Goal: Task Accomplishment & Management: Manage account settings

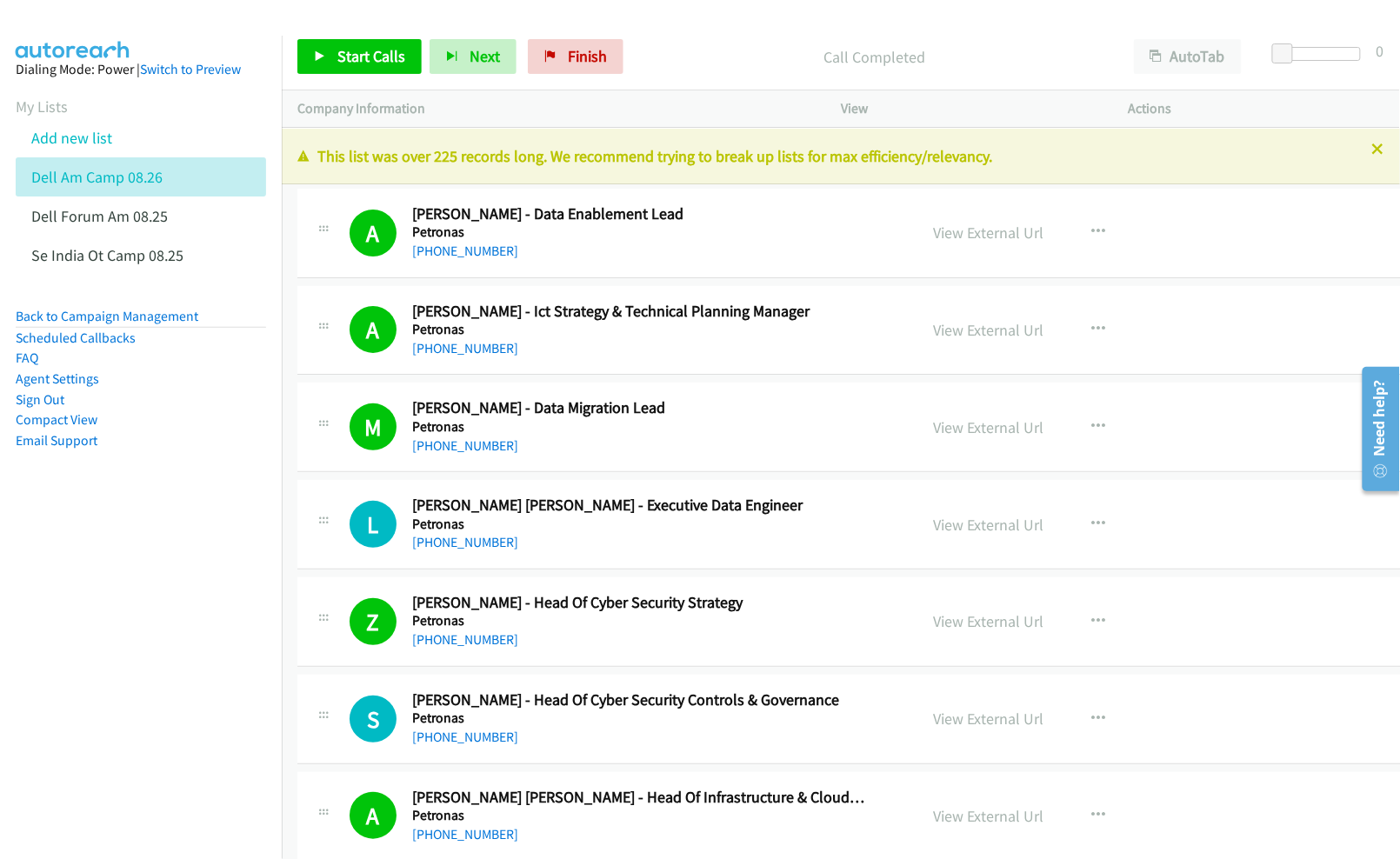
scroll to position [12414, 0]
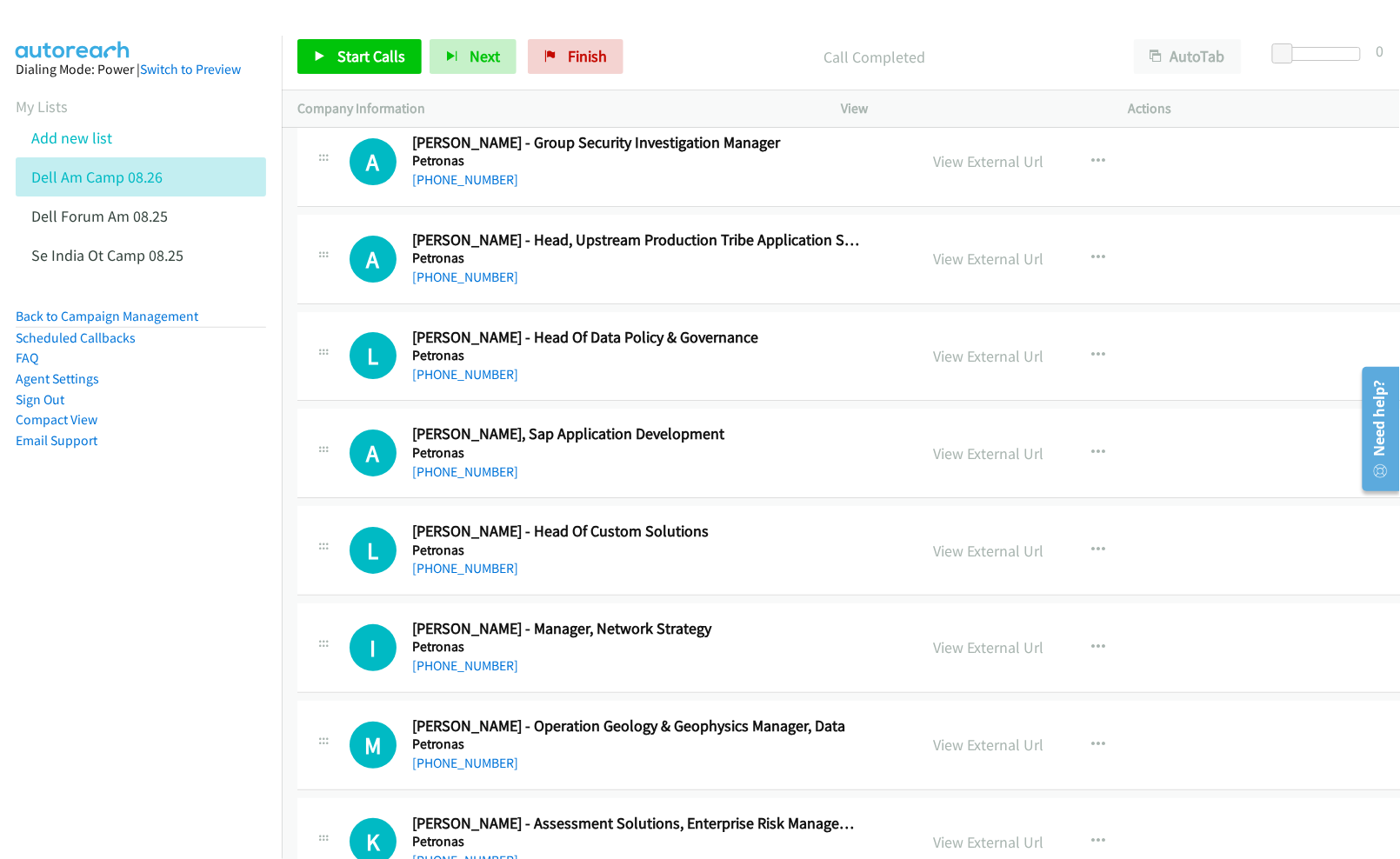
click at [164, 648] on nav "Dialing Mode: Power | Switch to Preview My Lists Add new list Dell Am Camp 08.2…" at bounding box center [141, 464] width 283 height 859
click at [90, 665] on nav "Dialing Mode: Power | Switch to Preview My Lists Add new list Dell Am Camp 08.2…" at bounding box center [141, 464] width 283 height 859
click at [214, 628] on nav "Dialing Mode: Power | Switch to Preview My Lists Add new list Dell Am Camp 08.2…" at bounding box center [141, 464] width 283 height 859
click at [130, 651] on nav "Dialing Mode: Power | Switch to Preview My Lists Add new list Dell Am Camp 08.2…" at bounding box center [141, 464] width 283 height 859
click at [64, 652] on nav "Dialing Mode: Power | Switch to Preview My Lists Add new list Dell Am Camp 08.2…" at bounding box center [141, 464] width 283 height 859
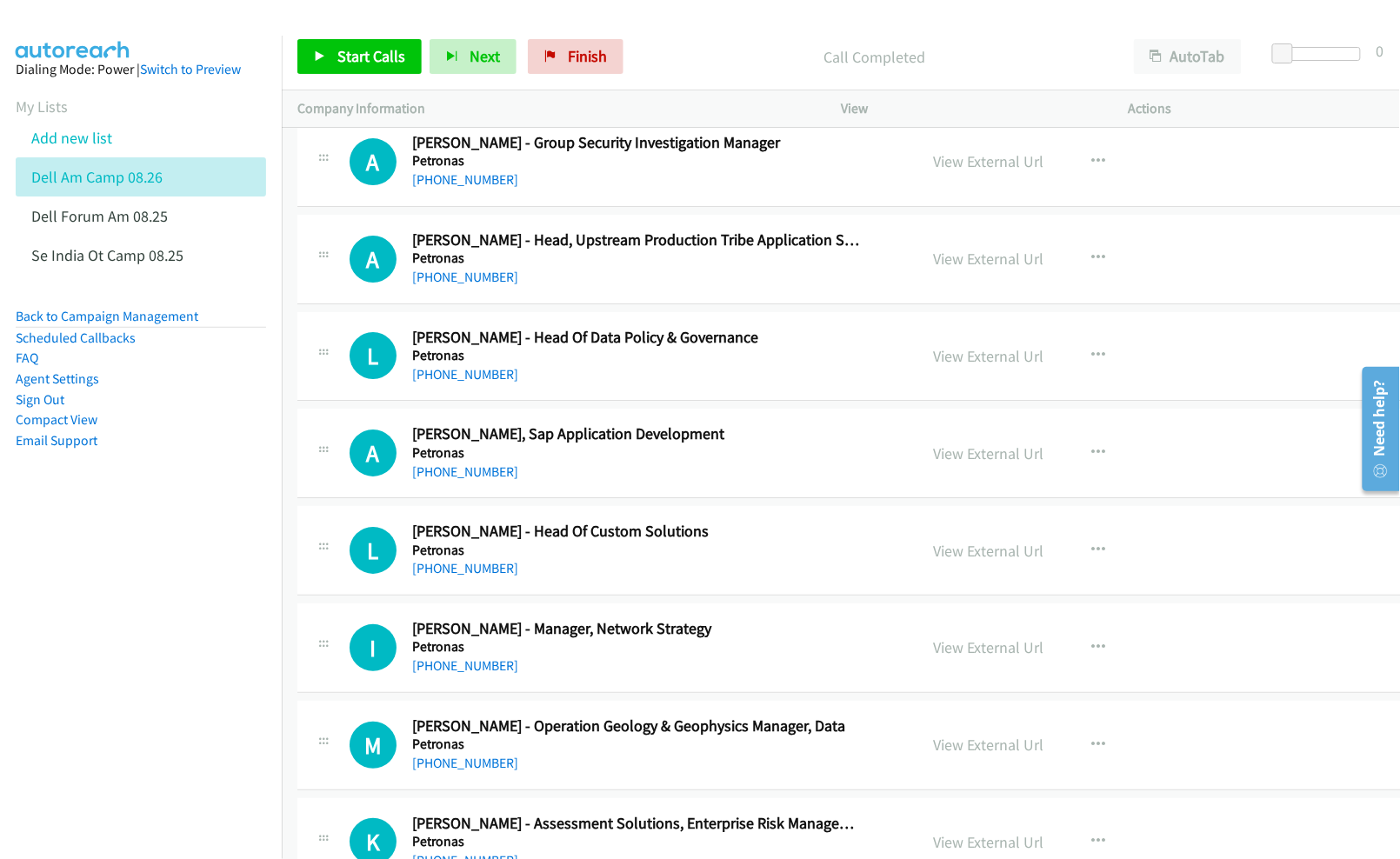
click at [195, 588] on nav "Dialing Mode: Power | Switch to Preview My Lists Add new list Dell Am Camp 08.2…" at bounding box center [141, 464] width 283 height 859
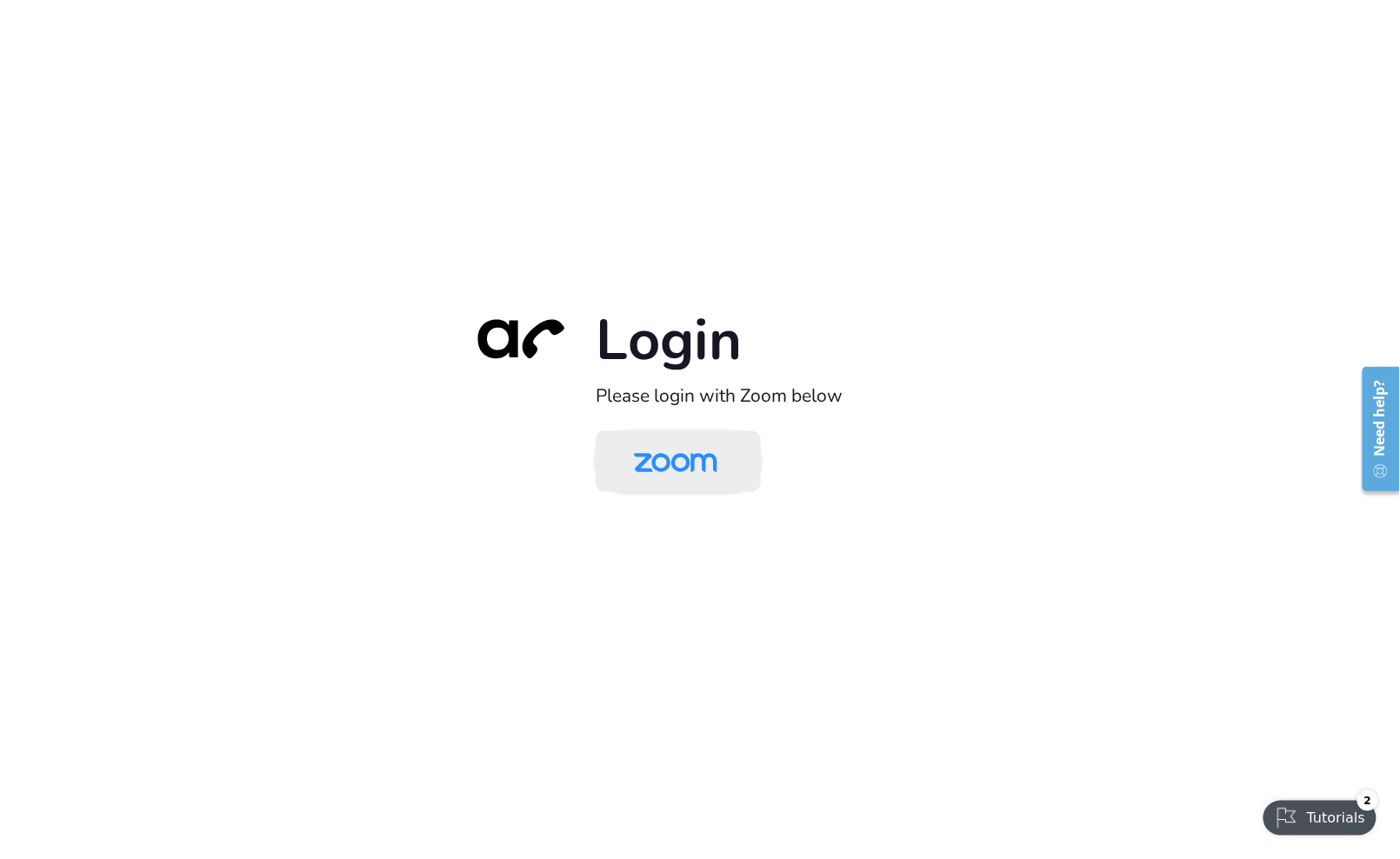
click at [662, 457] on img at bounding box center [676, 463] width 120 height 57
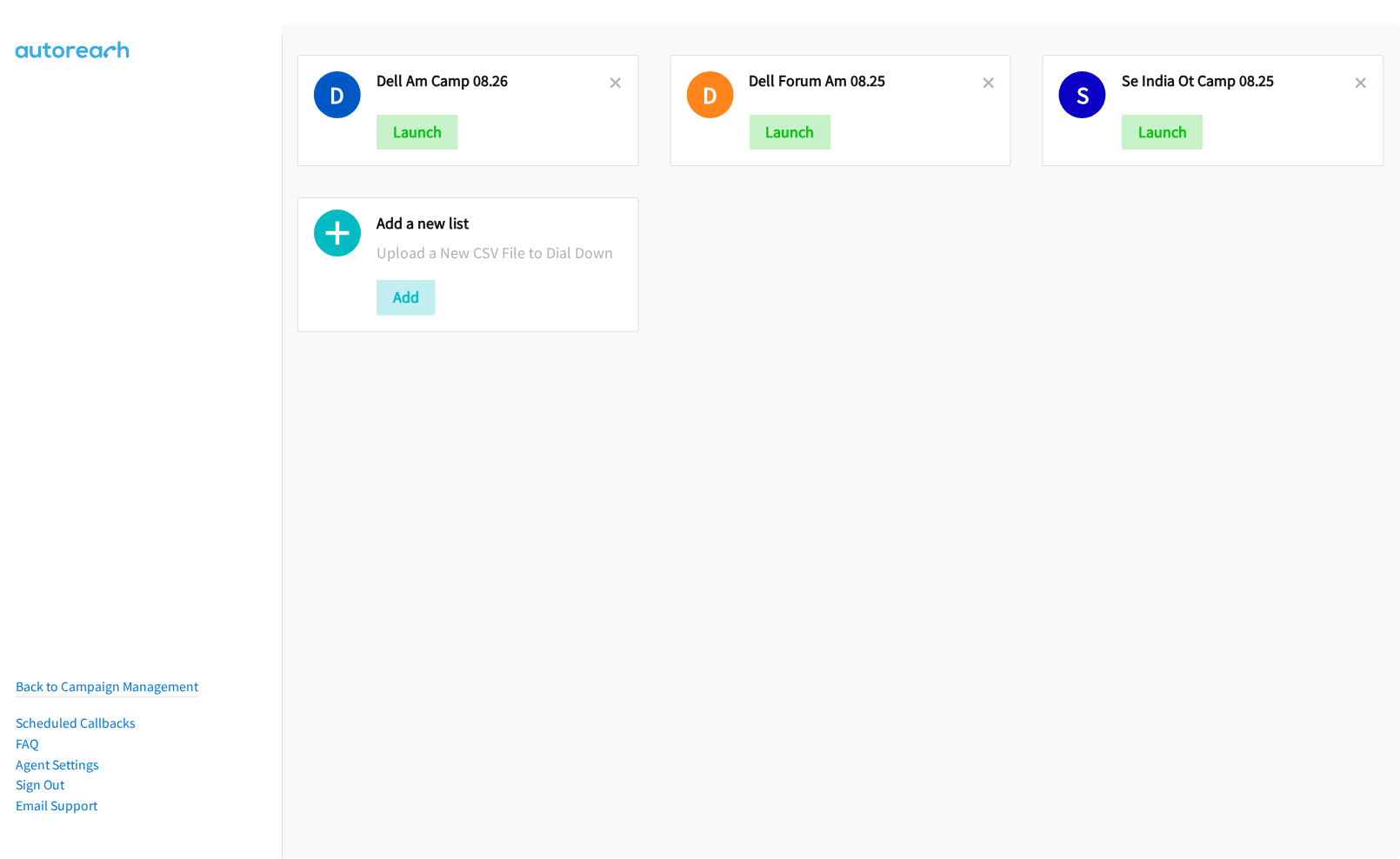
click at [986, 383] on div "D Dell Am Camp 08.26 Launch D Dell Forum Am 08.25 Launch S Se India Ot Camp 08.…" at bounding box center [841, 441] width 1118 height 835
click at [983, 80] on icon at bounding box center [989, 85] width 12 height 12
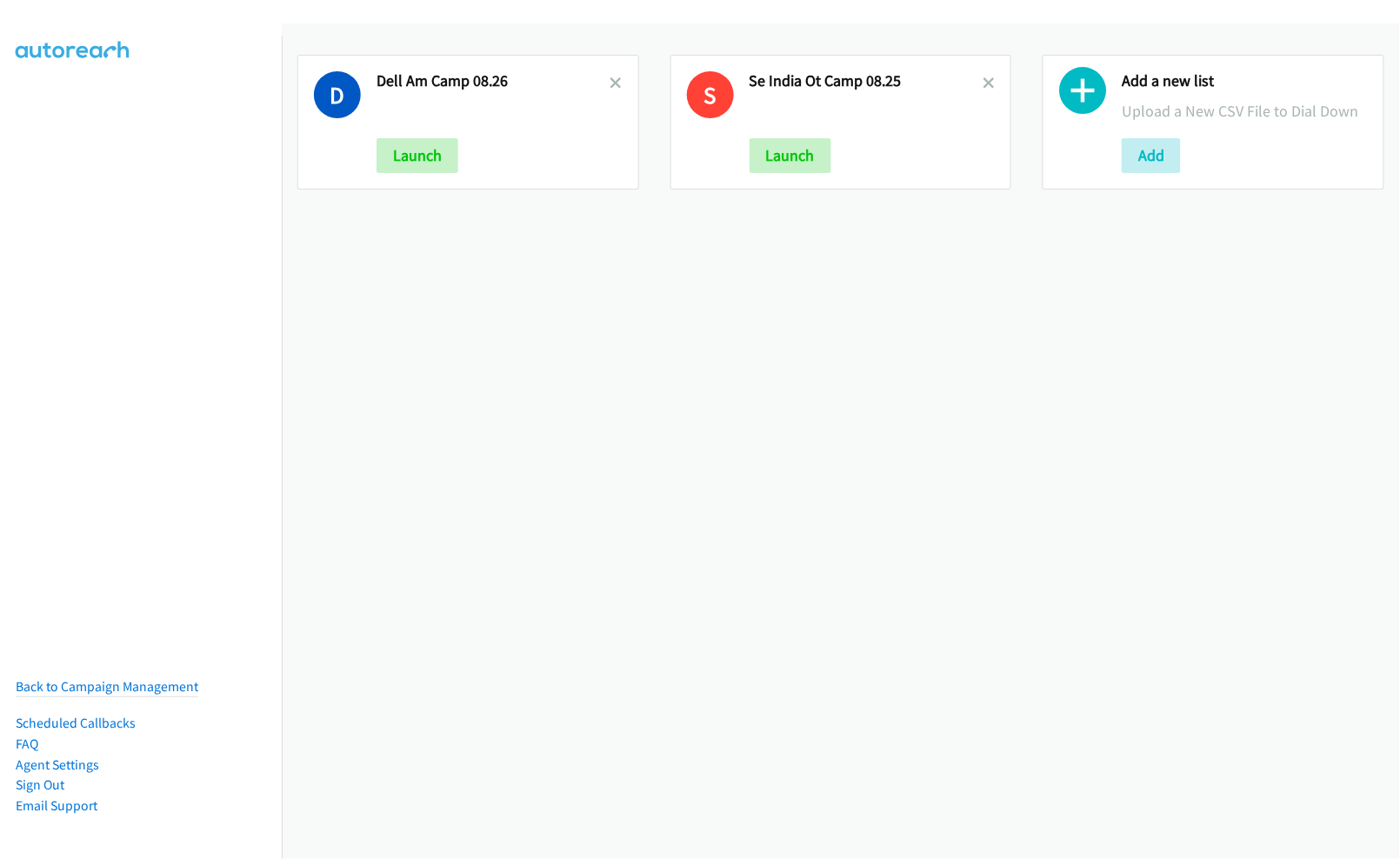
click at [972, 532] on div "D Dell Am Camp 08.26 Launch S Se India Ot Camp 08.25 Launch Add a new list Uplo…" at bounding box center [841, 441] width 1118 height 835
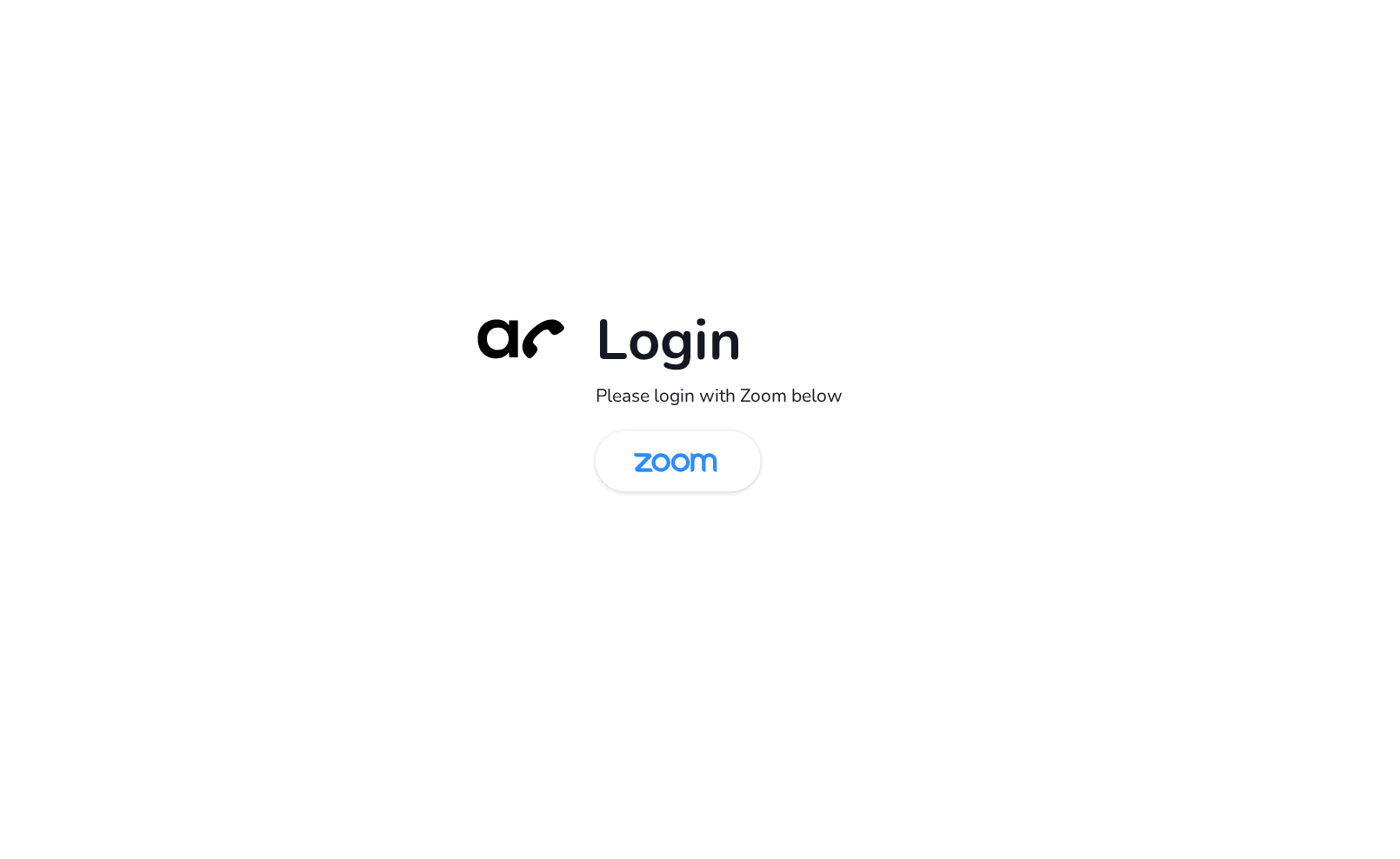
click at [661, 494] on div "Login Please login with Zoom below" at bounding box center [700, 430] width 487 height 250
click at [687, 471] on img at bounding box center [676, 463] width 120 height 57
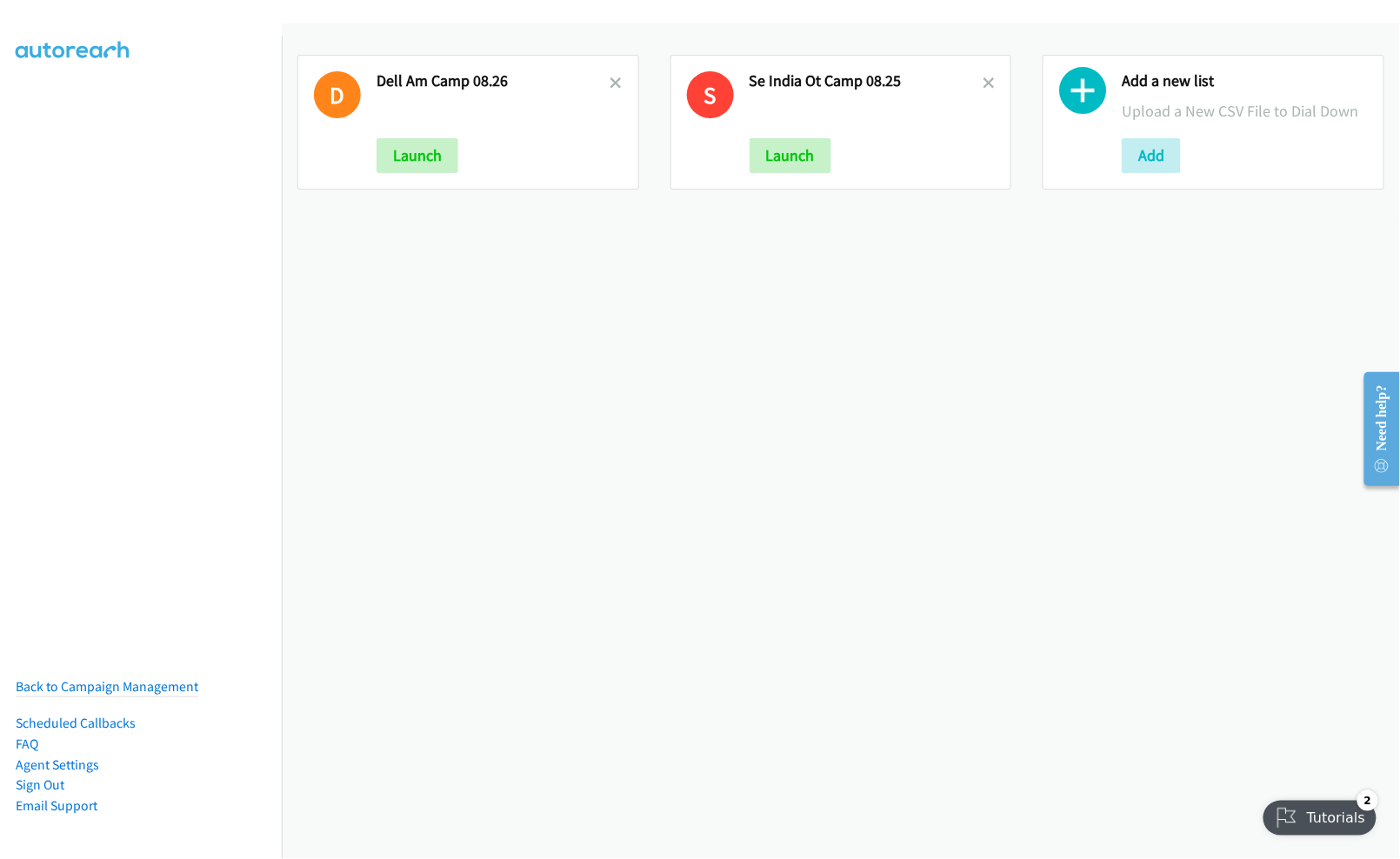
click at [715, 395] on div "D Dell Am Camp 08.26 Launch S Se India Ot Camp 08.25 Launch Add a new list Uplo…" at bounding box center [841, 441] width 1118 height 835
click at [1132, 144] on button "Add" at bounding box center [1151, 155] width 59 height 34
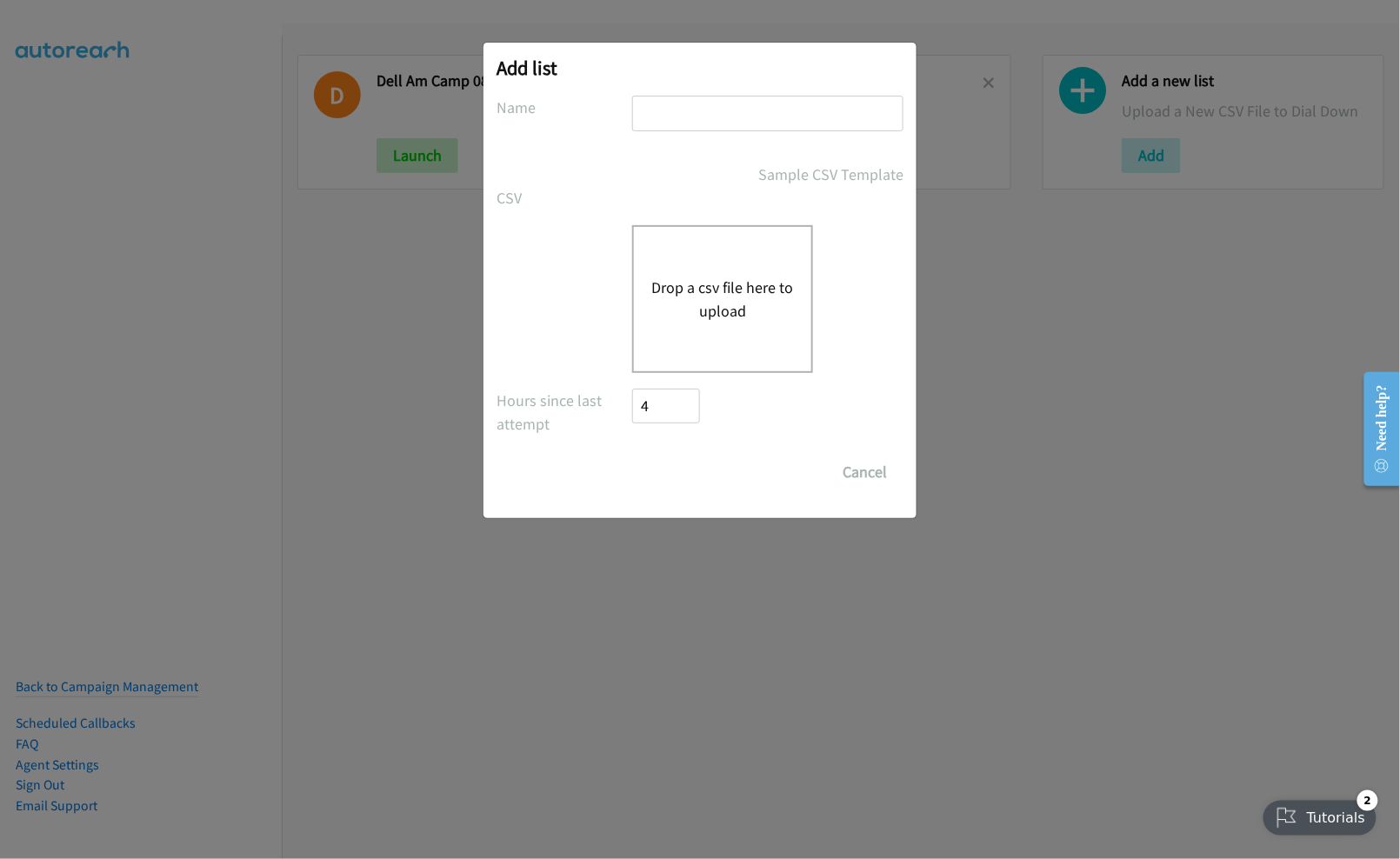
click at [676, 276] on button "Drop a csv file here to upload" at bounding box center [722, 298] width 142 height 47
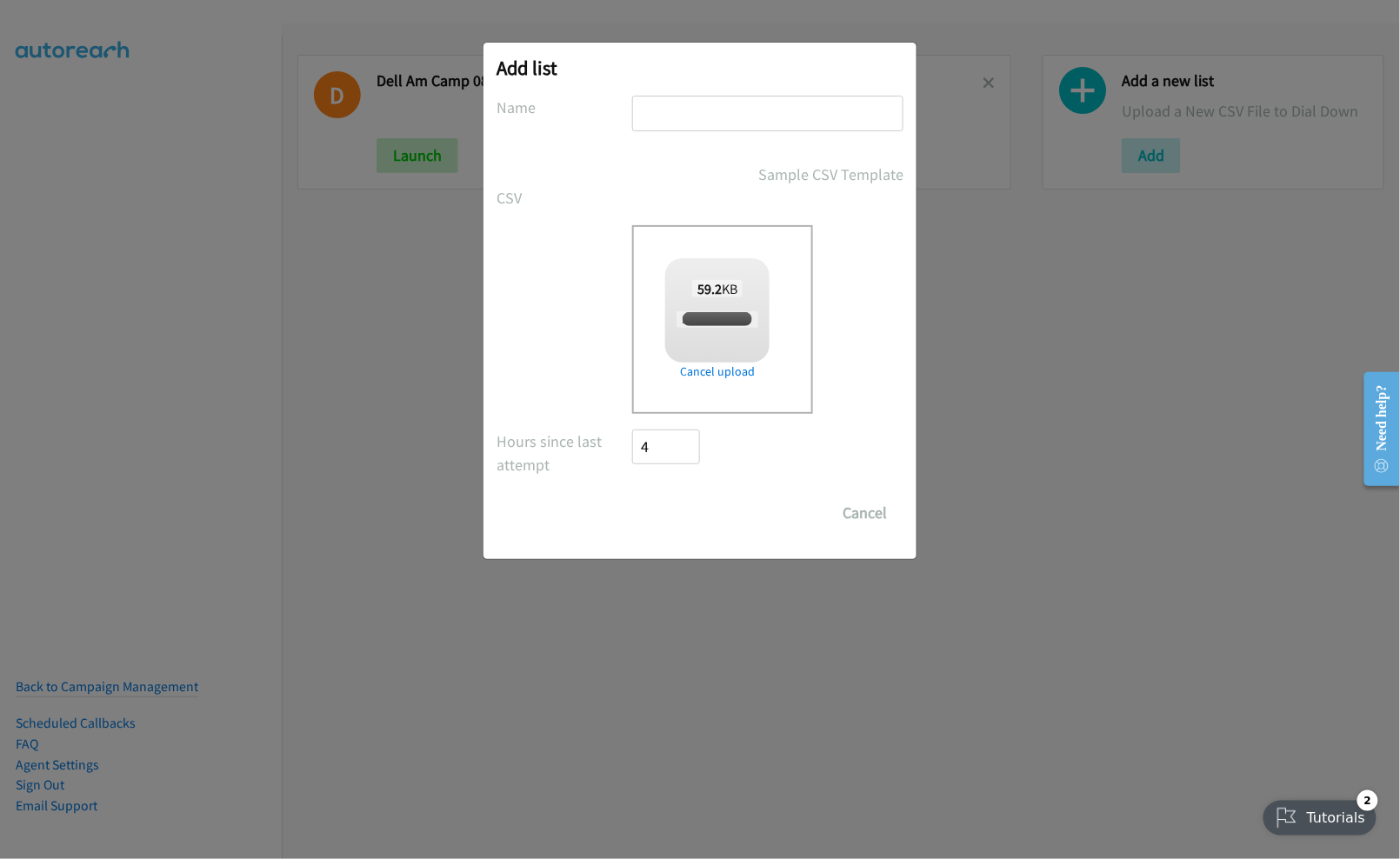
checkbox input "true"
click at [770, 117] on input "text" at bounding box center [768, 113] width 271 height 35
type input "Dell Terracom PM Camp 08.26"
click at [685, 511] on input "Save List" at bounding box center [677, 512] width 91 height 34
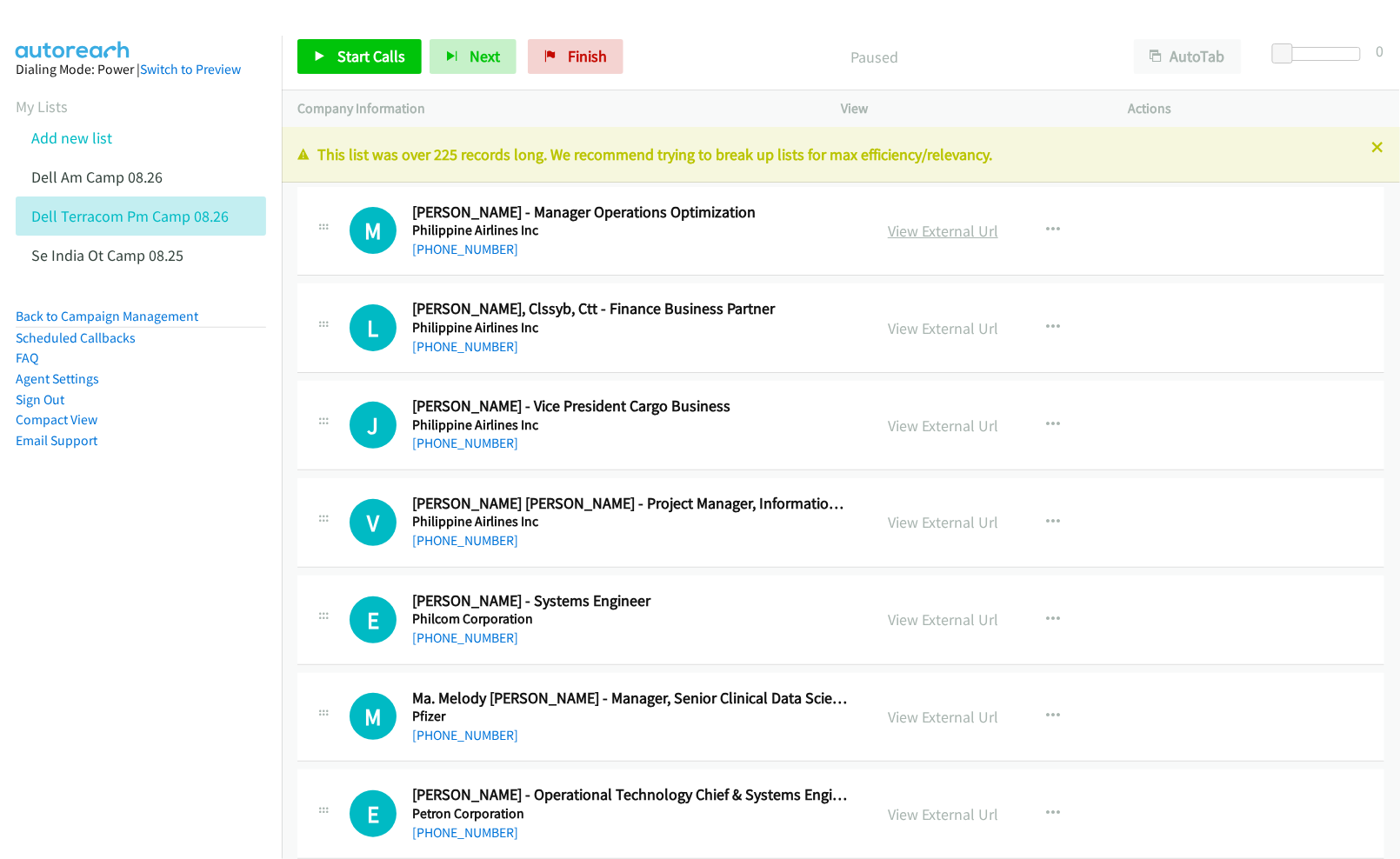
click at [944, 223] on link "View External Url" at bounding box center [942, 230] width 110 height 20
click at [937, 230] on link "View External Url" at bounding box center [942, 230] width 110 height 20
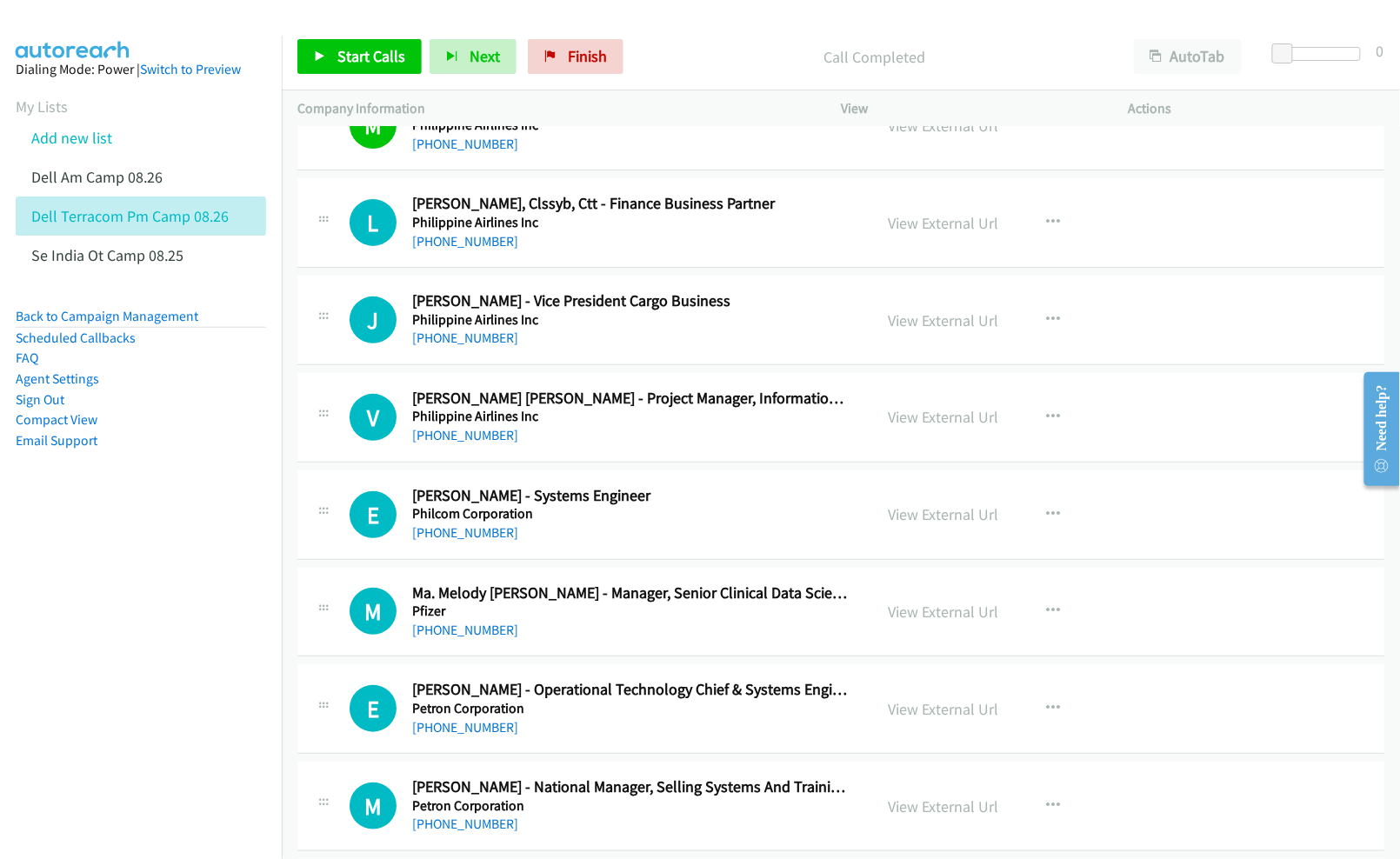
scroll to position [116, 0]
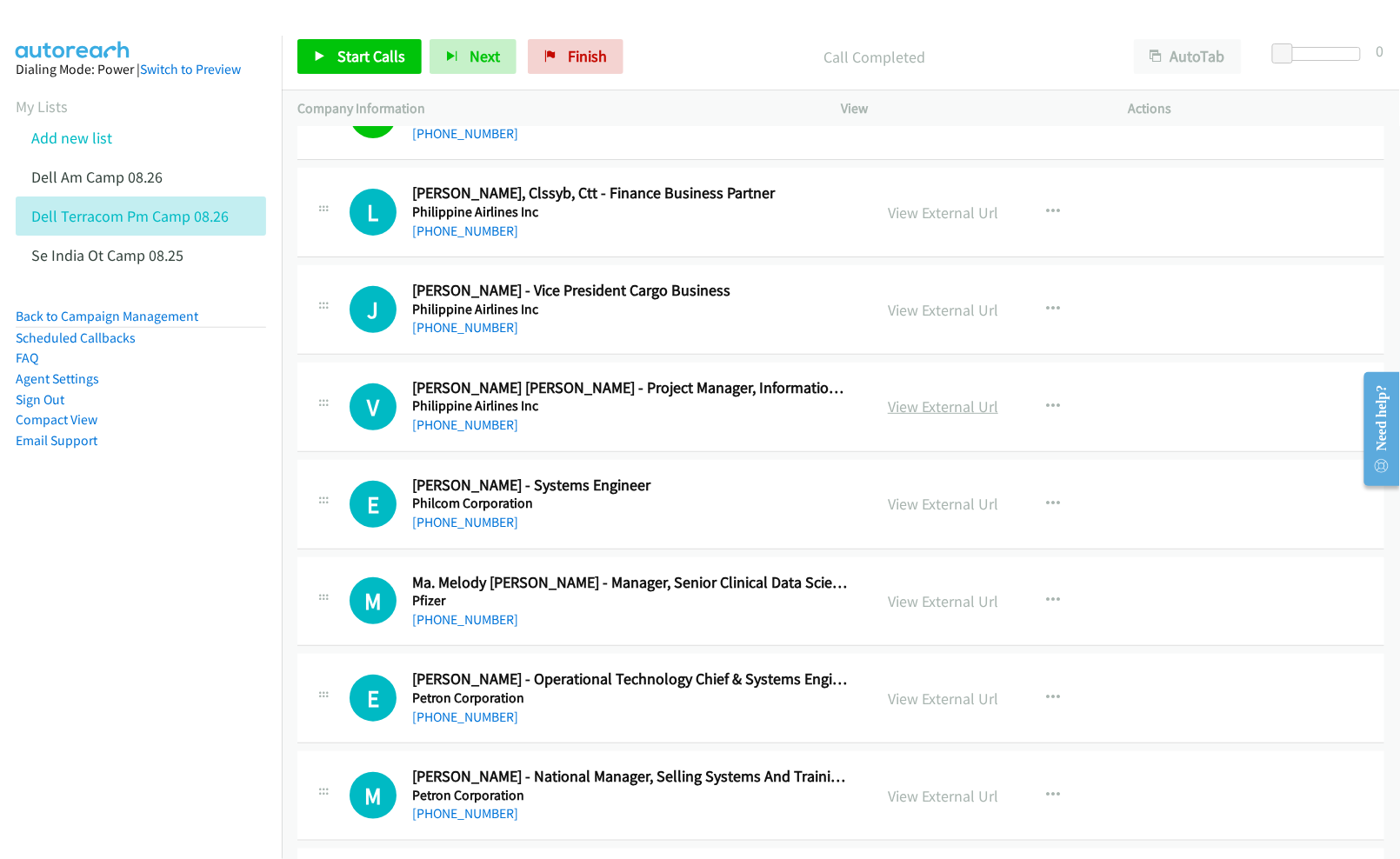
click at [939, 409] on link "View External Url" at bounding box center [942, 406] width 110 height 20
click at [944, 512] on link "View External Url" at bounding box center [942, 503] width 110 height 20
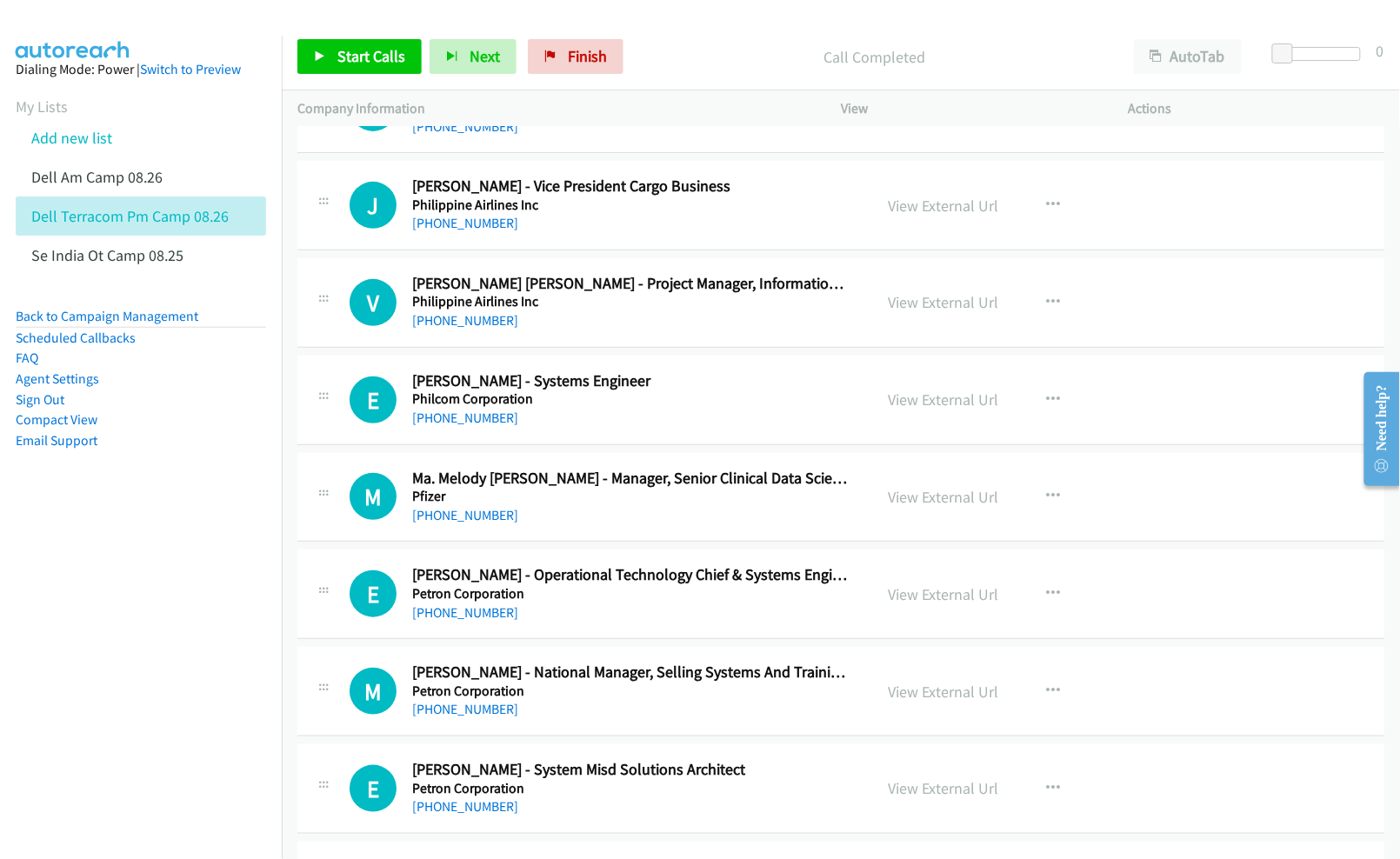
scroll to position [231, 0]
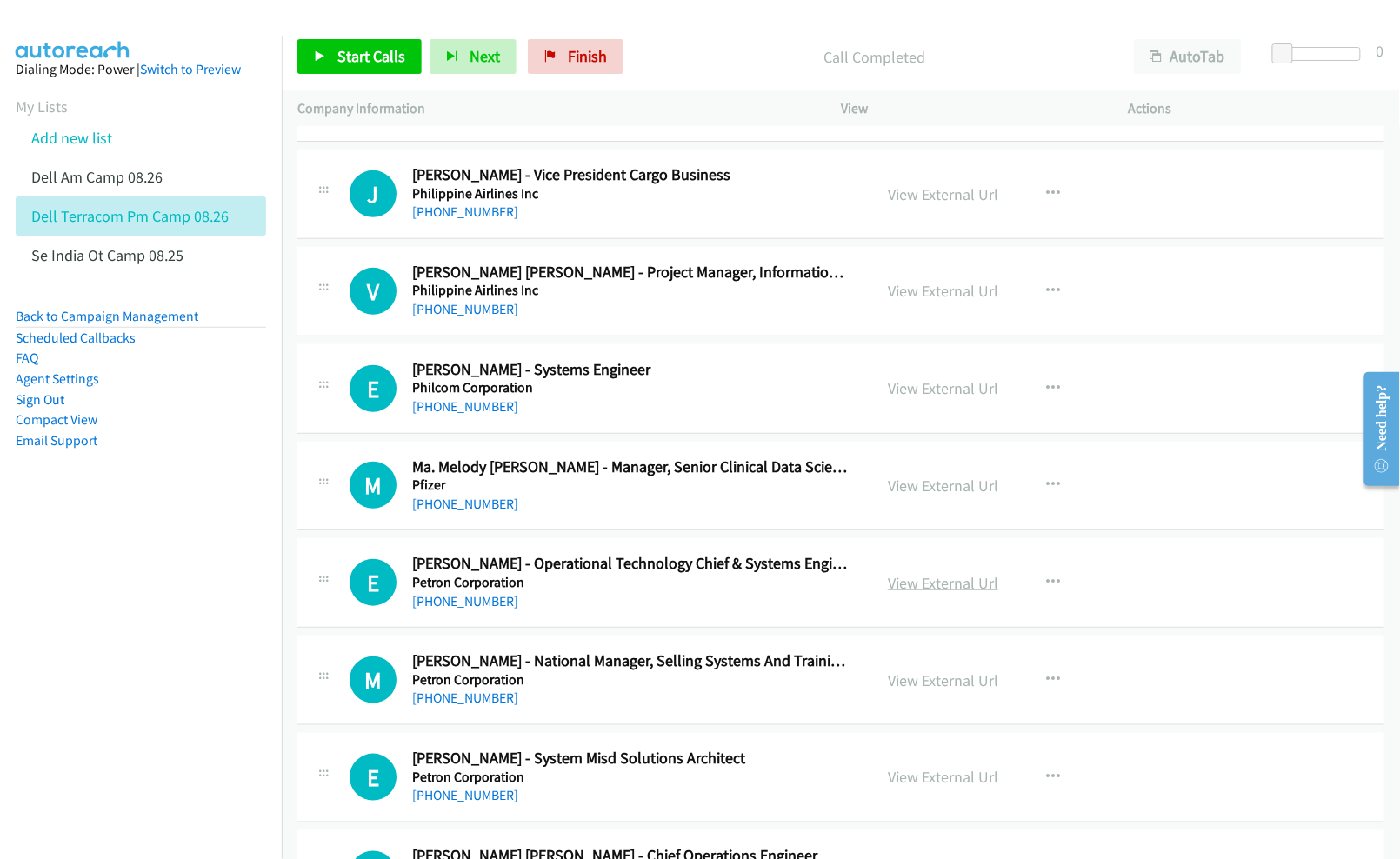
click at [912, 578] on link "View External Url" at bounding box center [942, 583] width 110 height 20
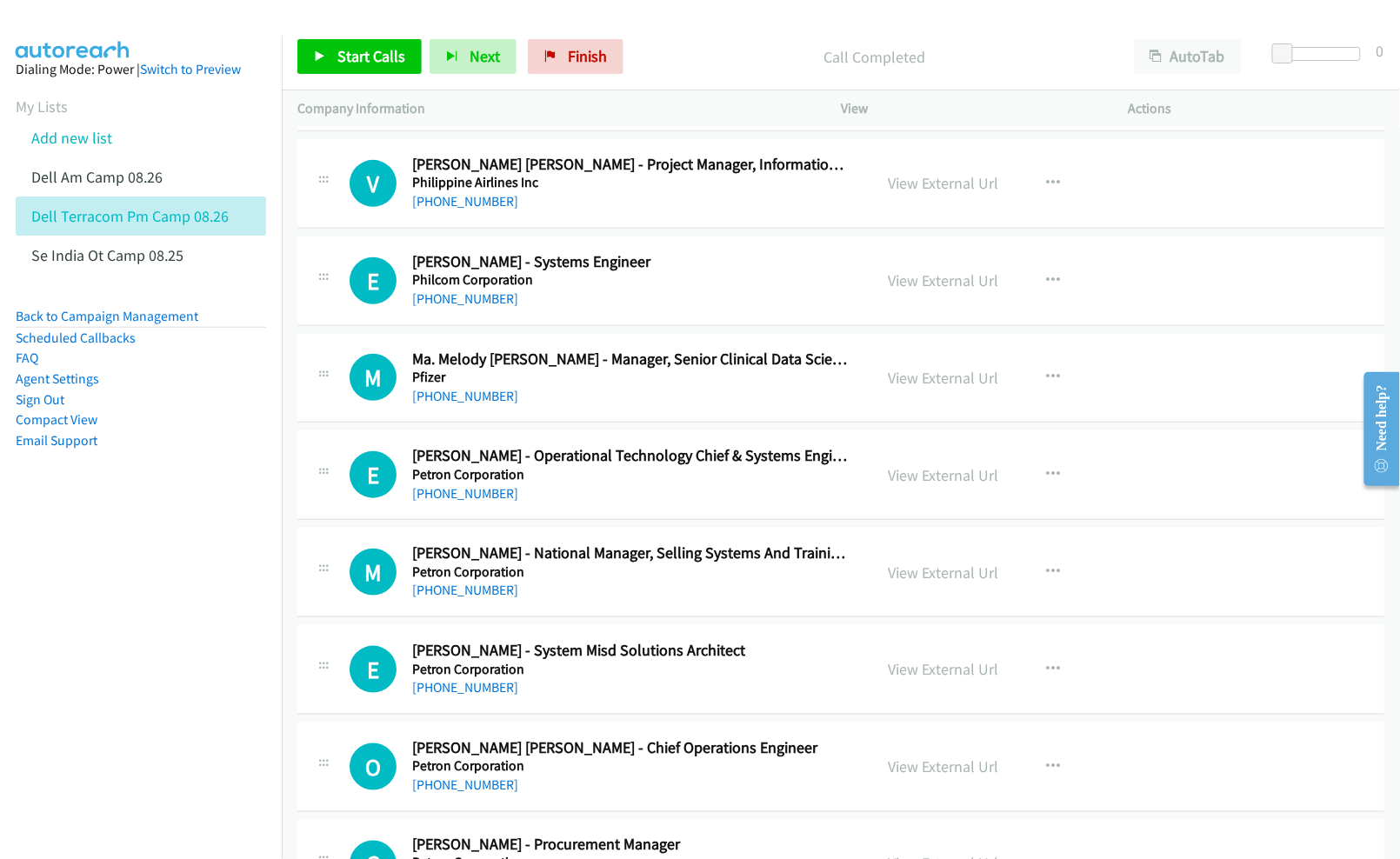
scroll to position [348, 0]
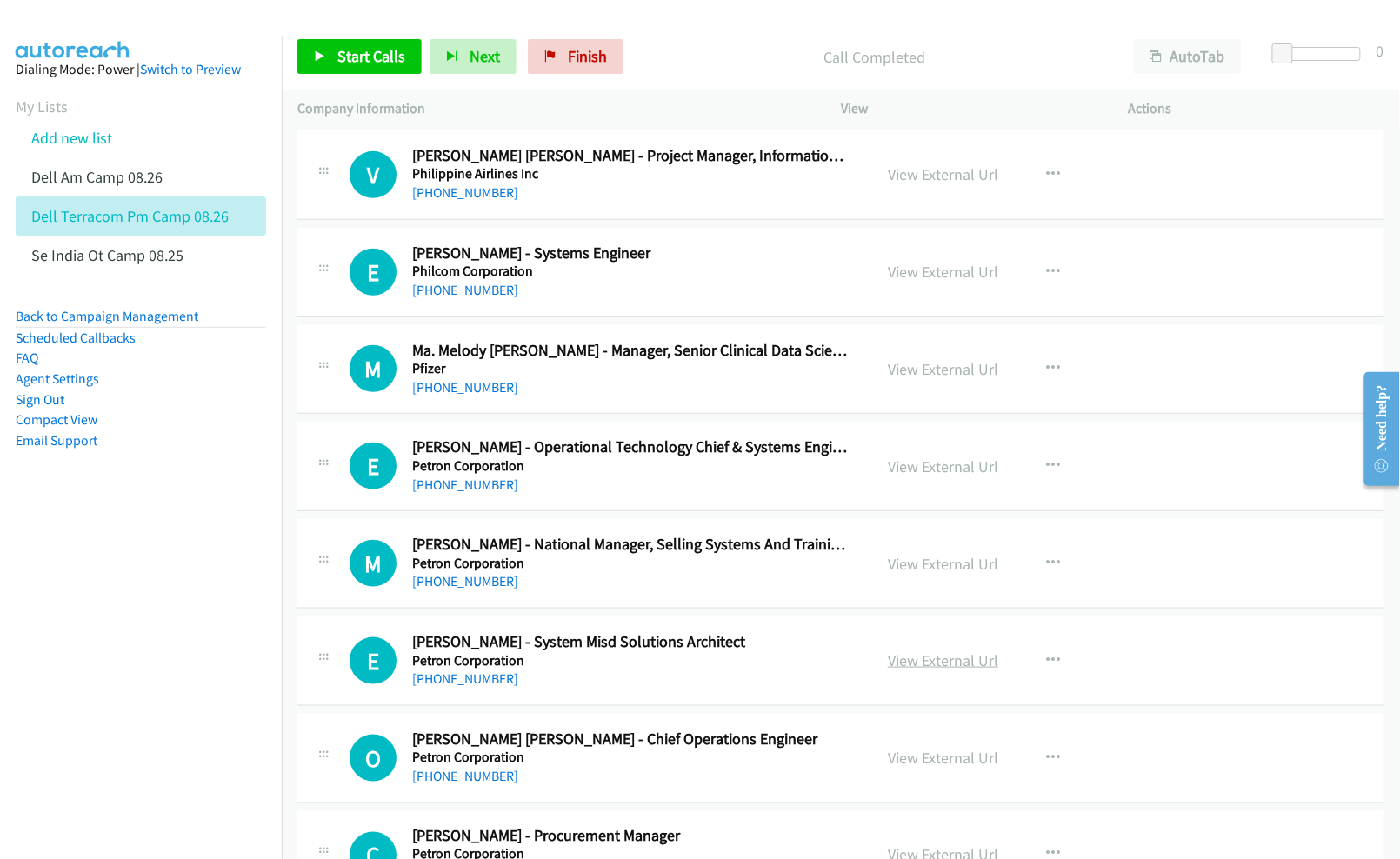
click at [904, 659] on link "View External Url" at bounding box center [942, 659] width 110 height 20
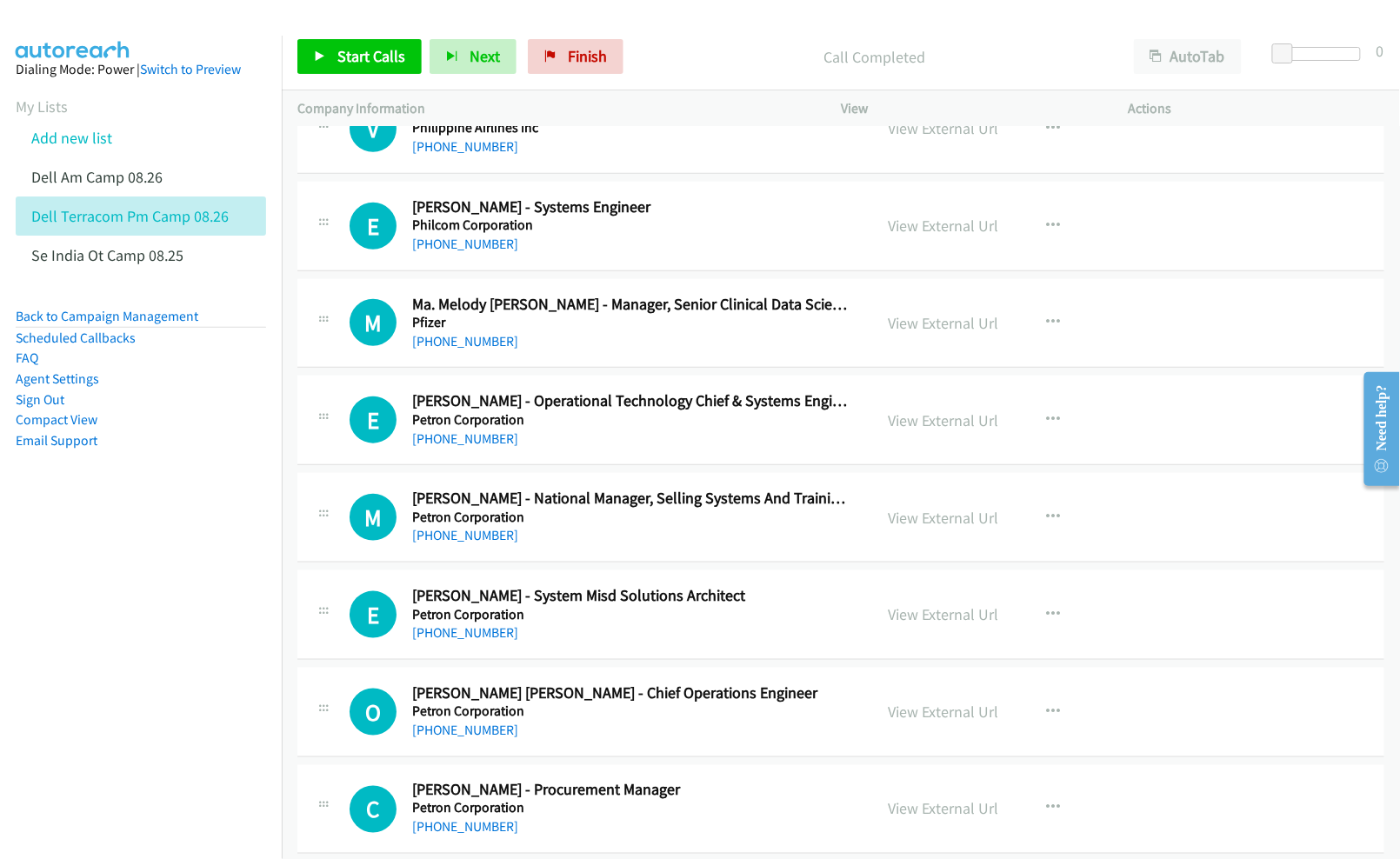
scroll to position [463, 0]
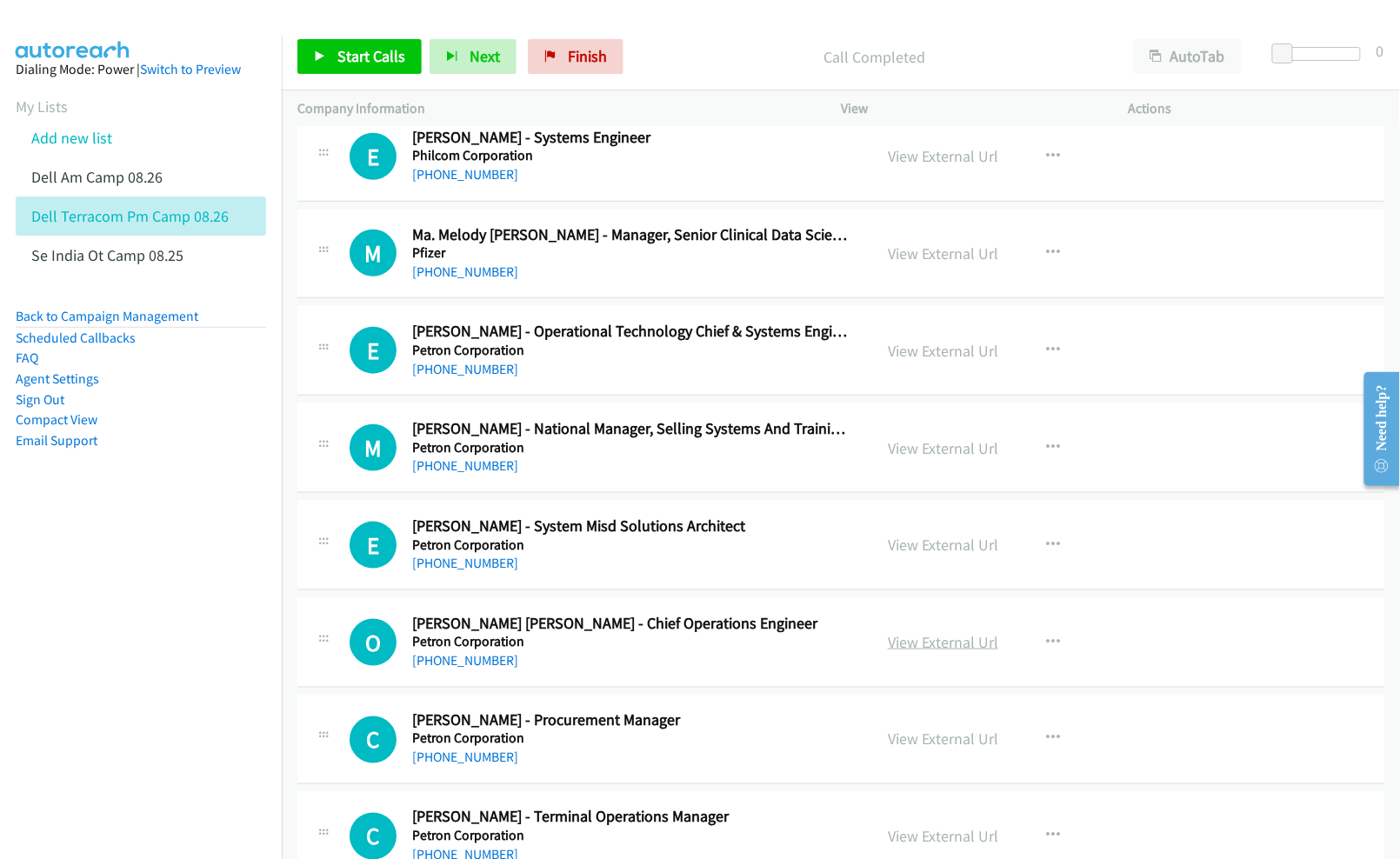
click at [923, 648] on link "View External Url" at bounding box center [942, 642] width 110 height 20
click at [933, 739] on link "View External Url" at bounding box center [942, 739] width 110 height 20
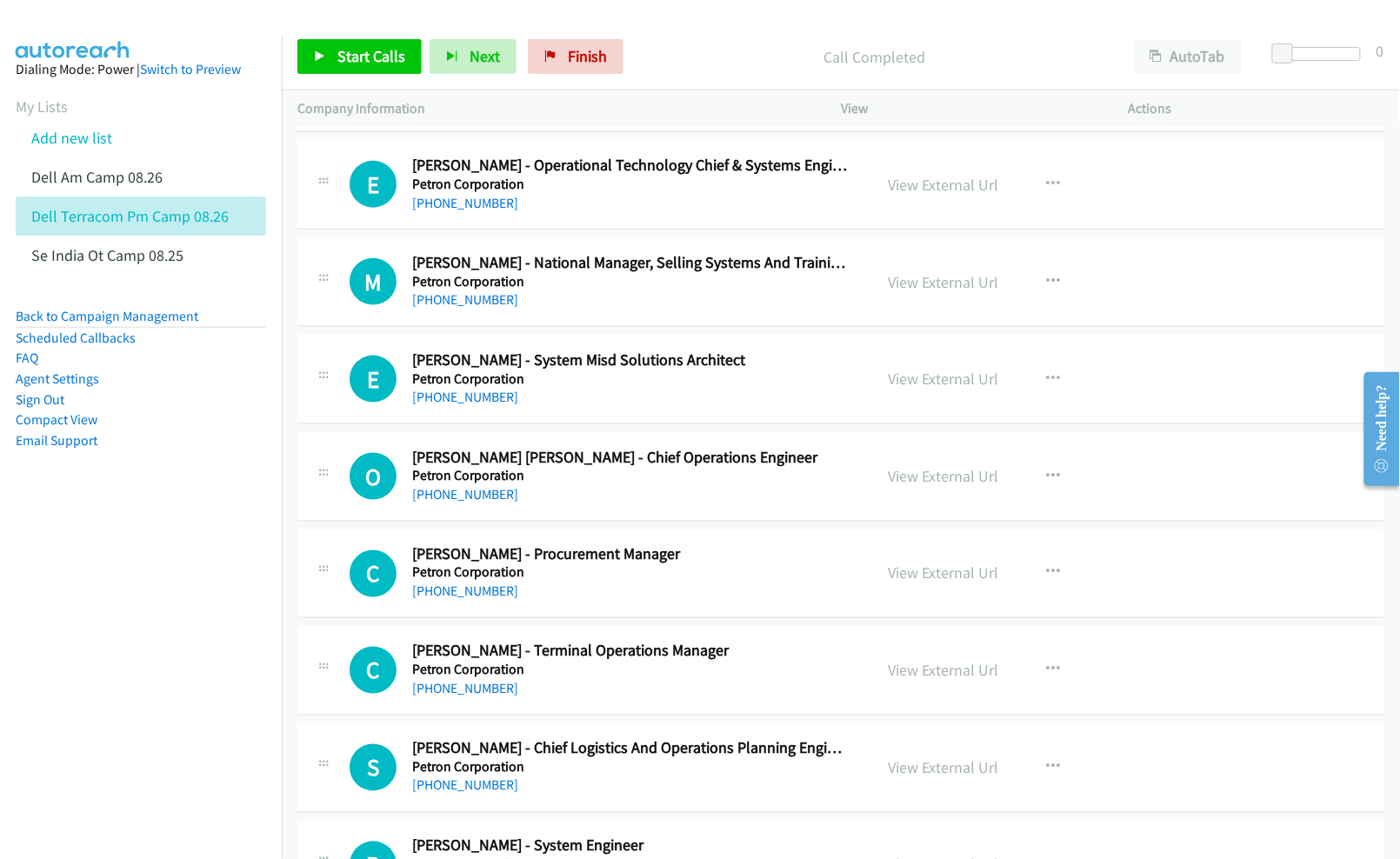
scroll to position [696, 0]
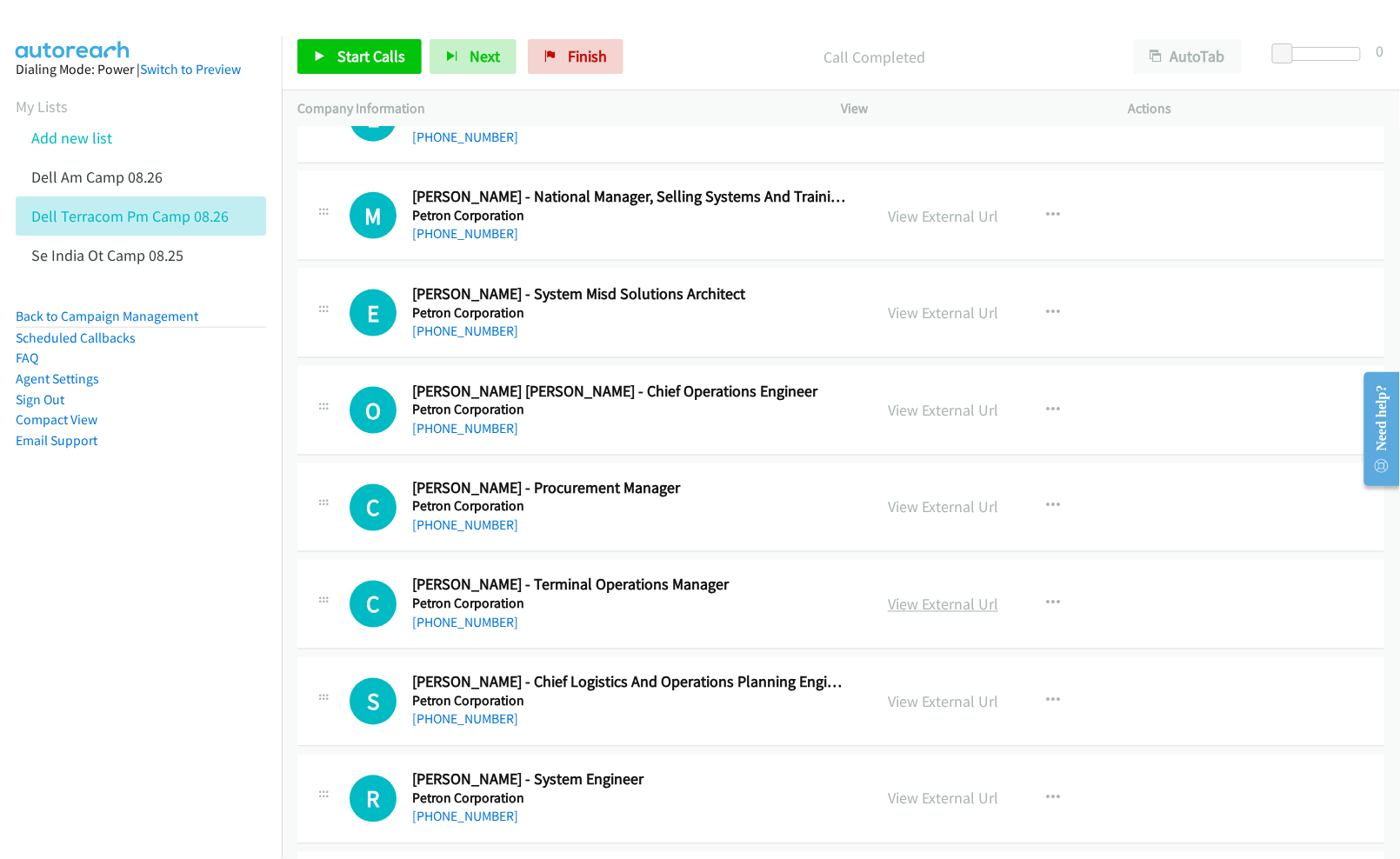
click at [908, 610] on link "View External Url" at bounding box center [942, 604] width 110 height 20
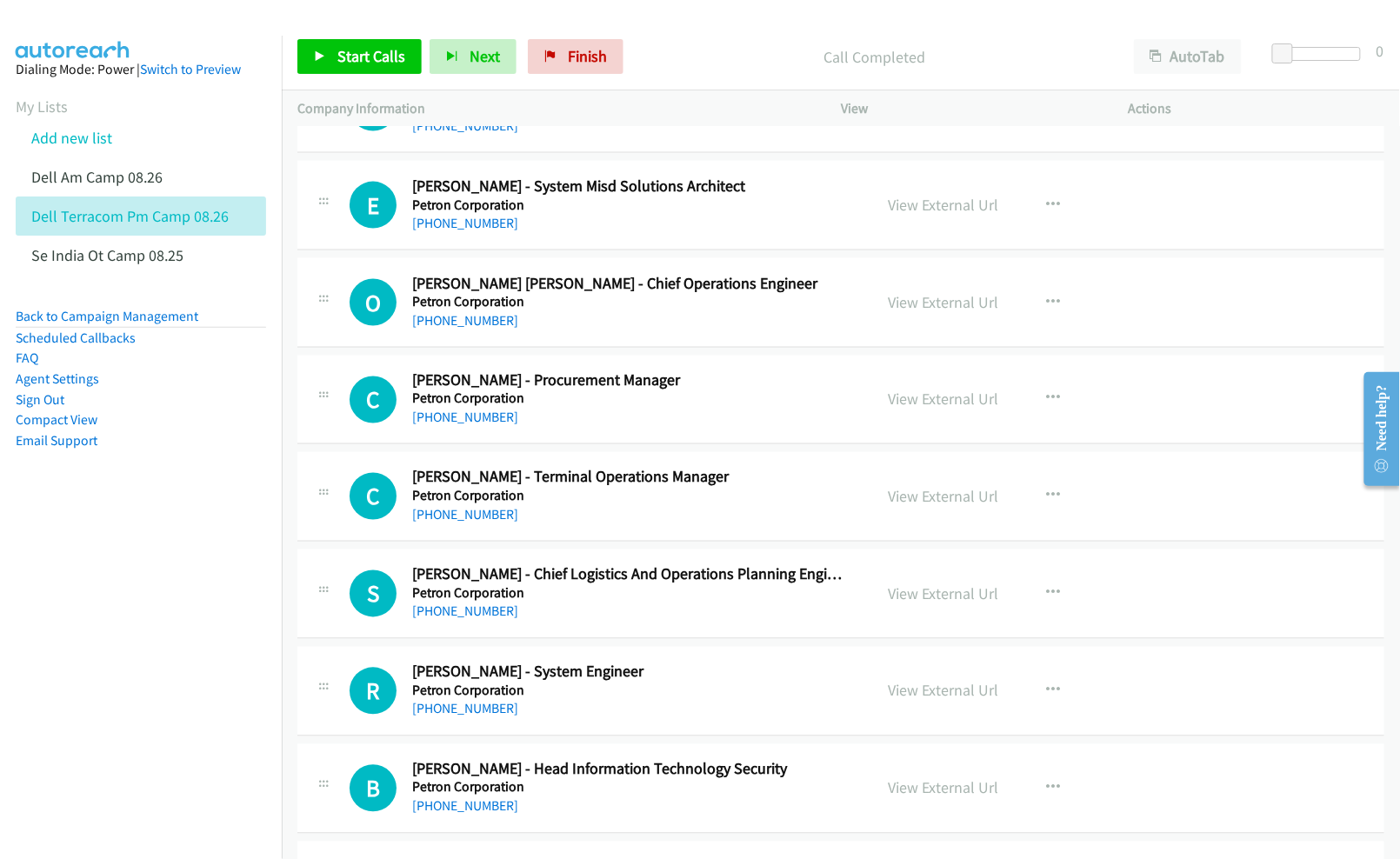
scroll to position [811, 0]
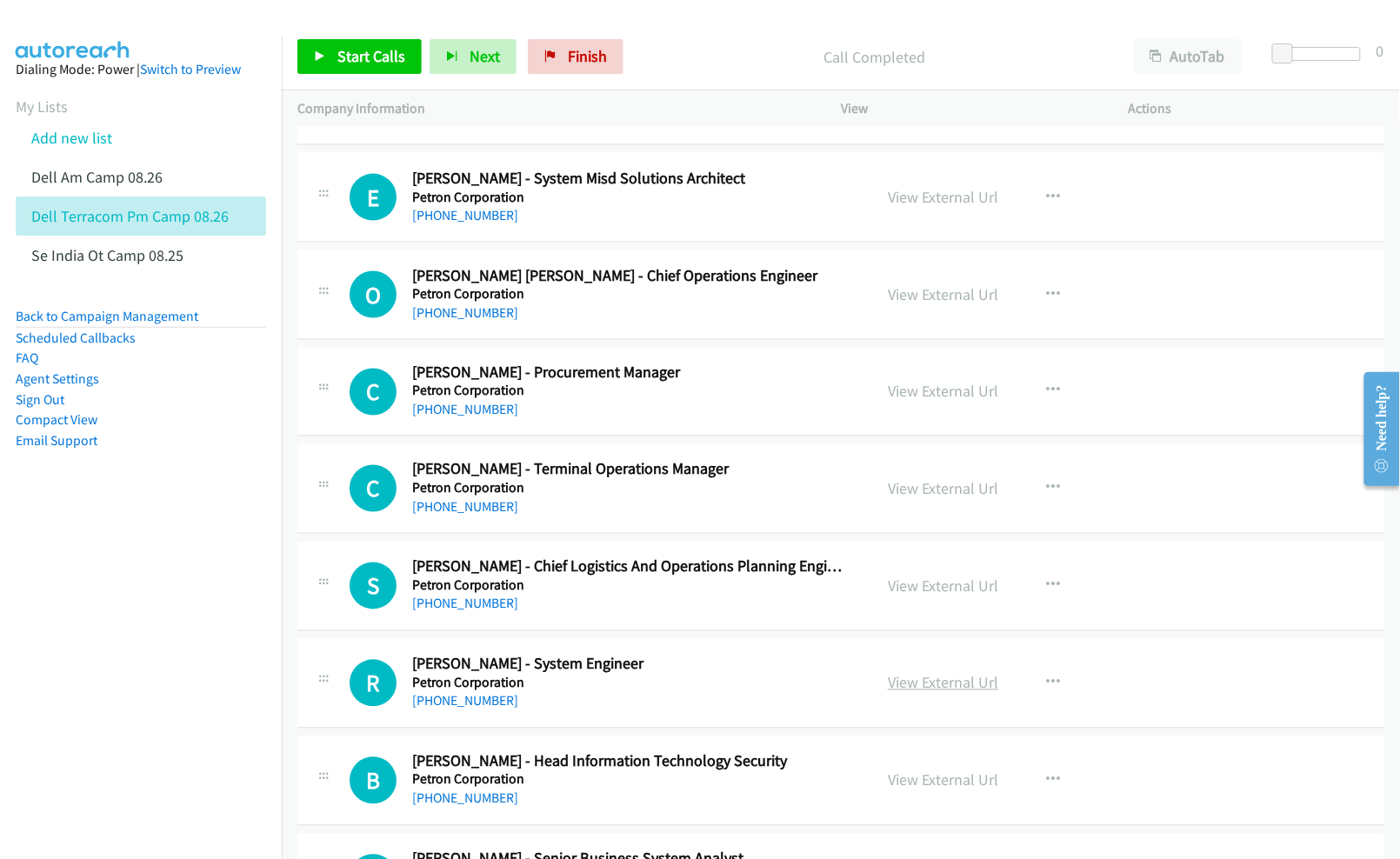
click at [922, 692] on link "View External Url" at bounding box center [942, 682] width 110 height 20
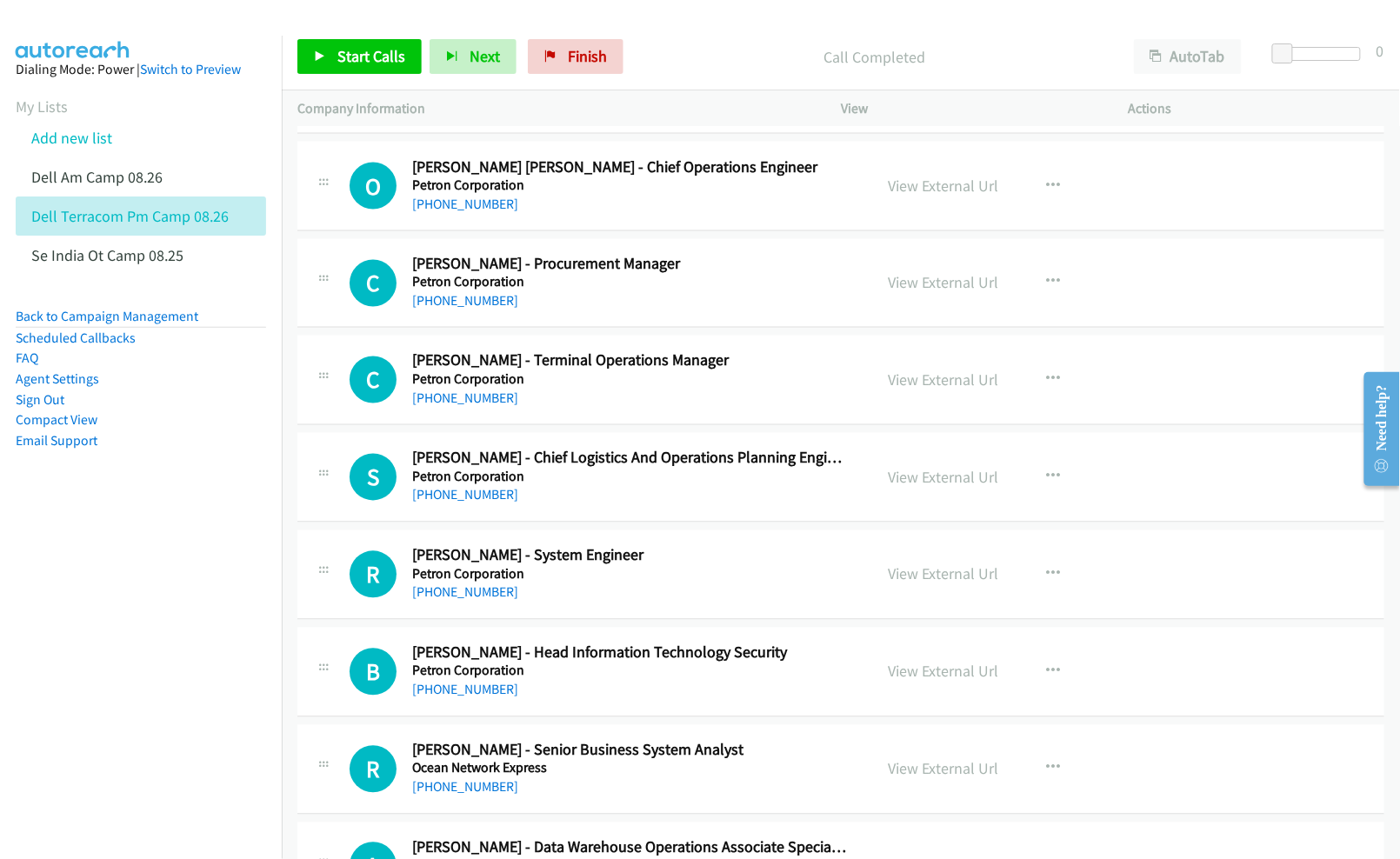
scroll to position [927, 0]
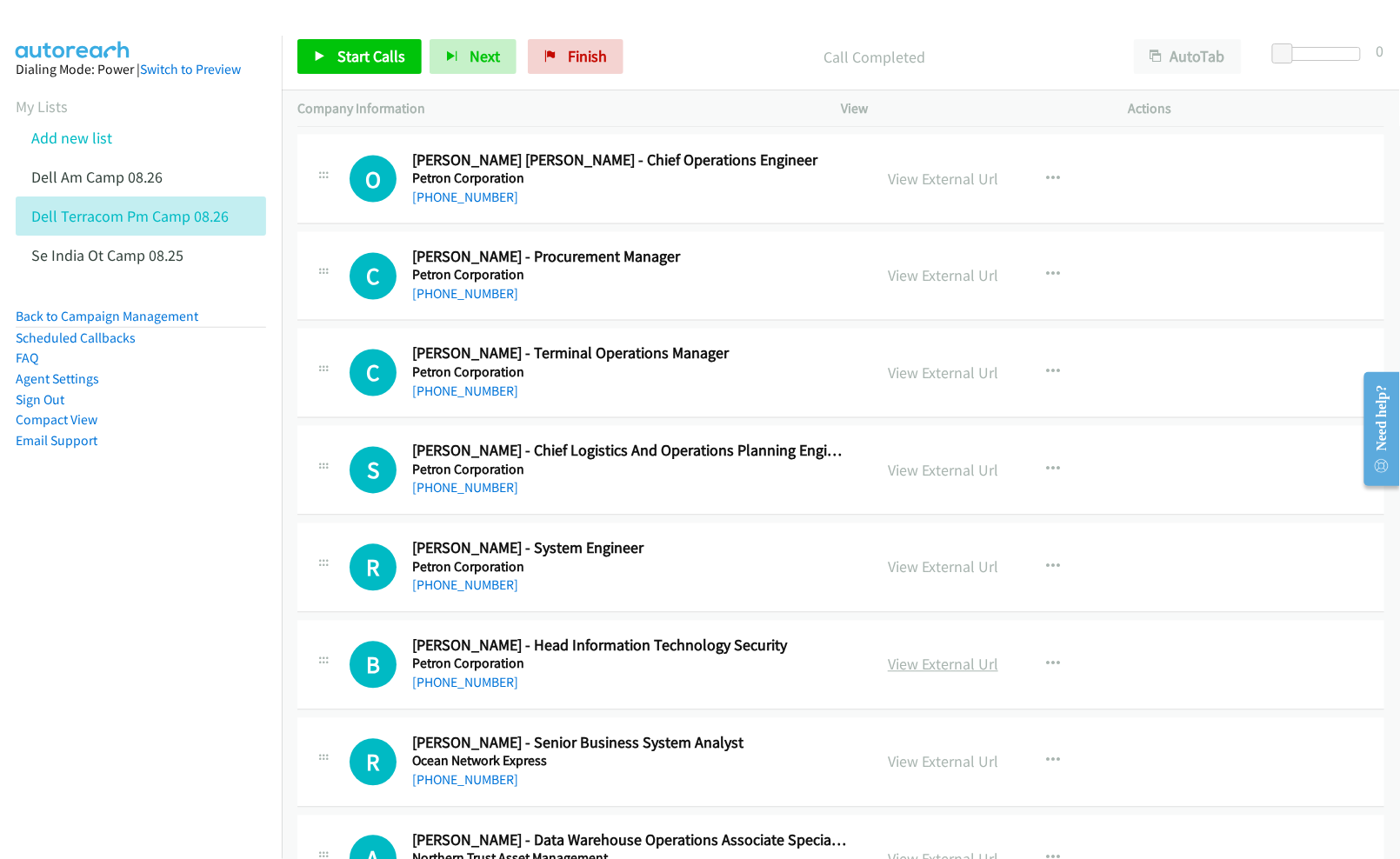
click at [922, 668] on link "View External Url" at bounding box center [942, 664] width 110 height 20
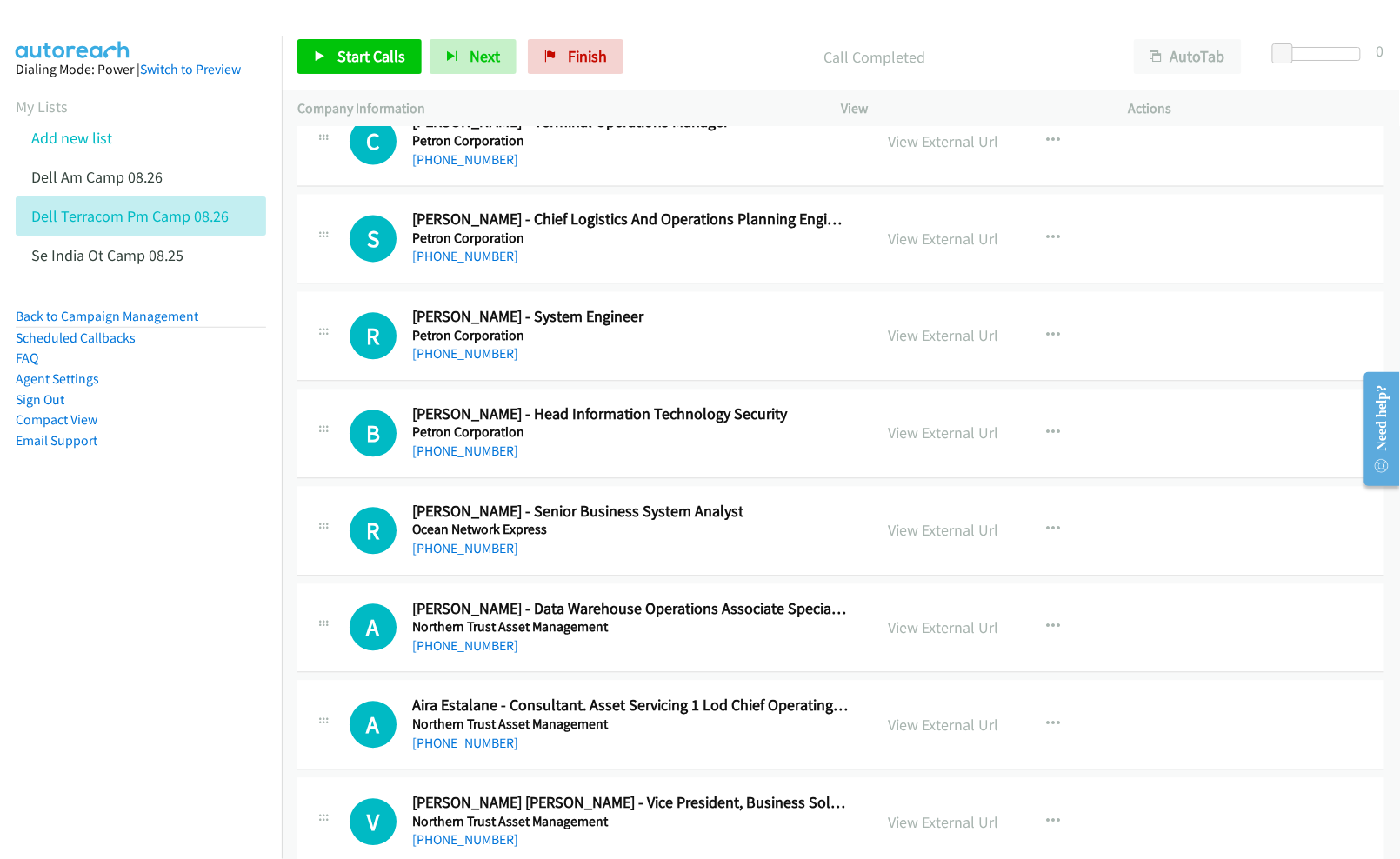
scroll to position [1158, 0]
click at [901, 539] on link "View External Url" at bounding box center [942, 530] width 110 height 20
click at [904, 628] on link "View External Url" at bounding box center [942, 627] width 110 height 20
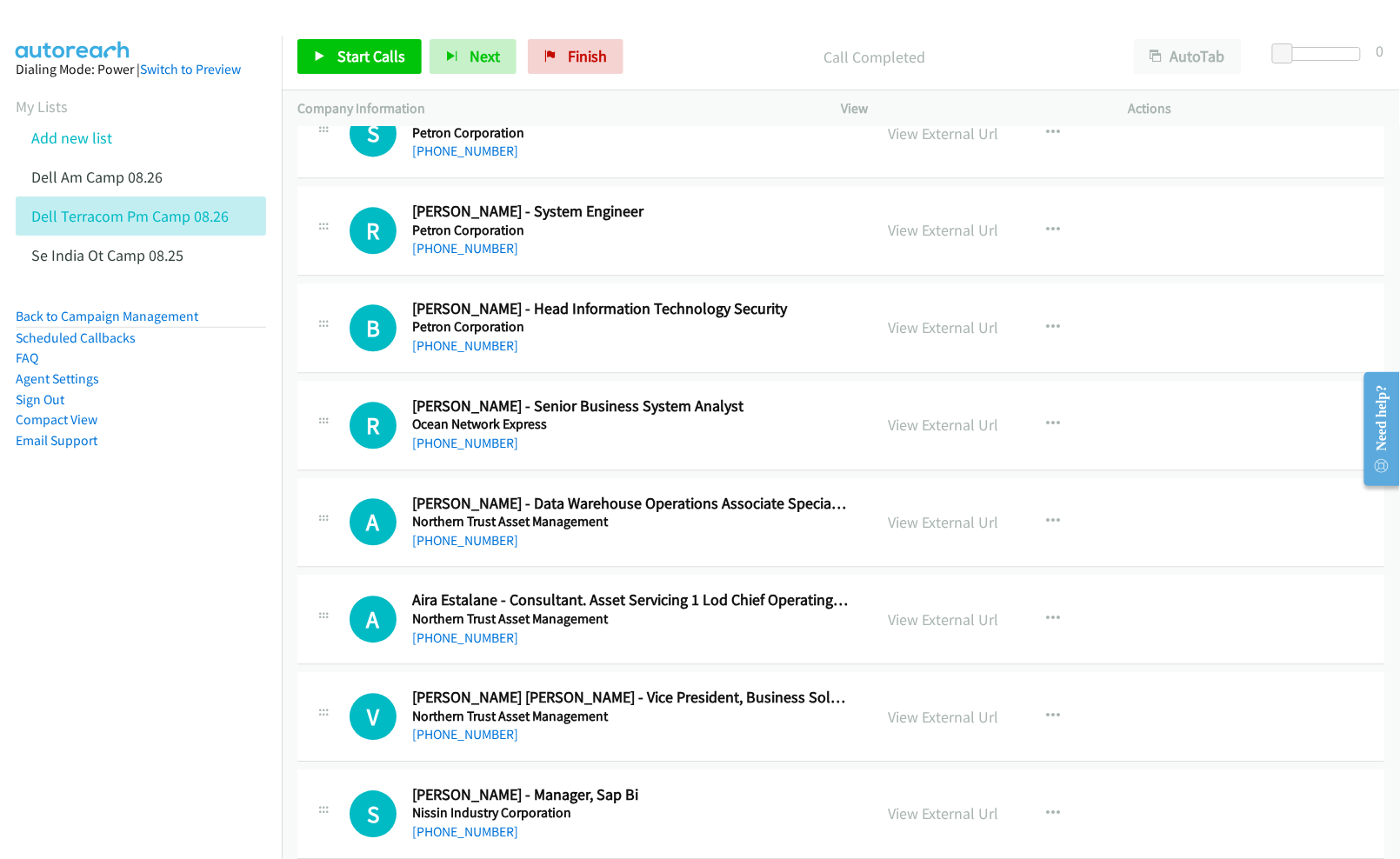
scroll to position [1274, 0]
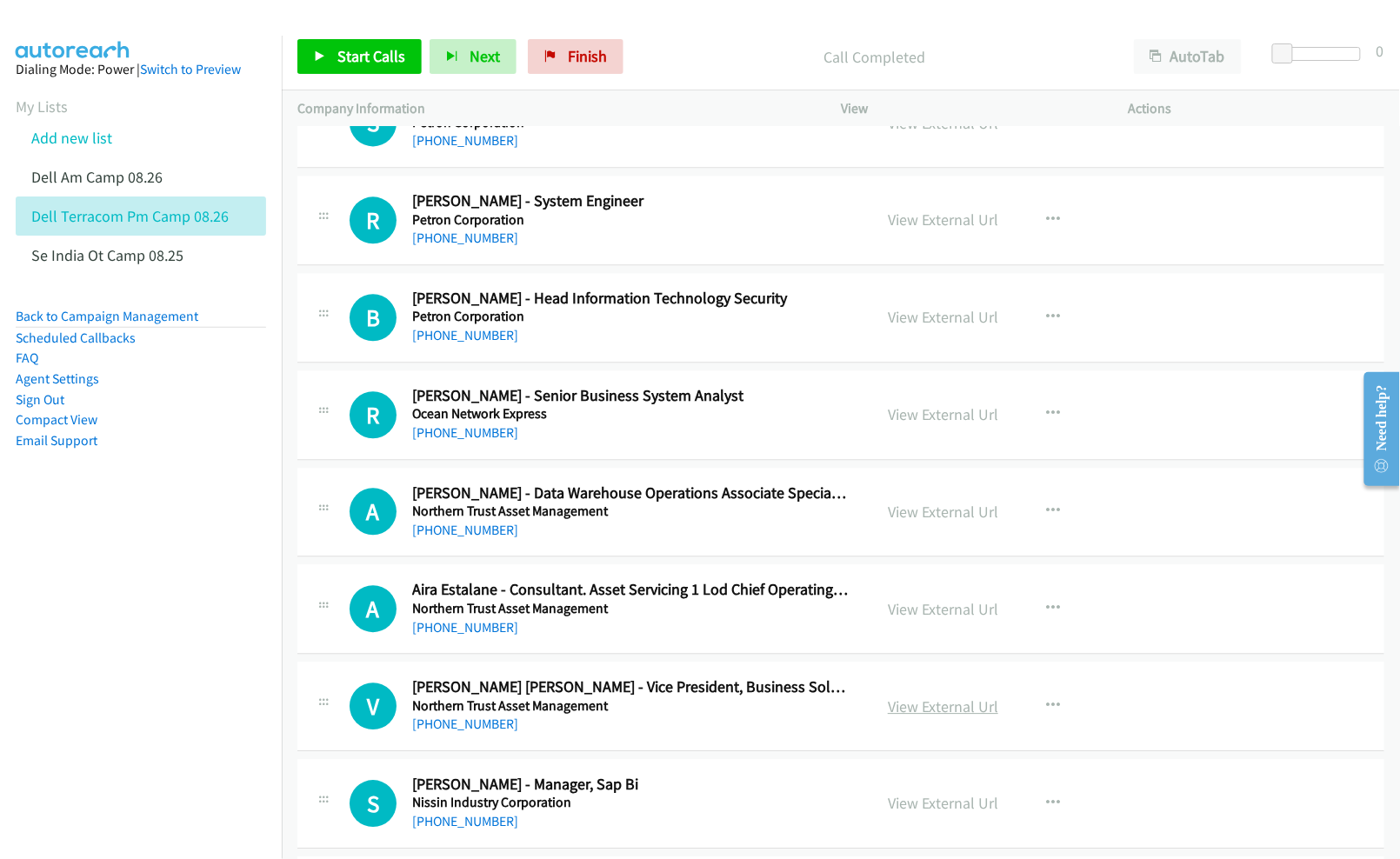
click at [948, 705] on link "View External Url" at bounding box center [942, 706] width 110 height 20
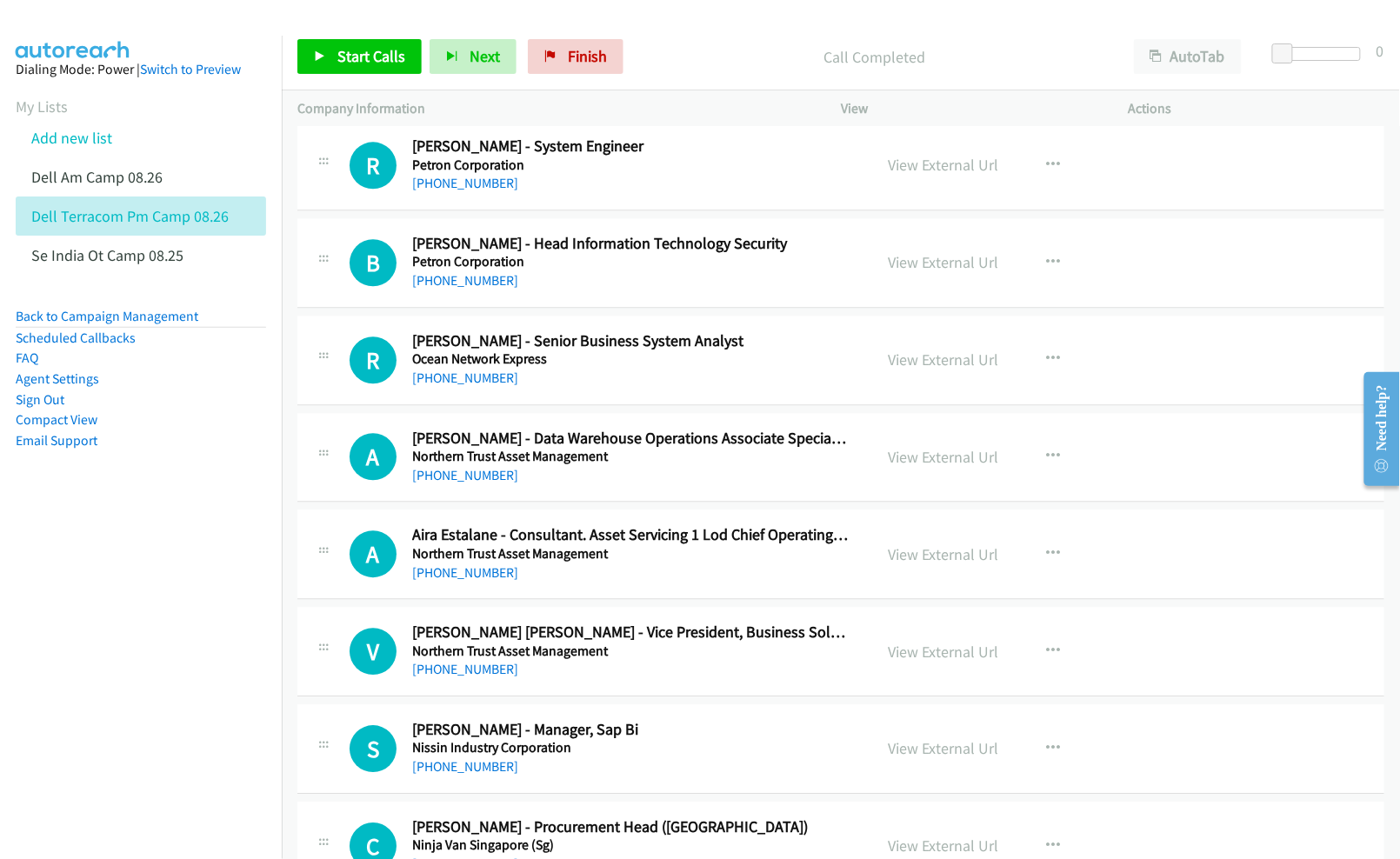
scroll to position [1506, 0]
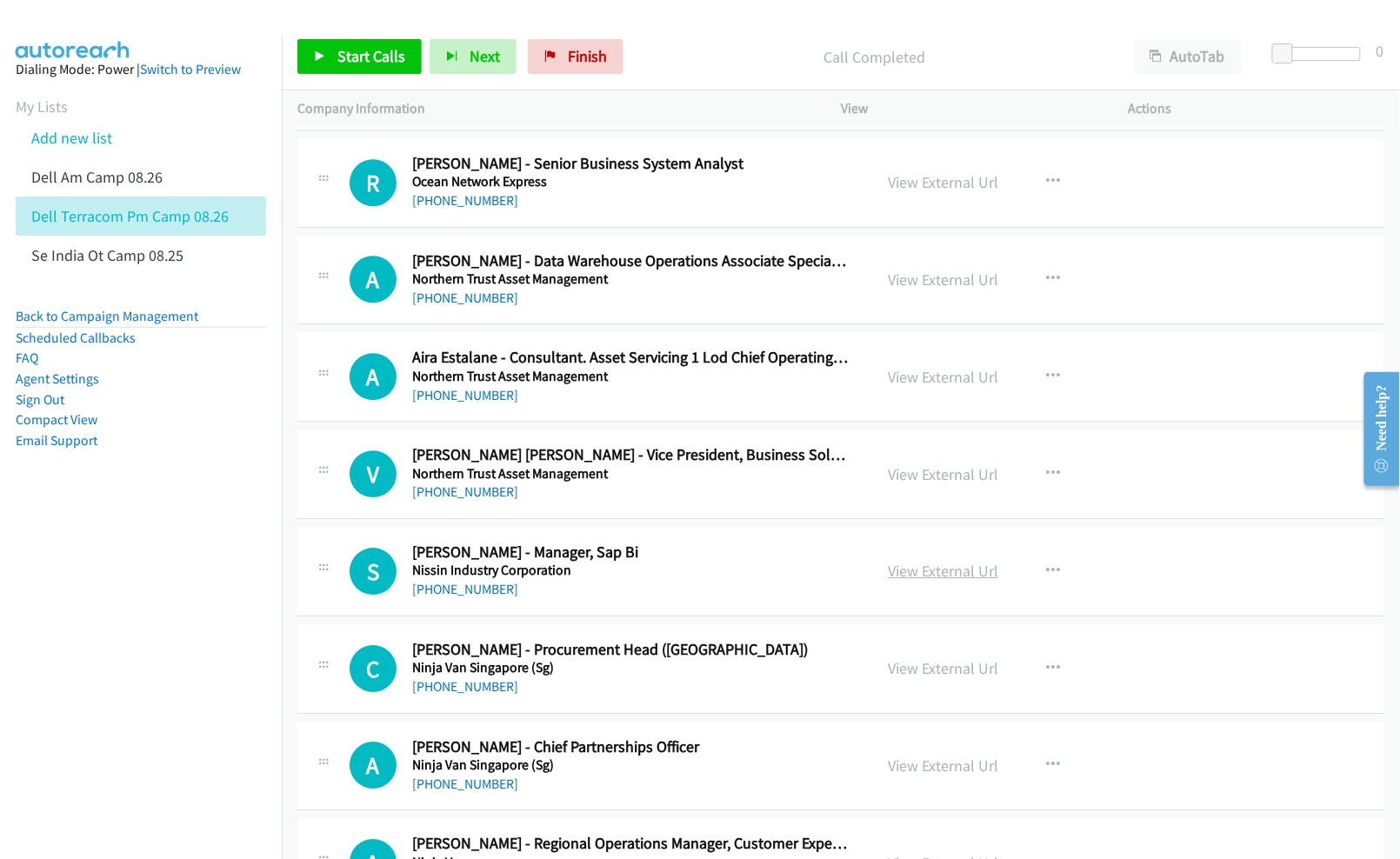
click at [896, 574] on link "View External Url" at bounding box center [942, 570] width 110 height 20
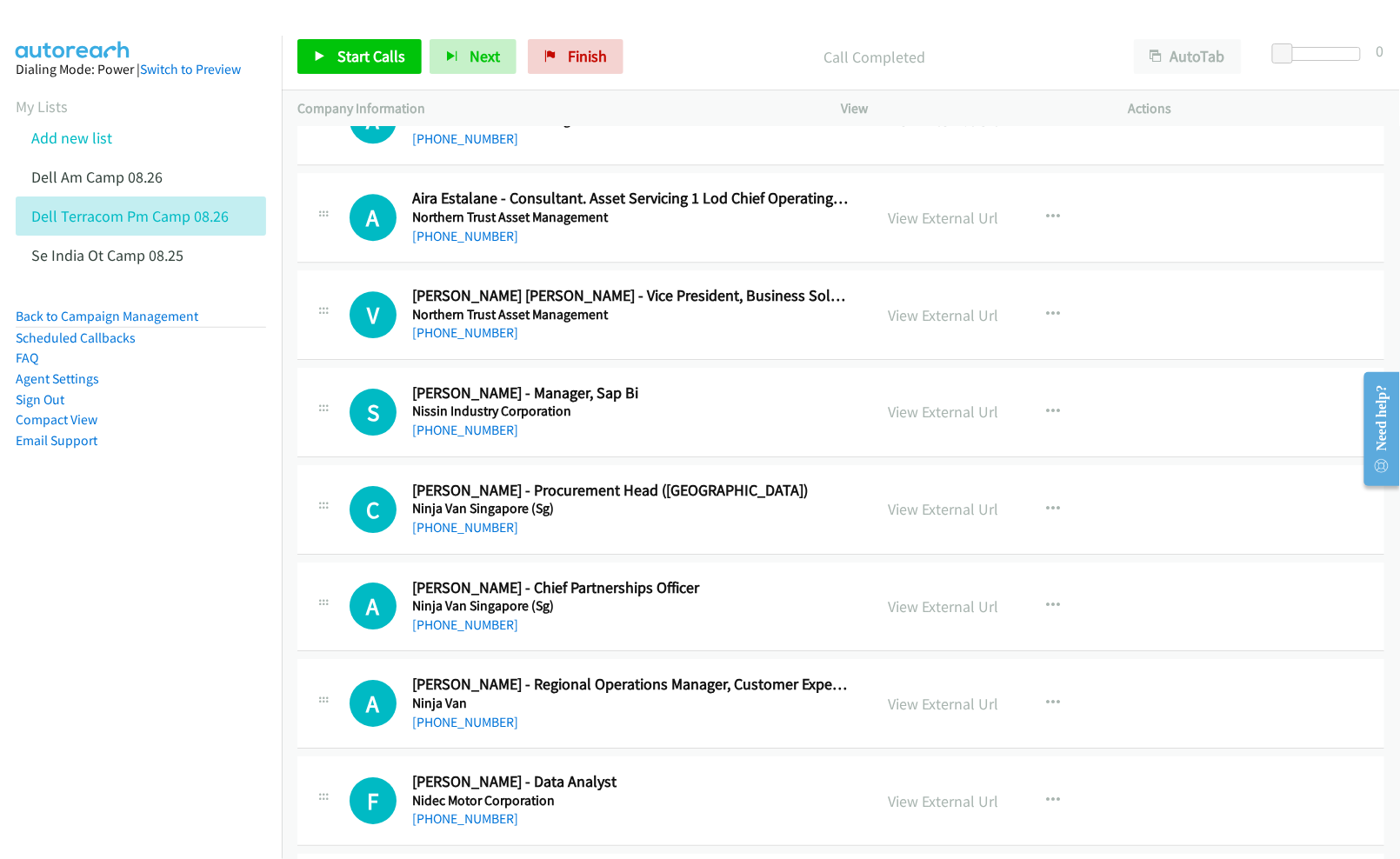
scroll to position [1738, 0]
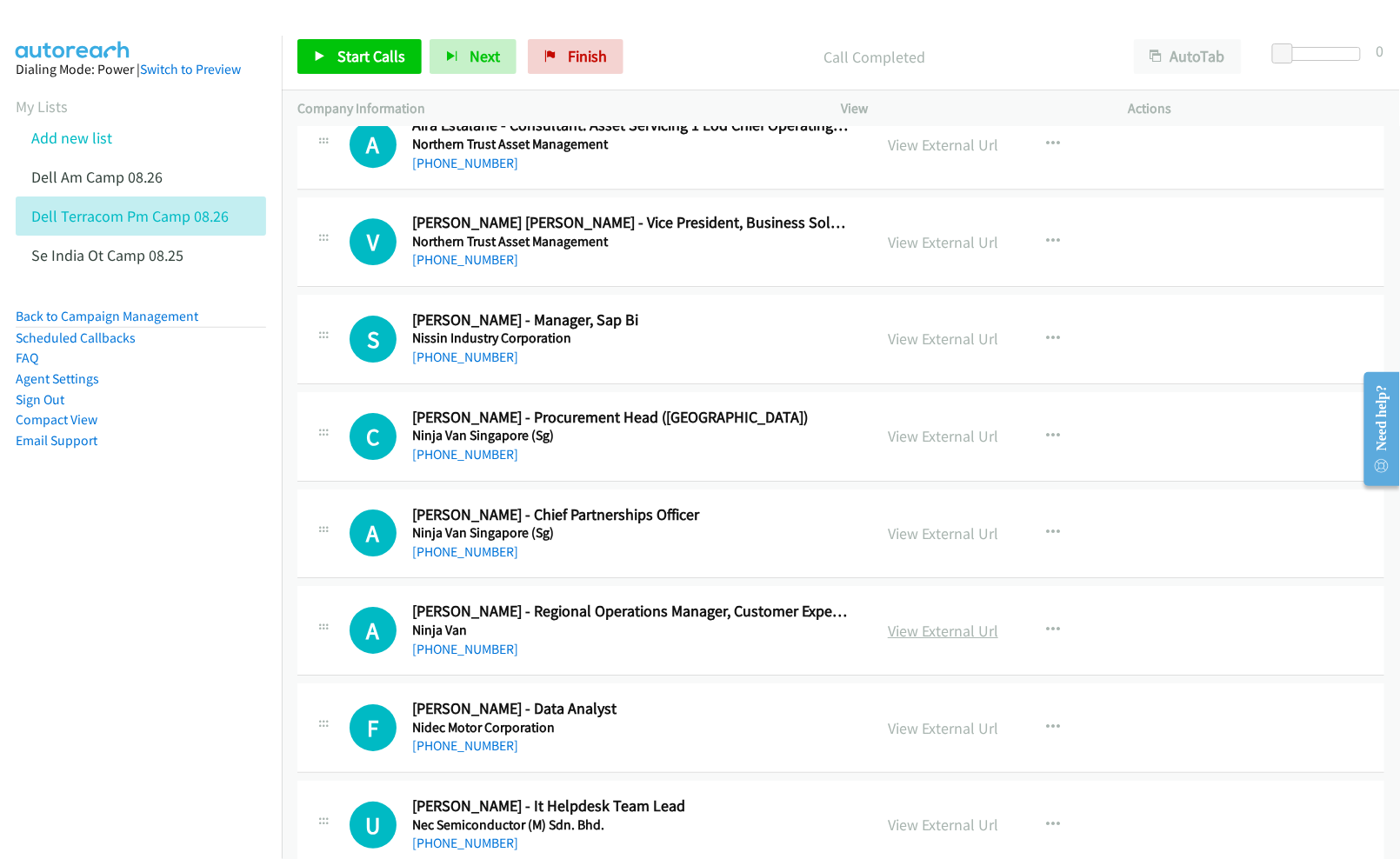
click at [940, 640] on link "View External Url" at bounding box center [942, 630] width 110 height 20
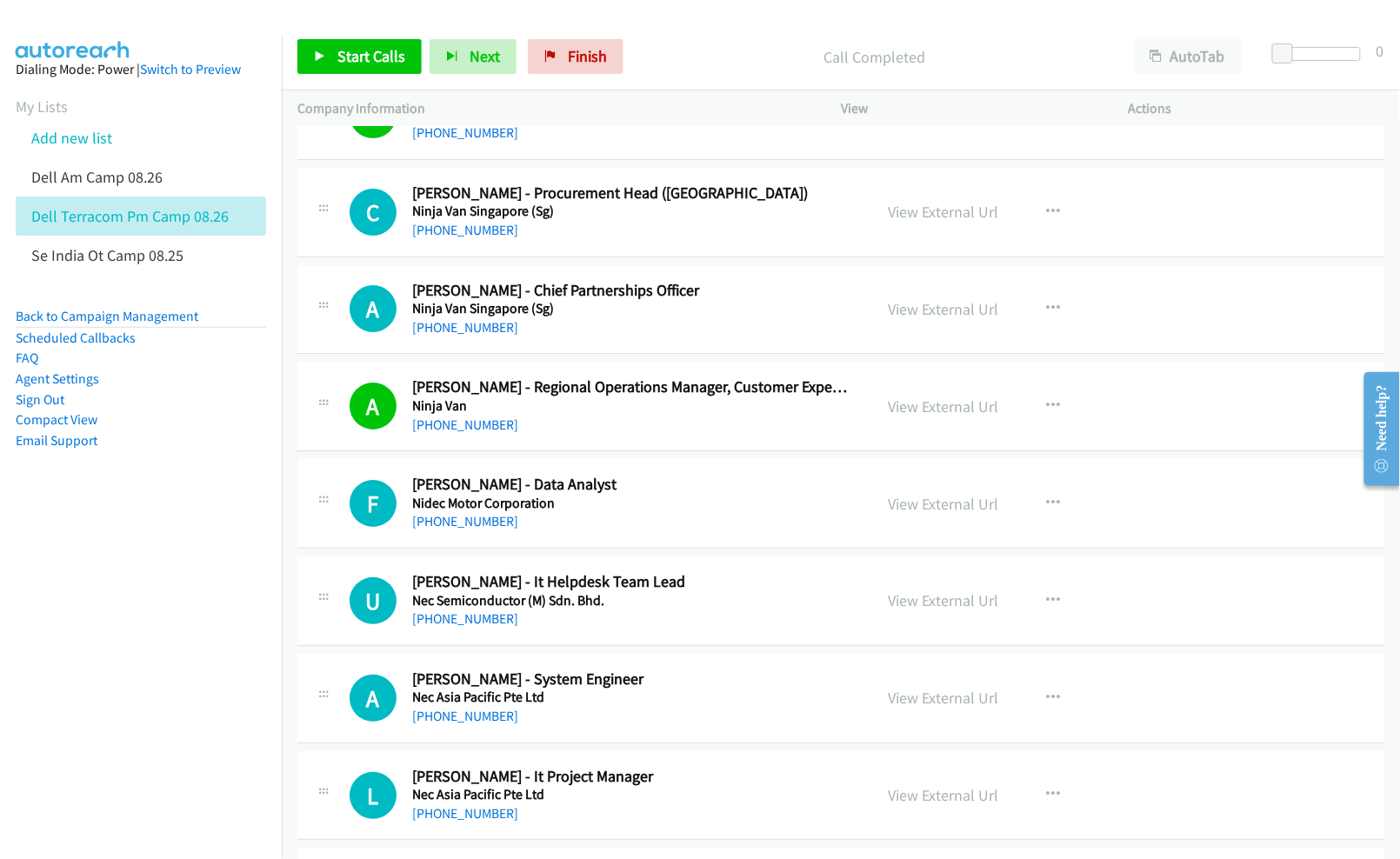
scroll to position [1970, 0]
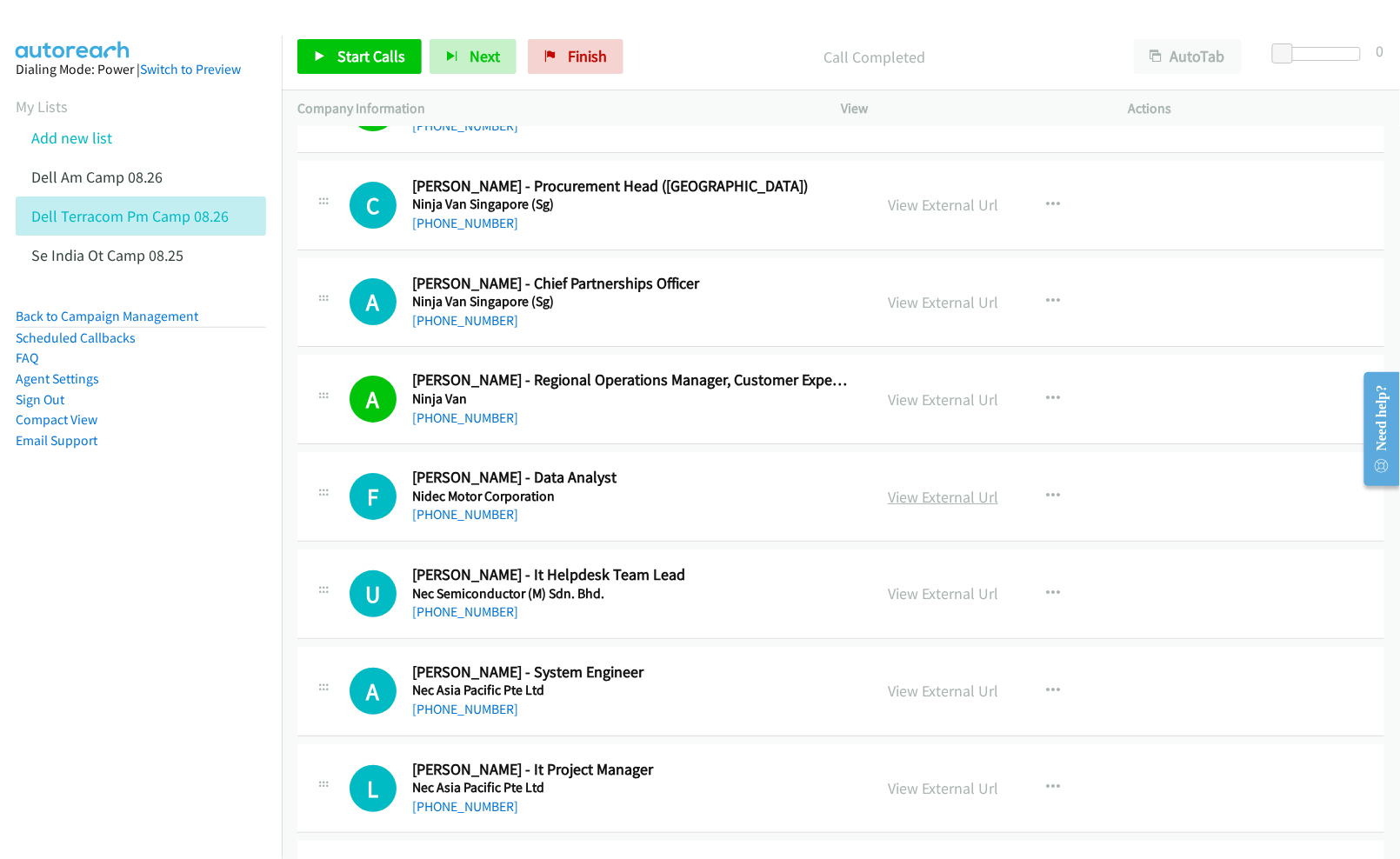
click at [915, 498] on link "View External Url" at bounding box center [942, 496] width 110 height 20
click at [916, 599] on link "View External Url" at bounding box center [942, 593] width 110 height 20
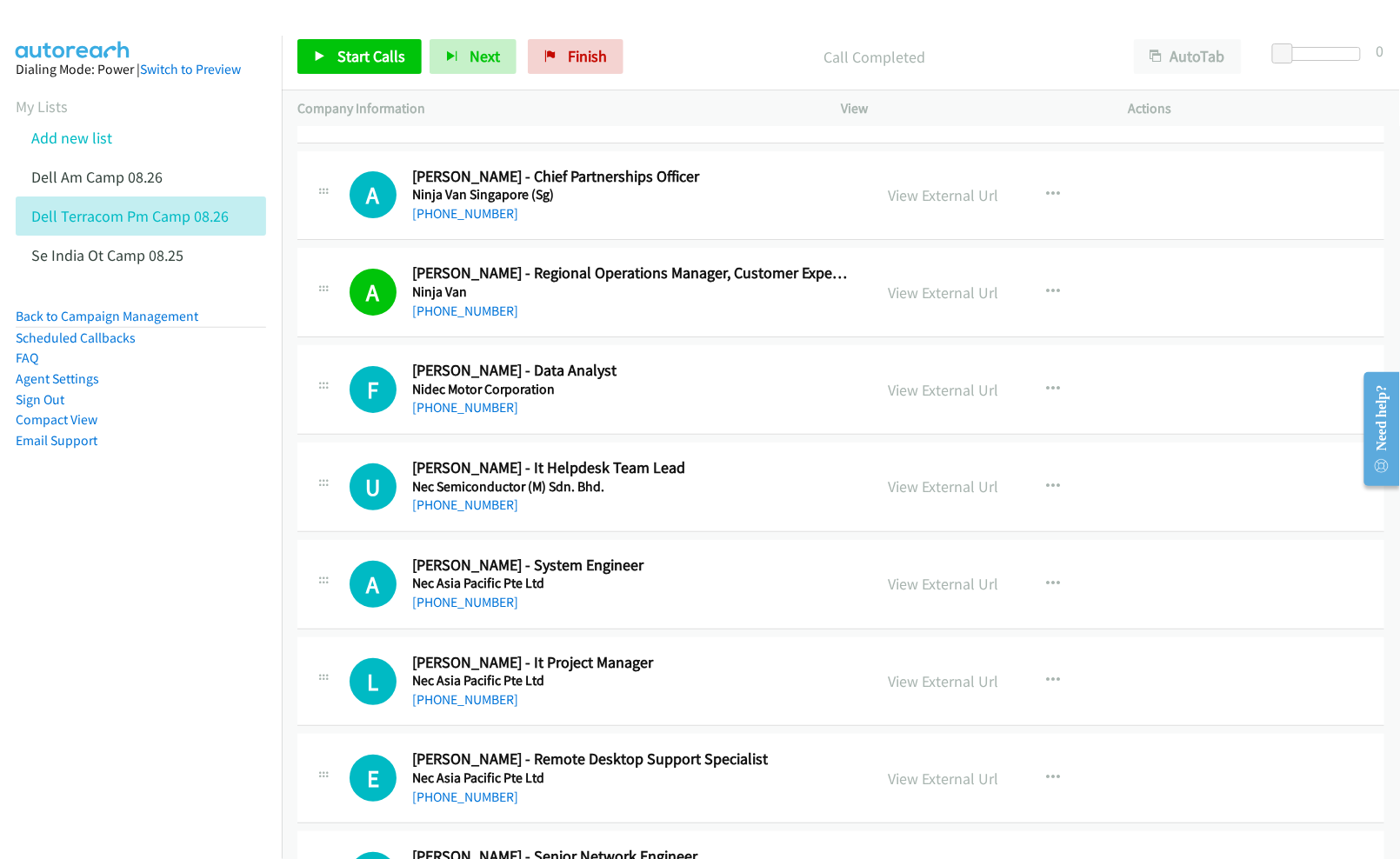
scroll to position [2086, 0]
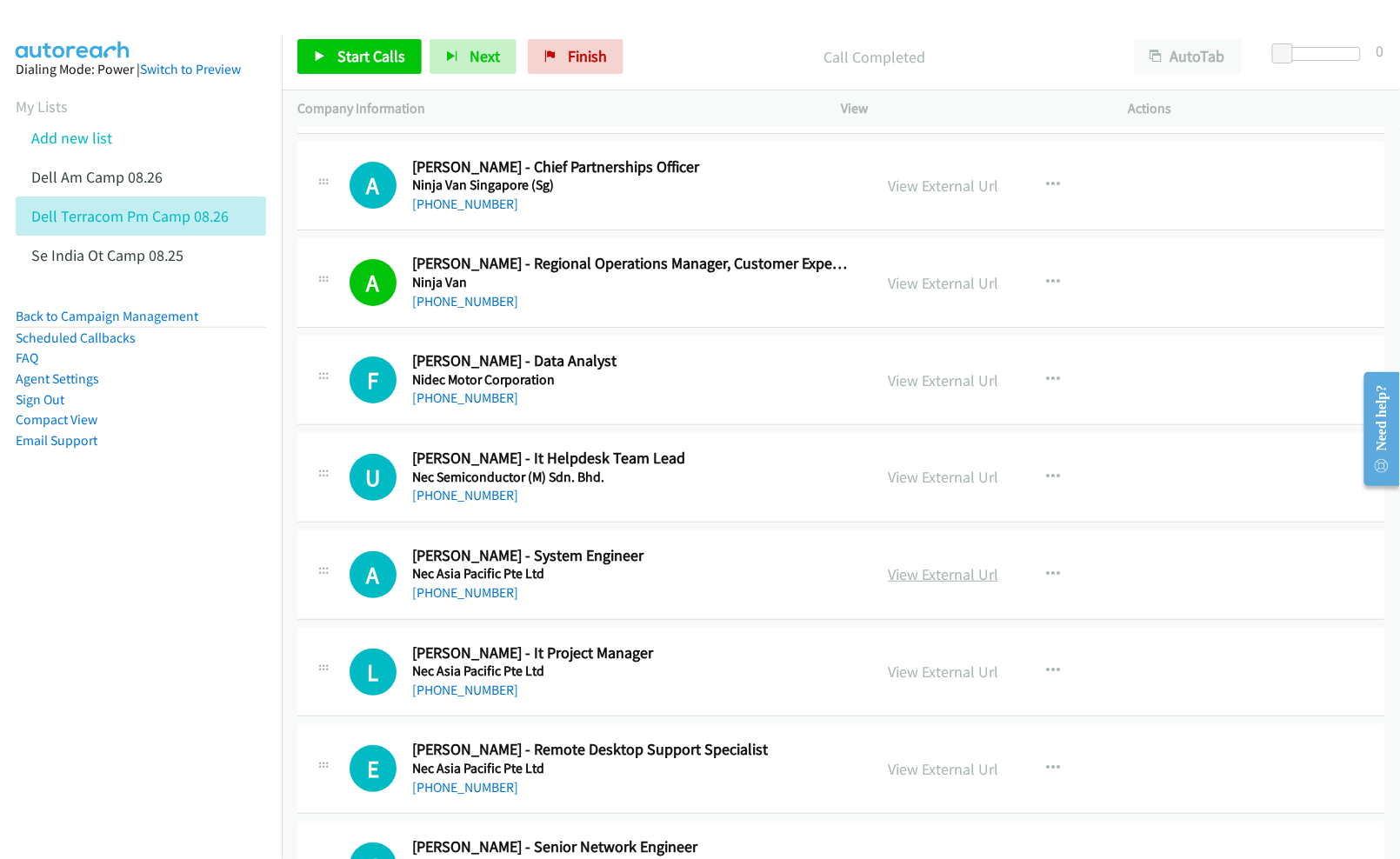
click at [934, 584] on link "View External Url" at bounding box center [942, 574] width 110 height 20
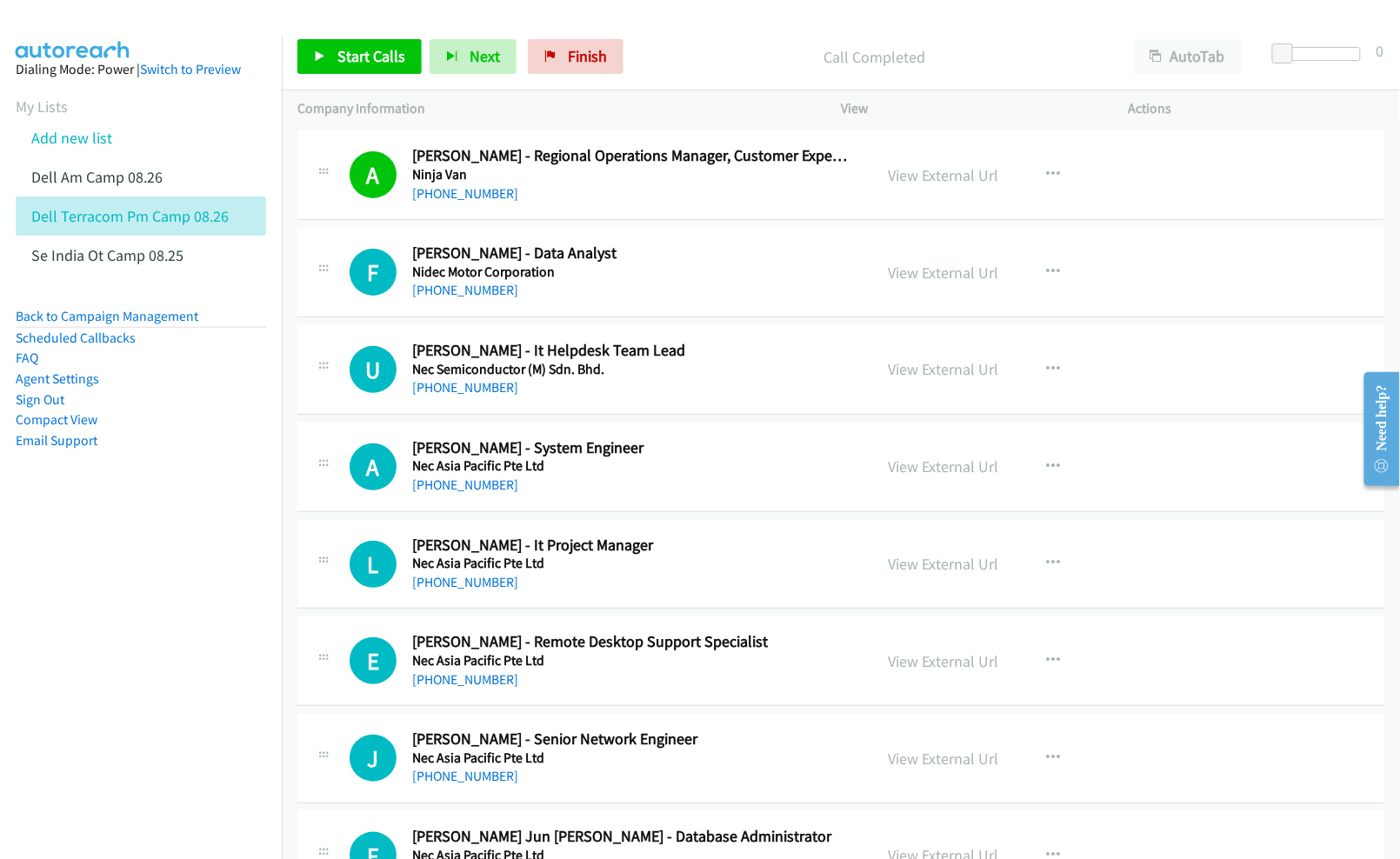
scroll to position [2202, 0]
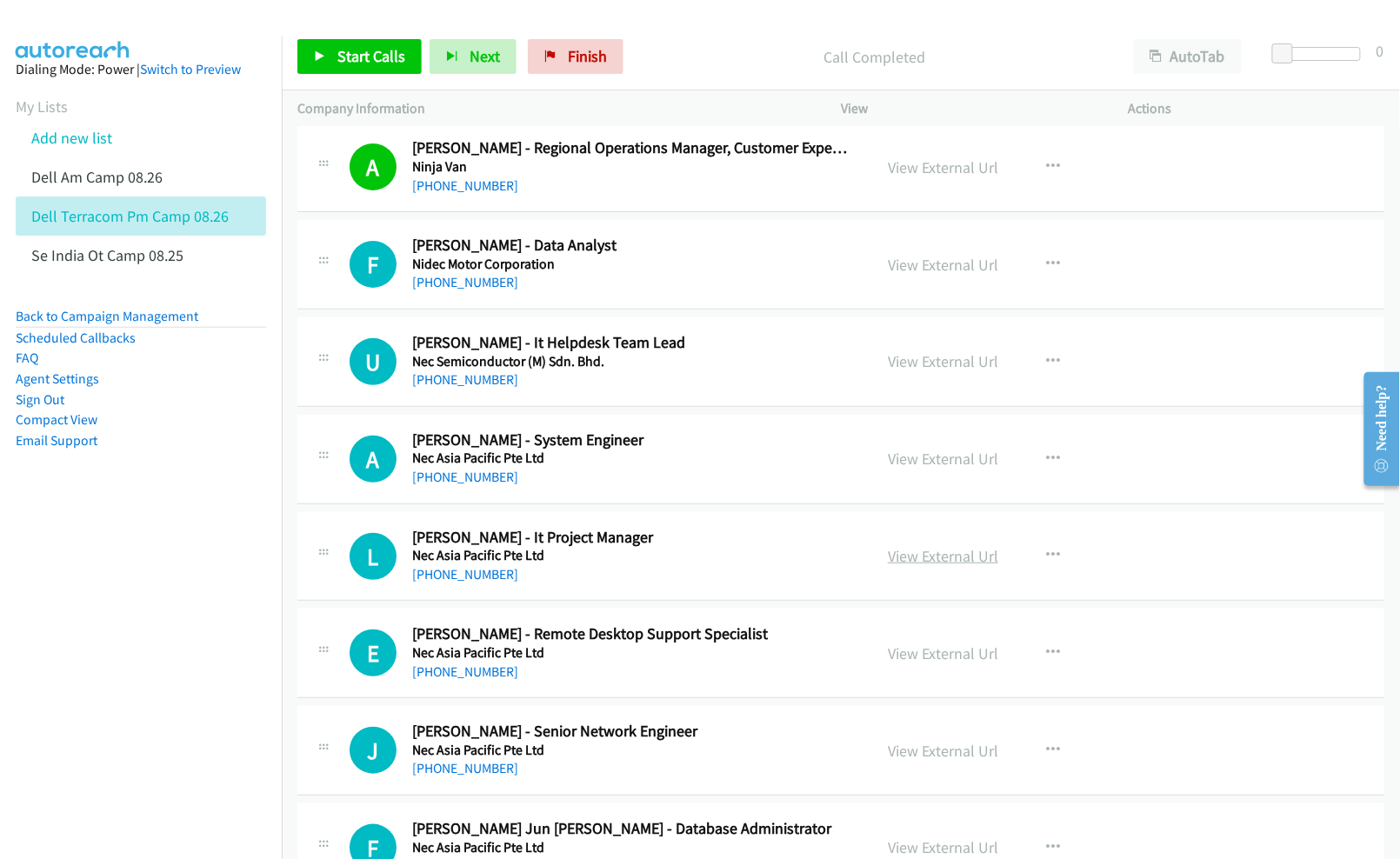
click at [909, 561] on link "View External Url" at bounding box center [942, 555] width 110 height 20
click at [920, 662] on link "View External Url" at bounding box center [942, 653] width 110 height 20
click at [899, 755] on link "View External Url" at bounding box center [942, 750] width 110 height 20
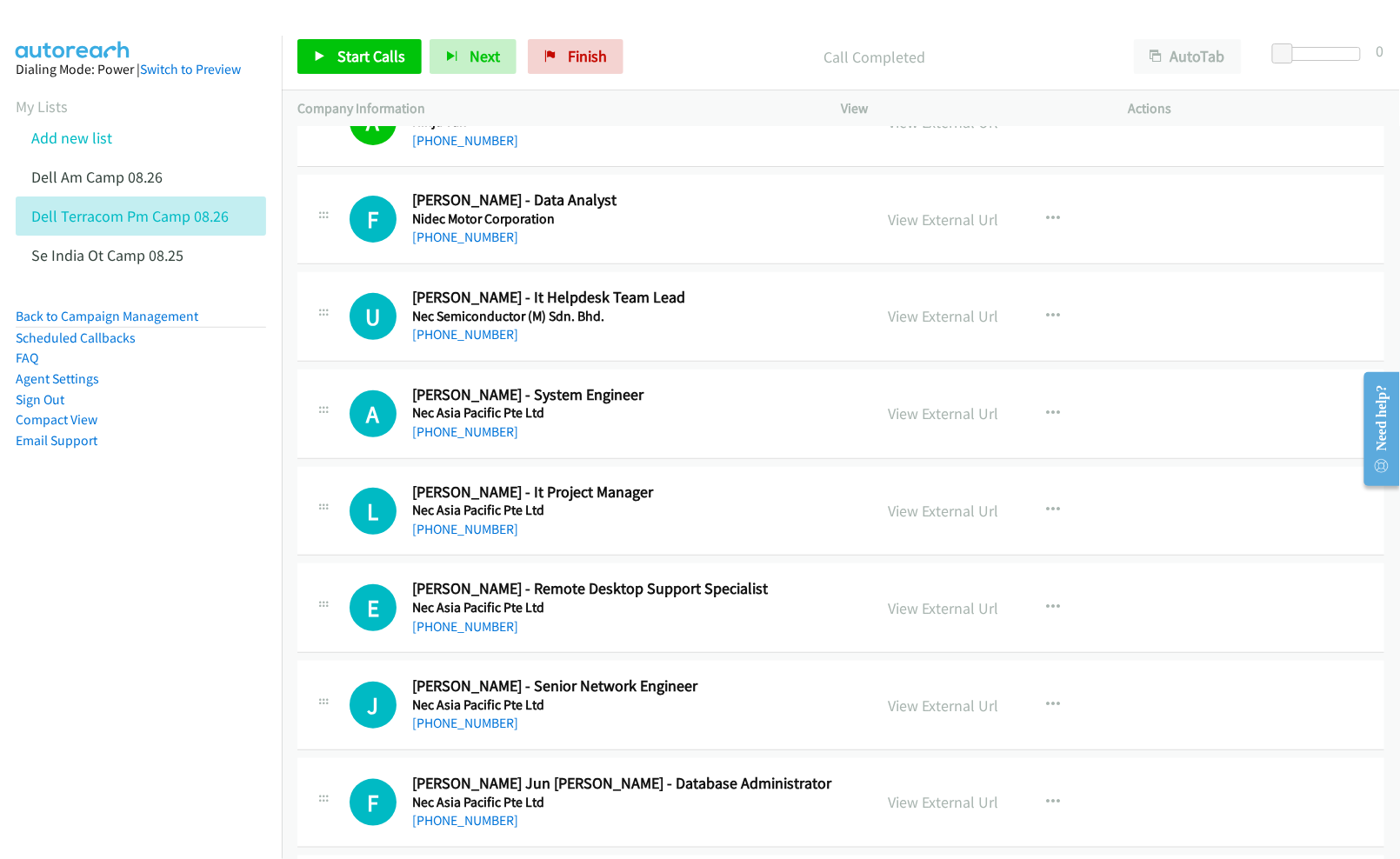
scroll to position [2434, 0]
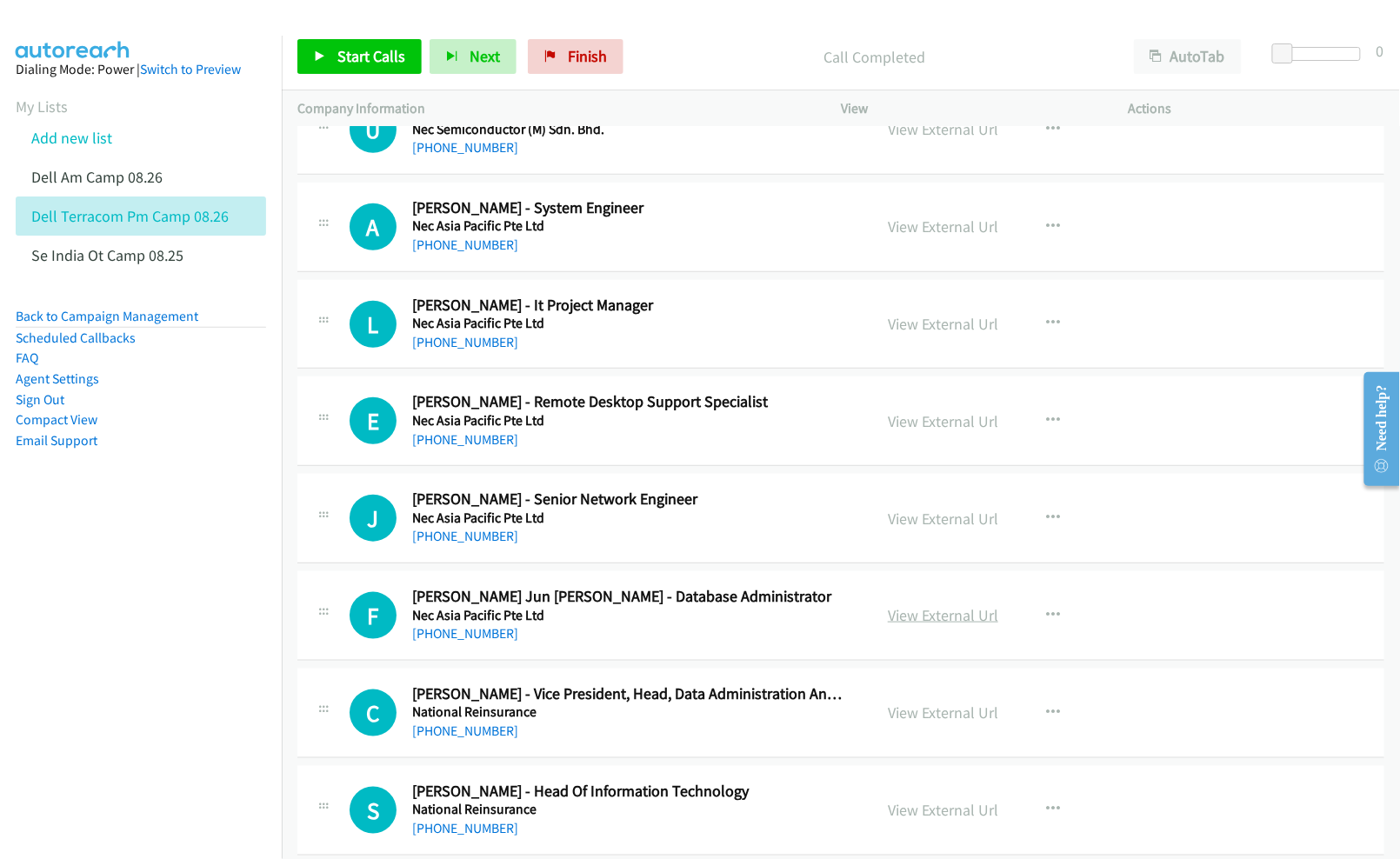
click at [903, 622] on link "View External Url" at bounding box center [942, 614] width 110 height 20
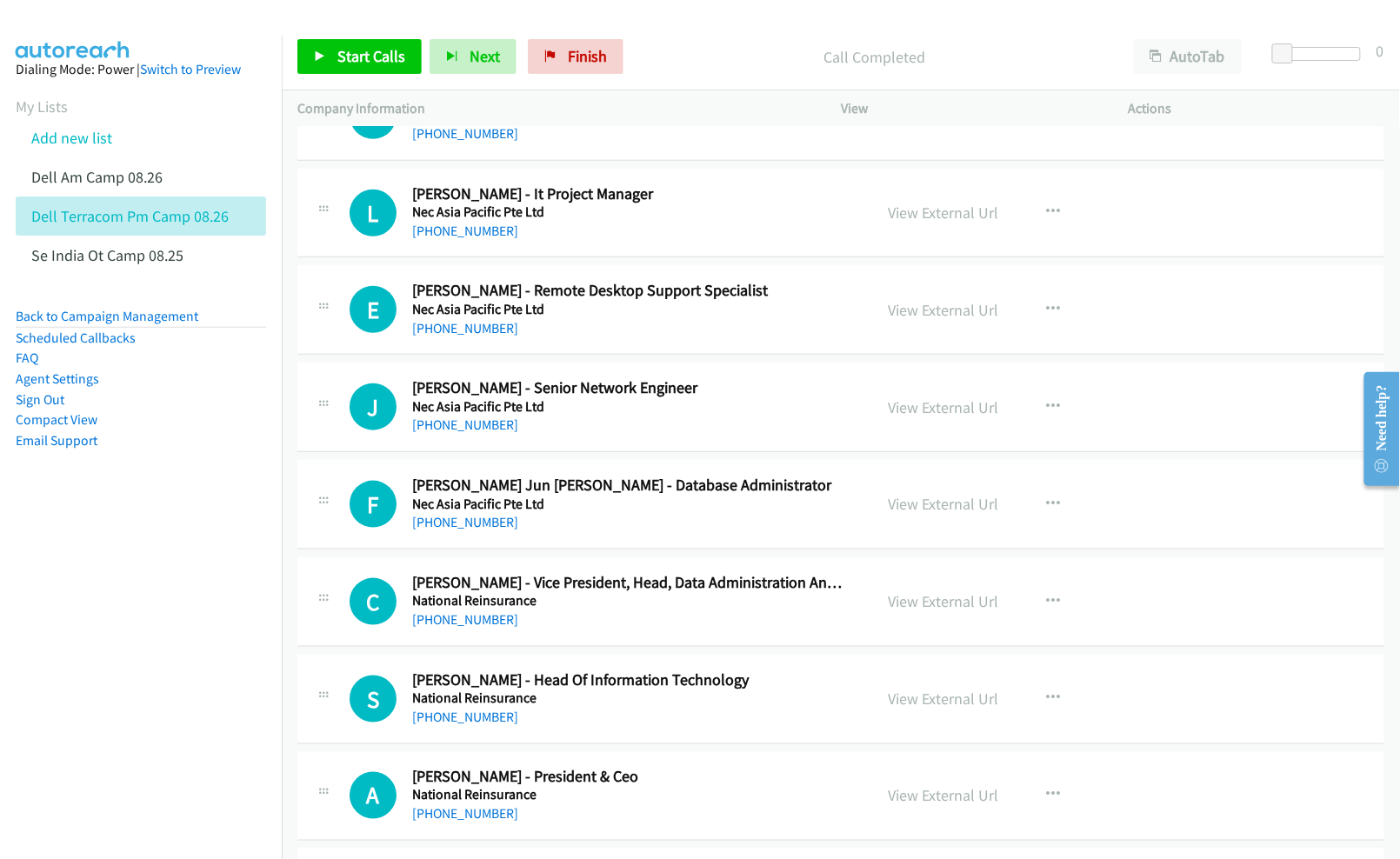
scroll to position [2550, 0]
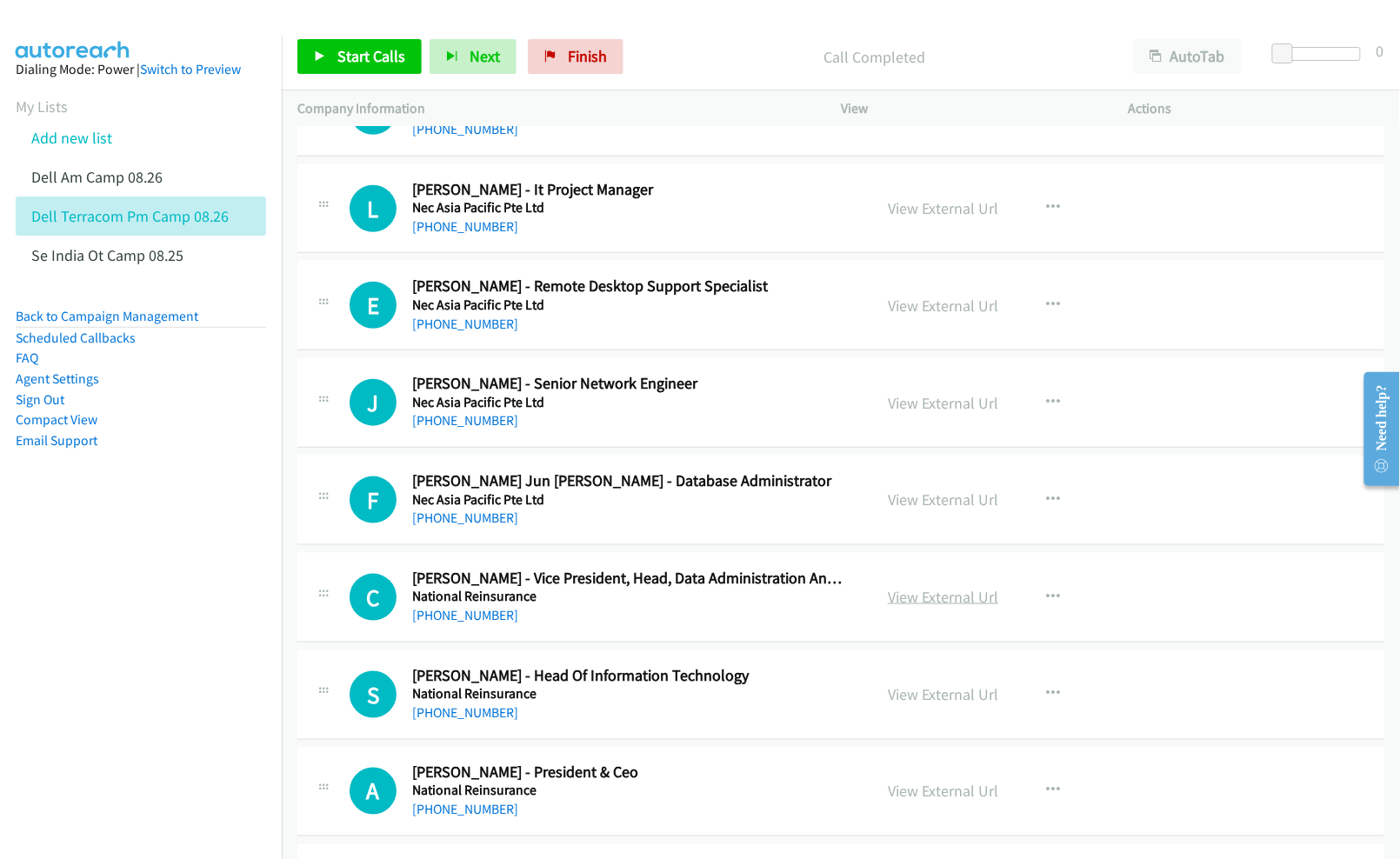
click at [950, 601] on link "View External Url" at bounding box center [942, 597] width 110 height 20
click at [927, 704] on link "View External Url" at bounding box center [942, 694] width 110 height 20
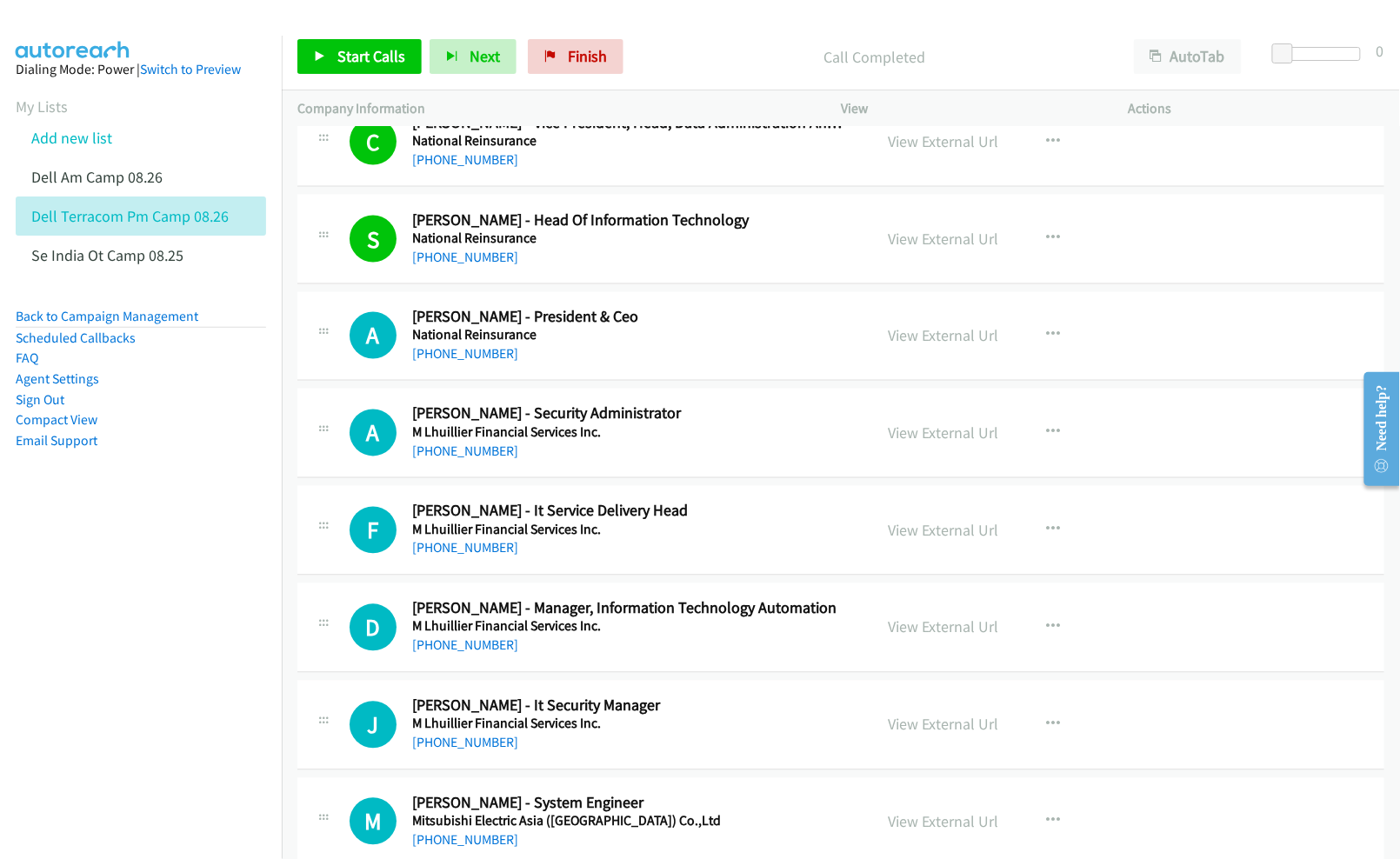
scroll to position [3012, 0]
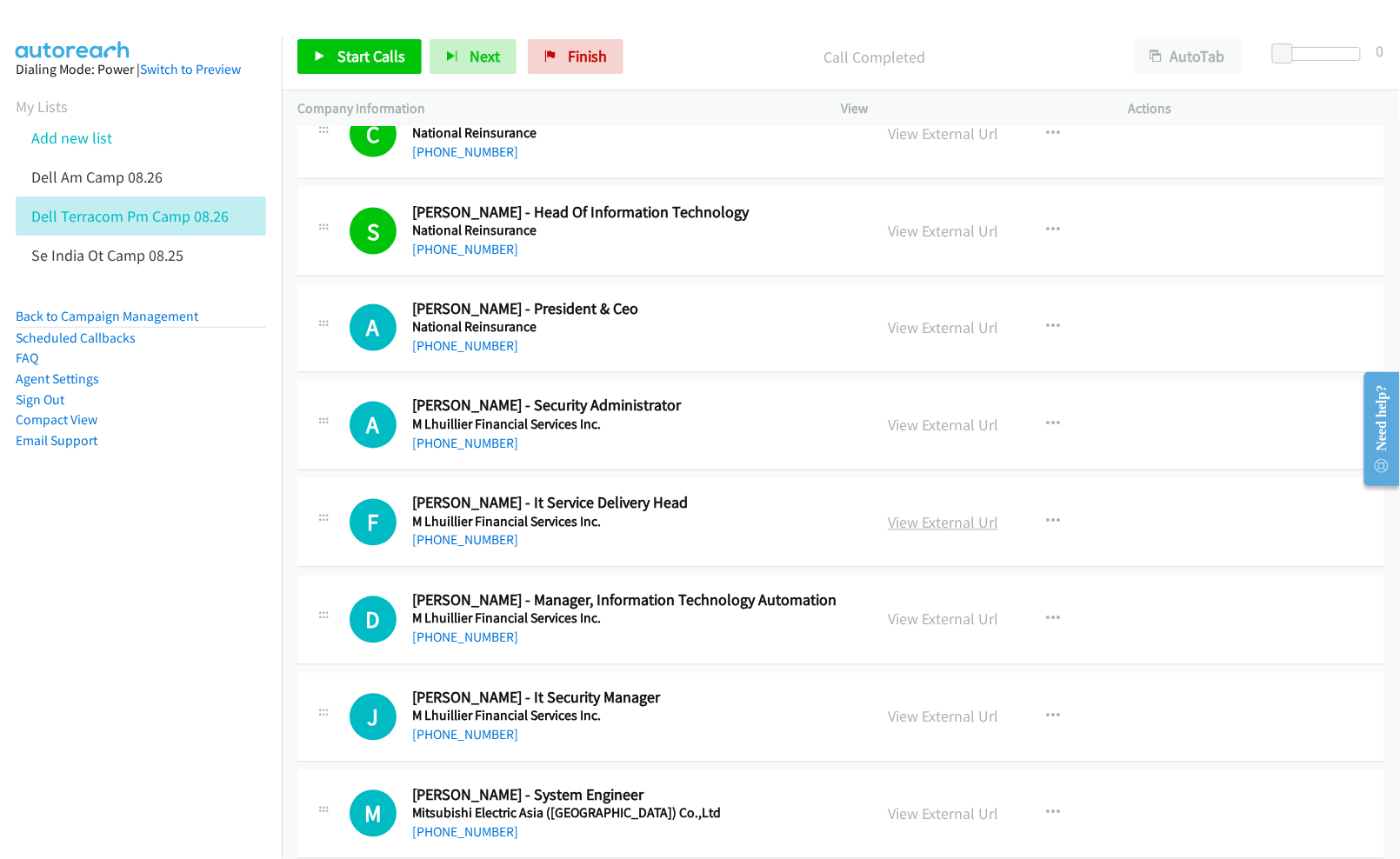
click at [937, 532] on link "View External Url" at bounding box center [942, 523] width 110 height 20
click at [133, 641] on nav "Dialing Mode: Power | Switch to Preview My Lists Add new list Dell Am Camp 08.2…" at bounding box center [141, 464] width 283 height 859
click at [929, 626] on link "View External Url" at bounding box center [942, 619] width 110 height 20
click at [926, 727] on link "View External Url" at bounding box center [942, 716] width 110 height 20
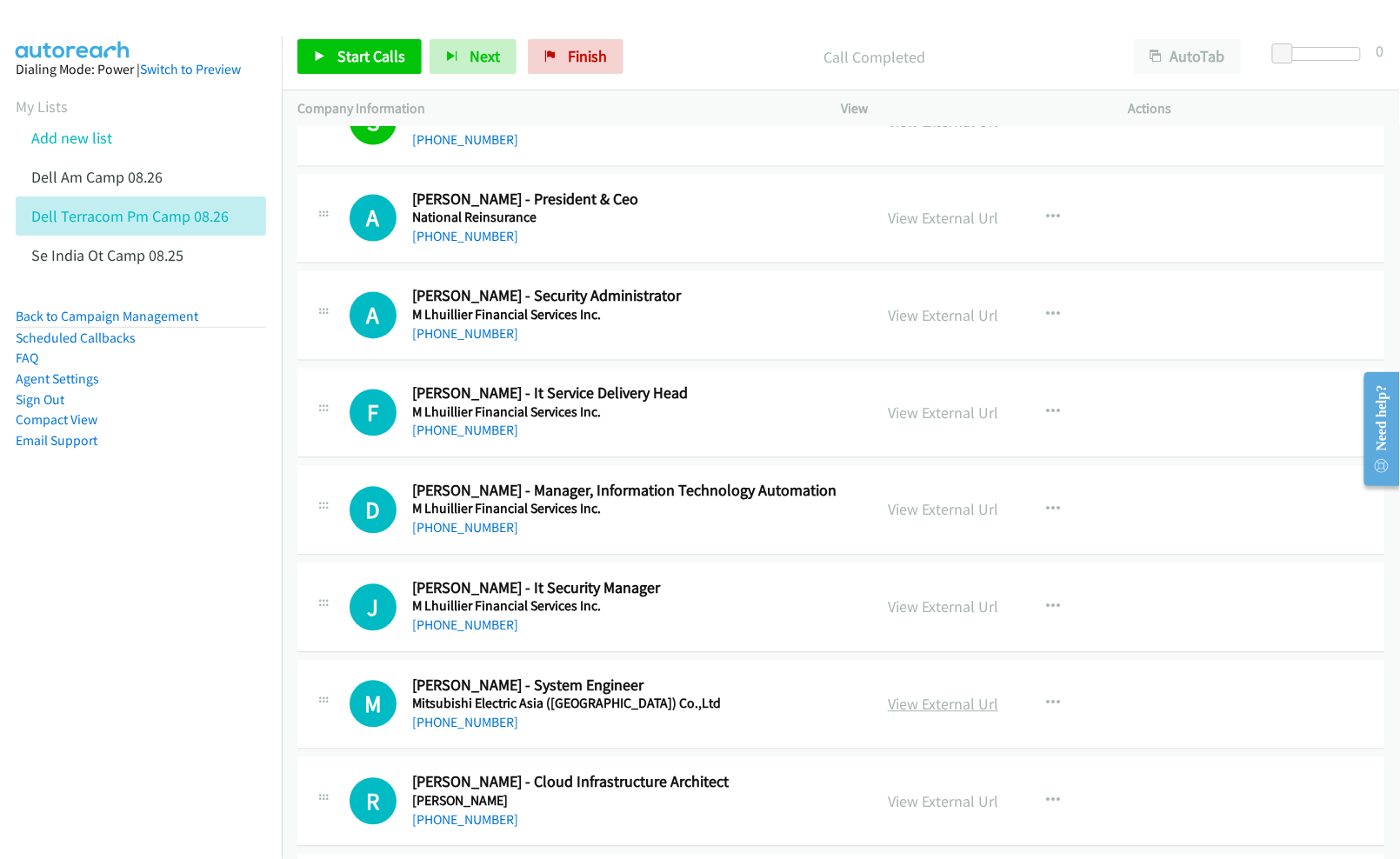
scroll to position [3129, 0]
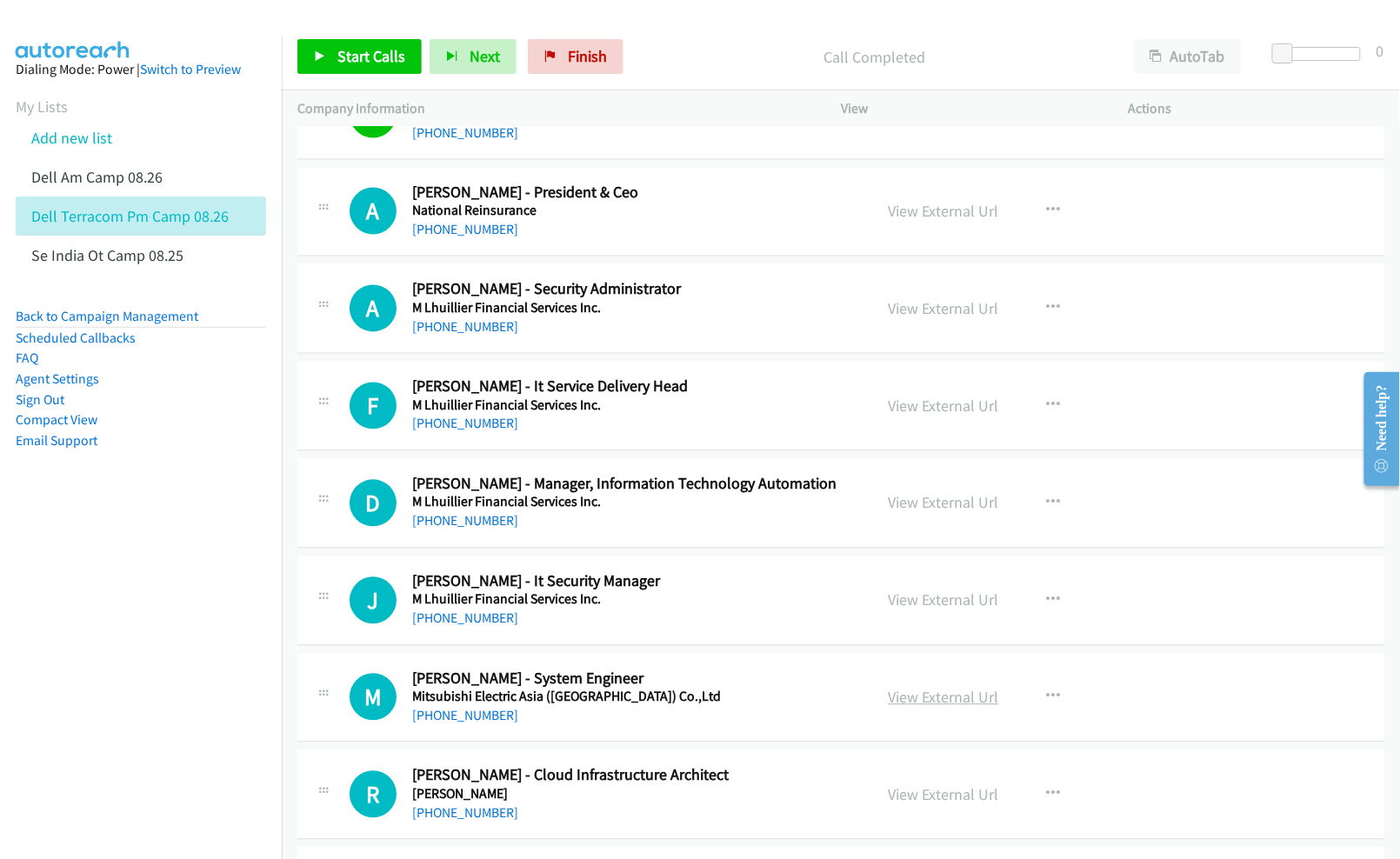
click at [909, 707] on link "View External Url" at bounding box center [942, 697] width 110 height 20
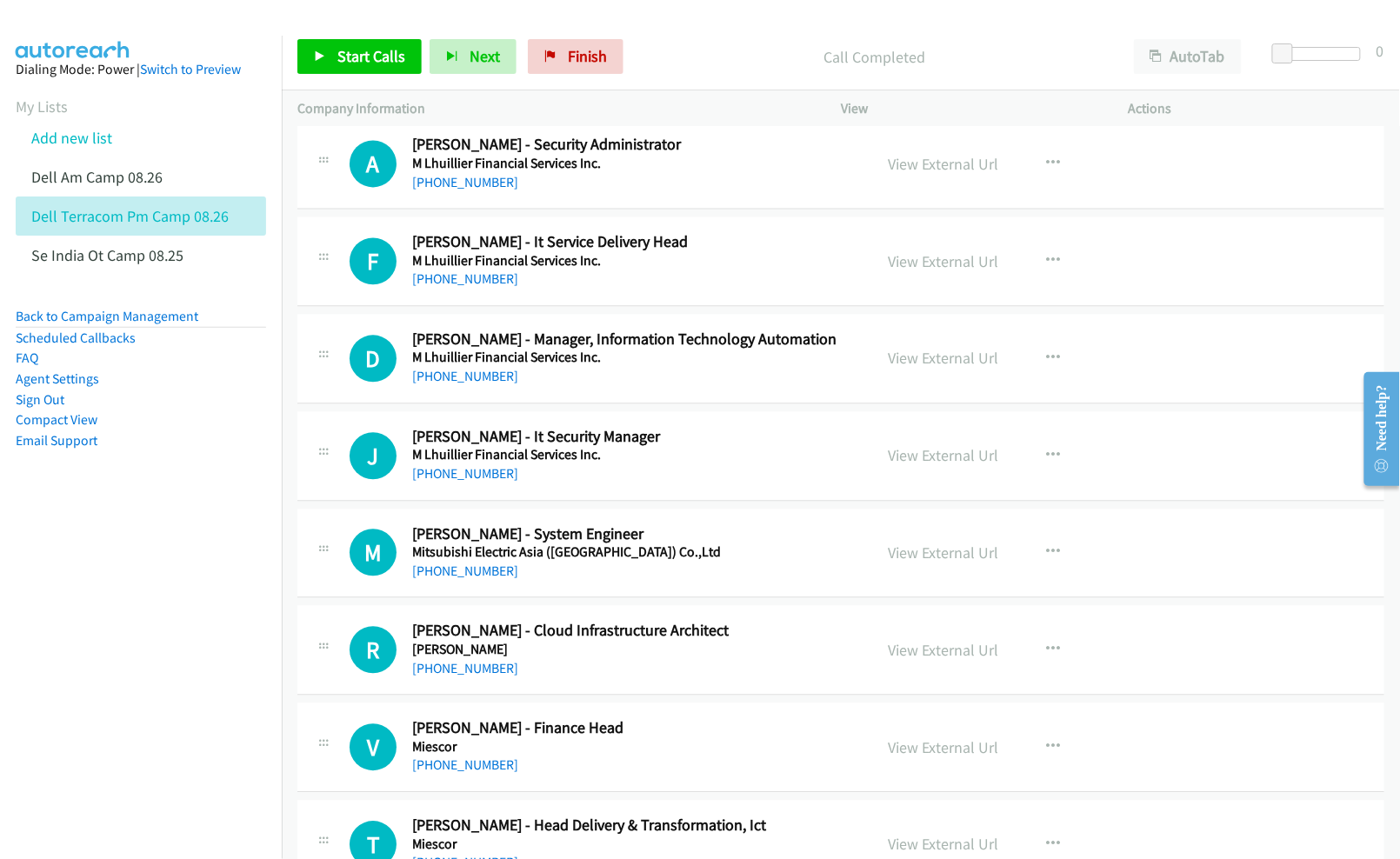
scroll to position [3360, 0]
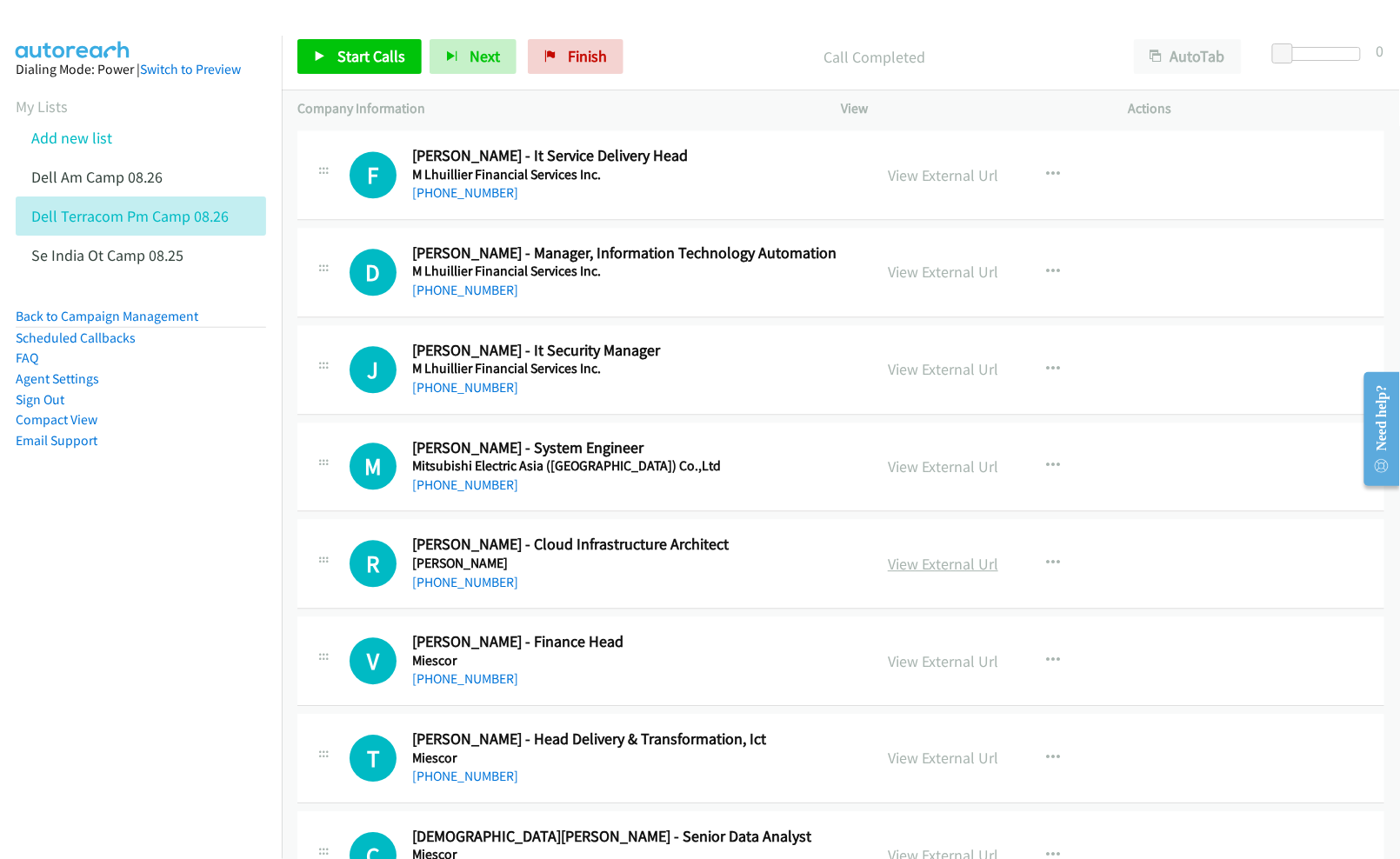
click at [937, 572] on link "View External Url" at bounding box center [942, 563] width 110 height 20
click at [919, 767] on link "View External Url" at bounding box center [942, 757] width 110 height 20
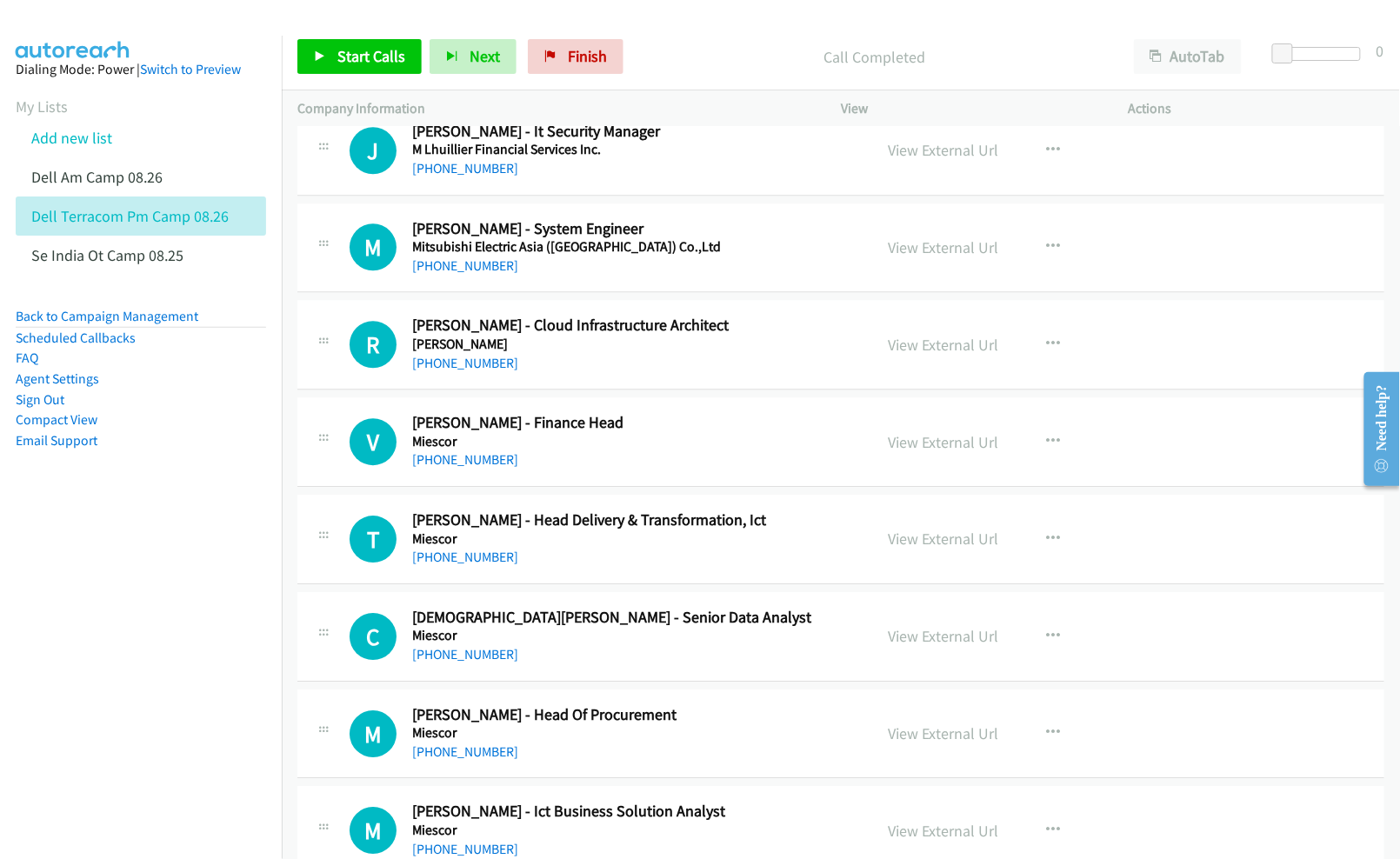
scroll to position [3592, 0]
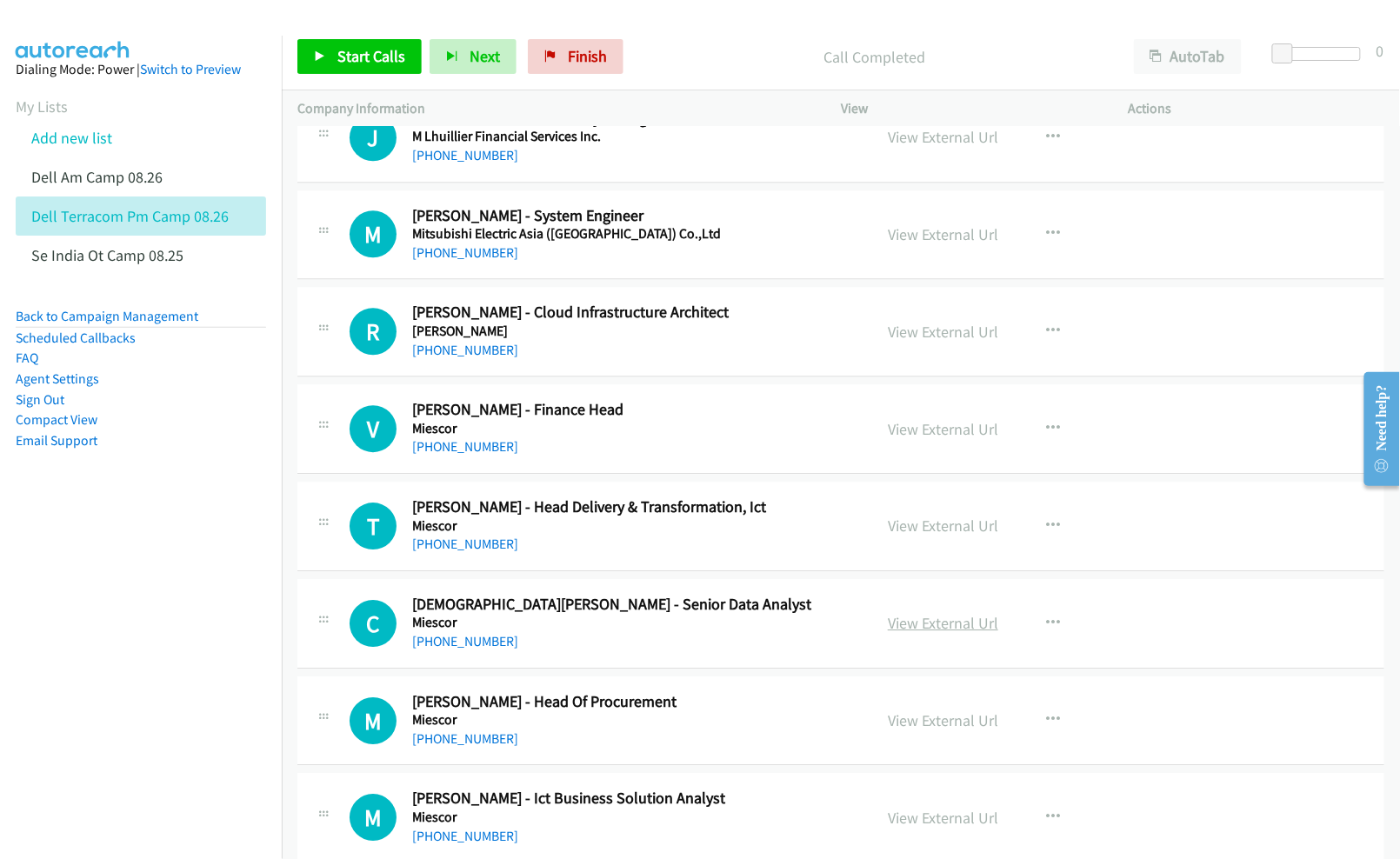
click at [933, 633] on link "View External Url" at bounding box center [942, 622] width 110 height 20
click at [924, 730] on link "View External Url" at bounding box center [942, 720] width 110 height 20
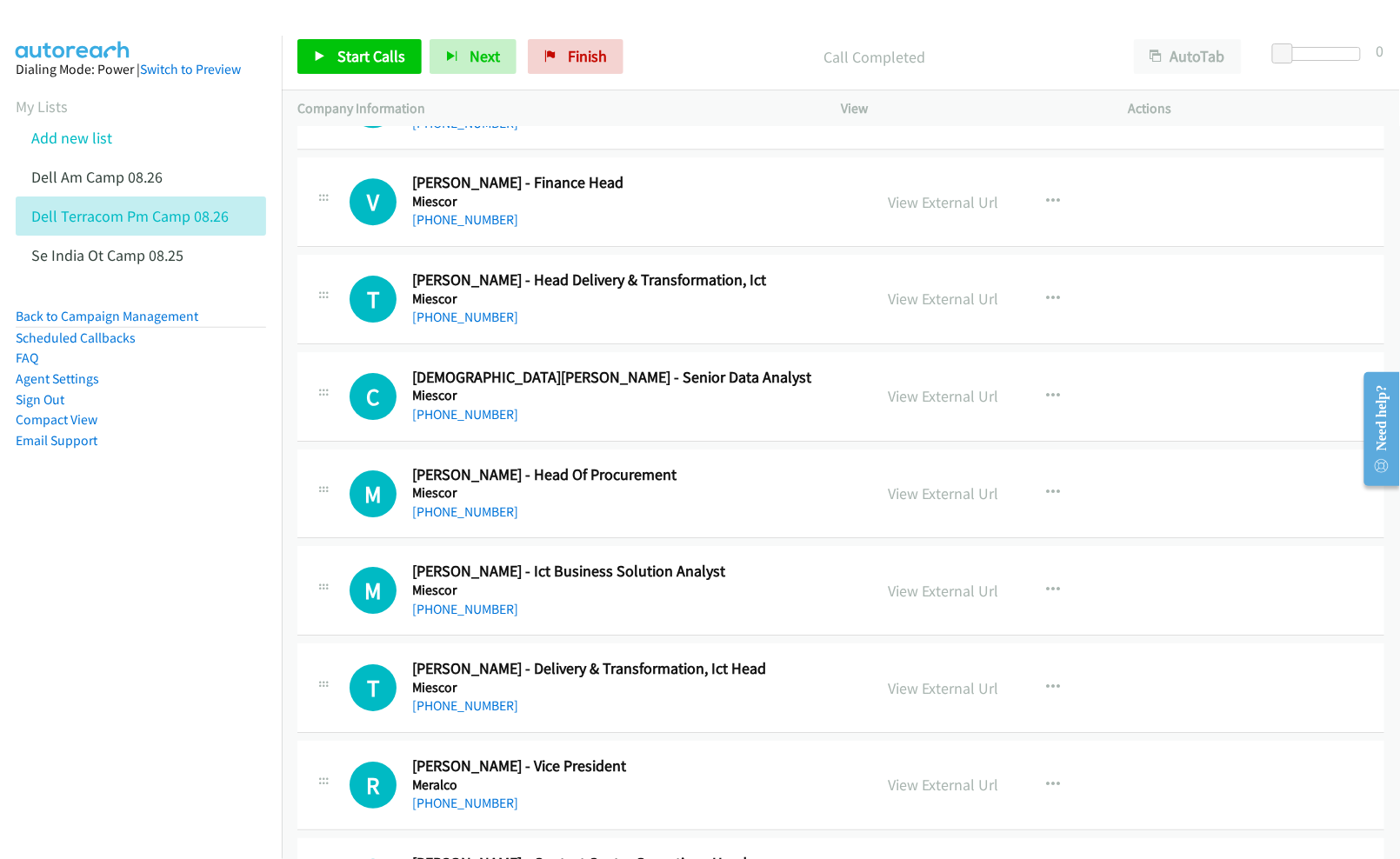
scroll to position [3824, 0]
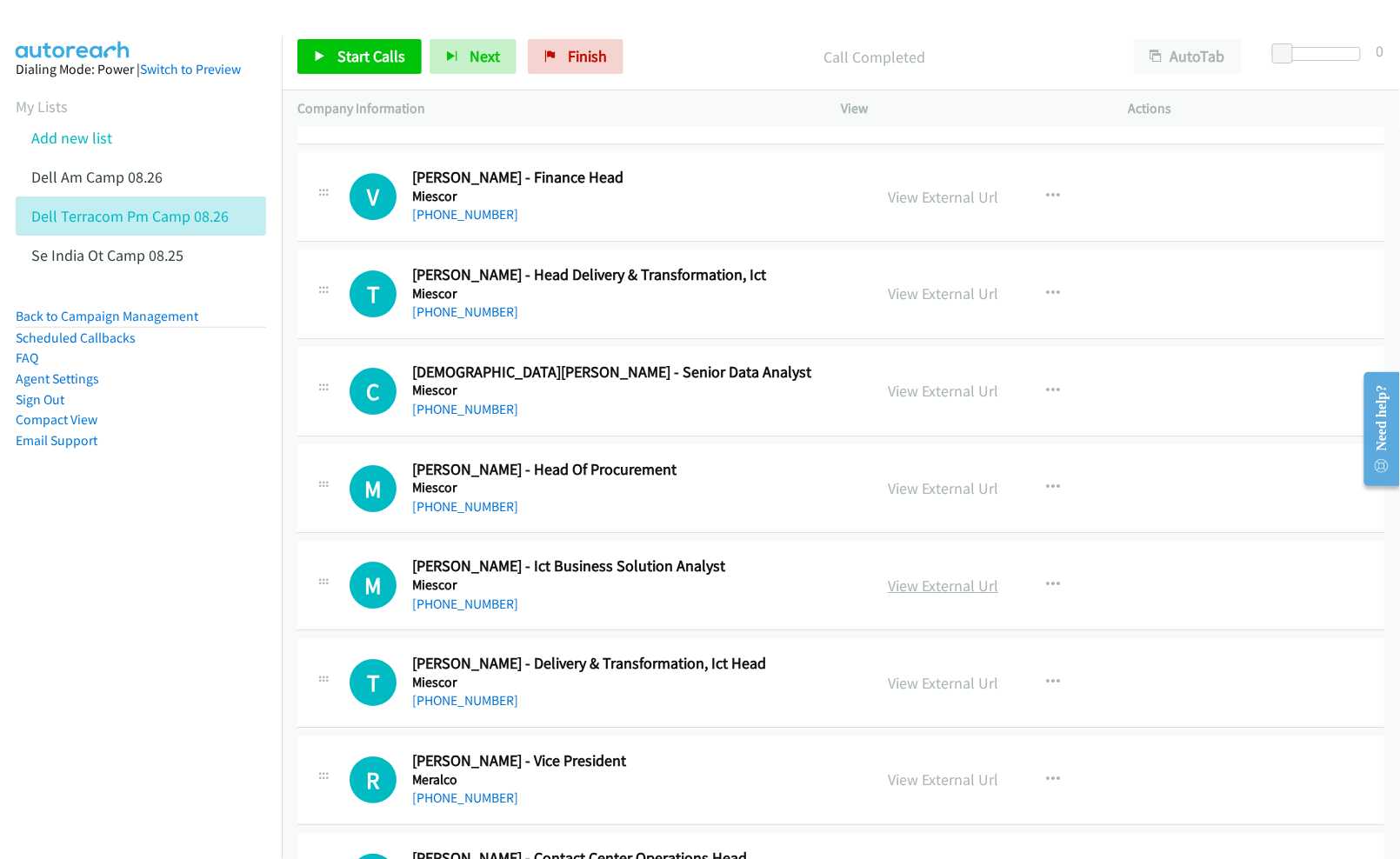
click at [905, 595] on link "View External Url" at bounding box center [942, 585] width 110 height 20
click at [897, 692] on link "View External Url" at bounding box center [942, 682] width 110 height 20
click at [174, 662] on nav "Dialing Mode: Power | Switch to Preview My Lists Add new list Dell Am Camp 08.2…" at bounding box center [141, 464] width 283 height 859
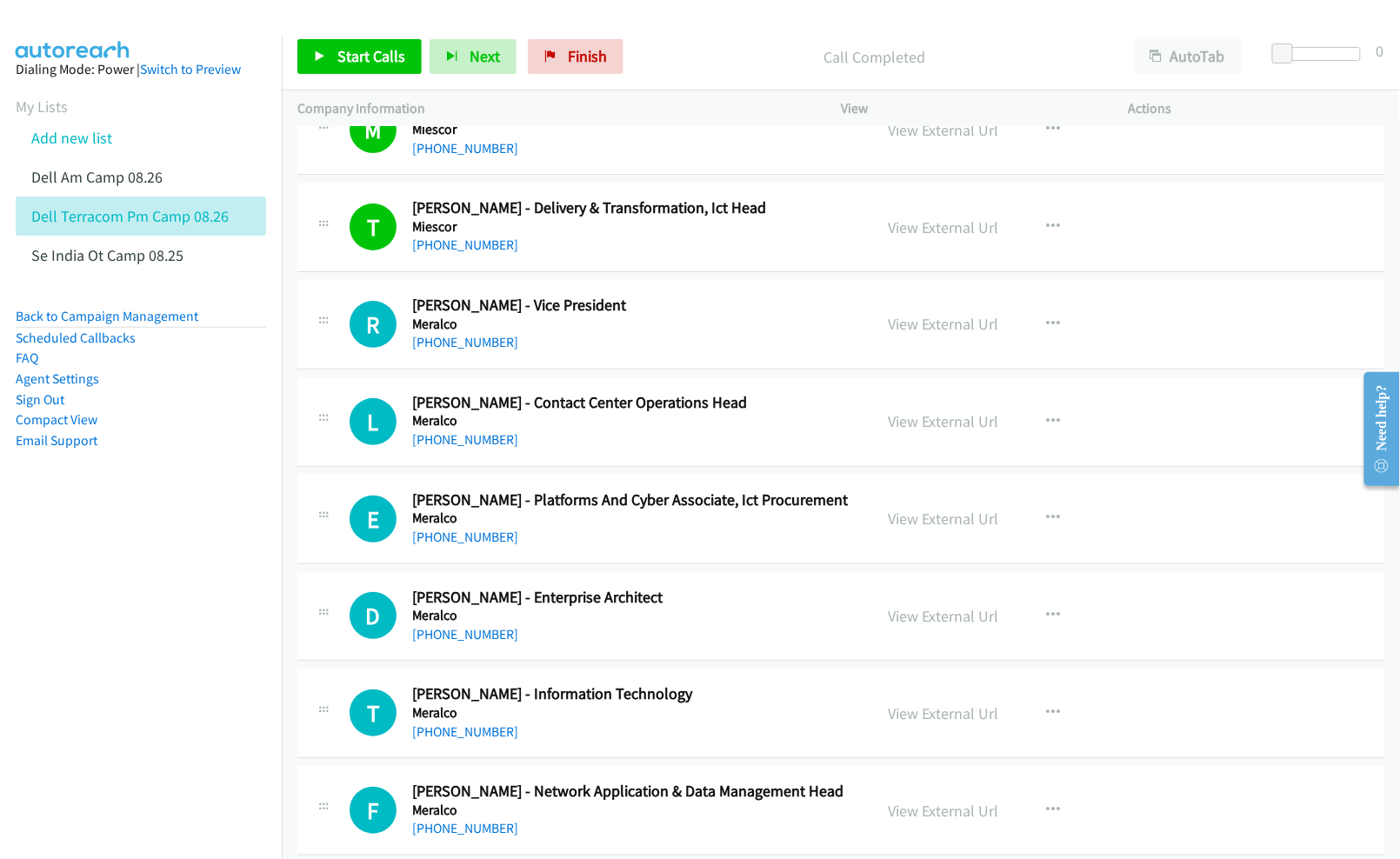
scroll to position [4288, 0]
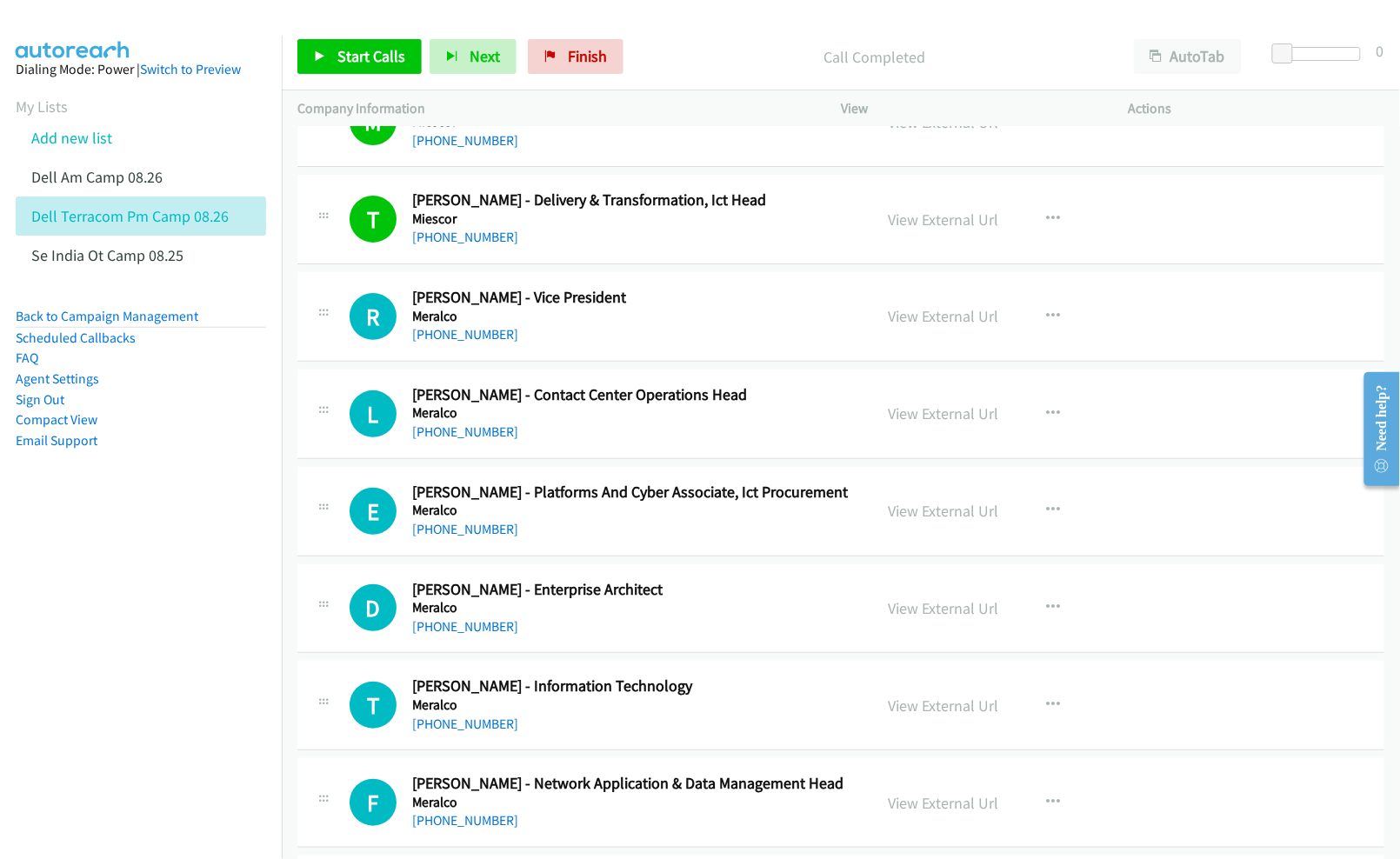
click at [172, 565] on nav "Dialing Mode: Power | Switch to Preview My Lists Add new list Dell Am Camp 08.2…" at bounding box center [141, 464] width 283 height 859
click at [920, 423] on link "View External Url" at bounding box center [942, 413] width 110 height 20
click at [932, 521] on link "View External Url" at bounding box center [942, 510] width 110 height 20
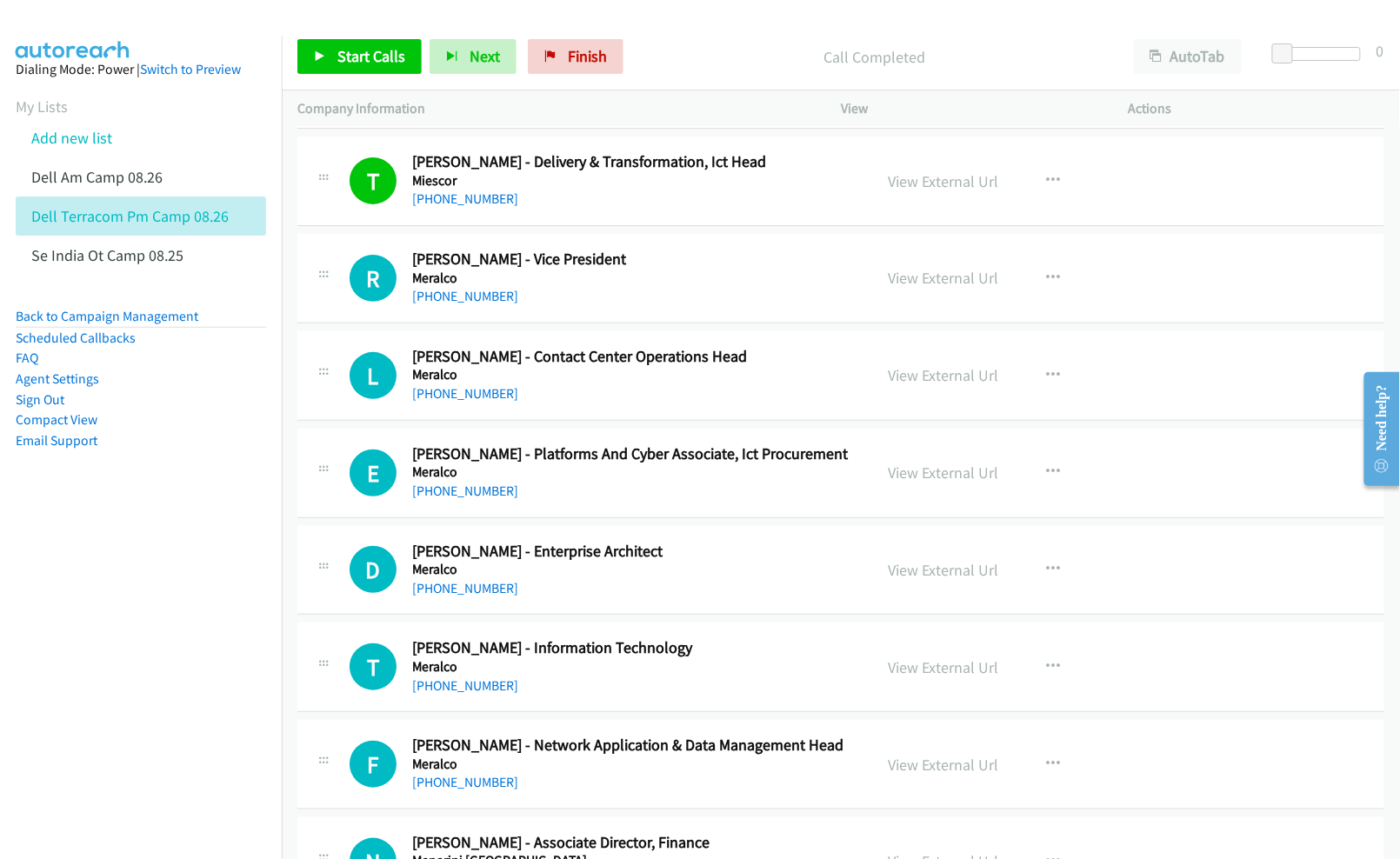
scroll to position [4404, 0]
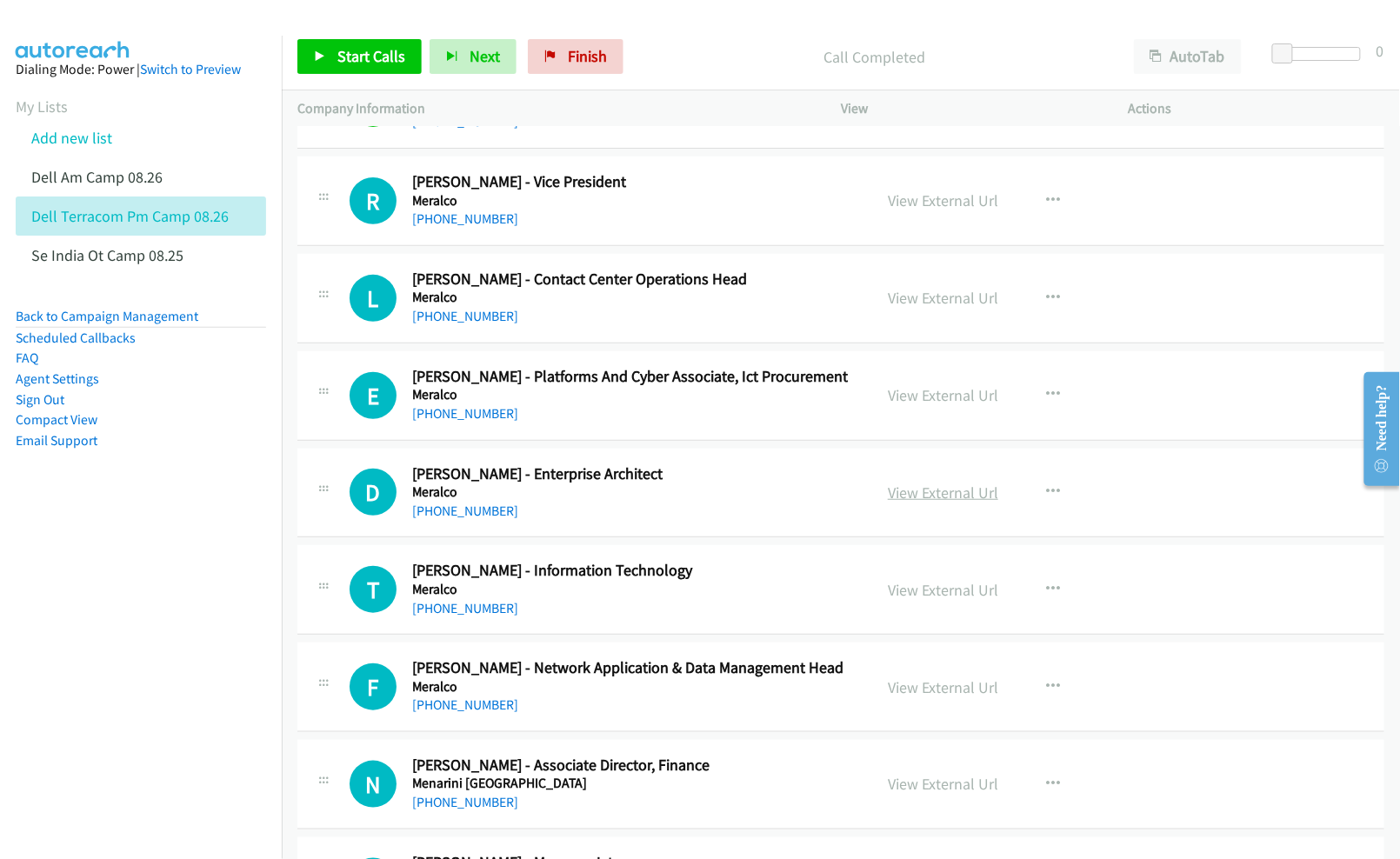
click at [946, 502] on link "View External Url" at bounding box center [942, 492] width 110 height 20
click at [919, 598] on link "View External Url" at bounding box center [942, 590] width 110 height 20
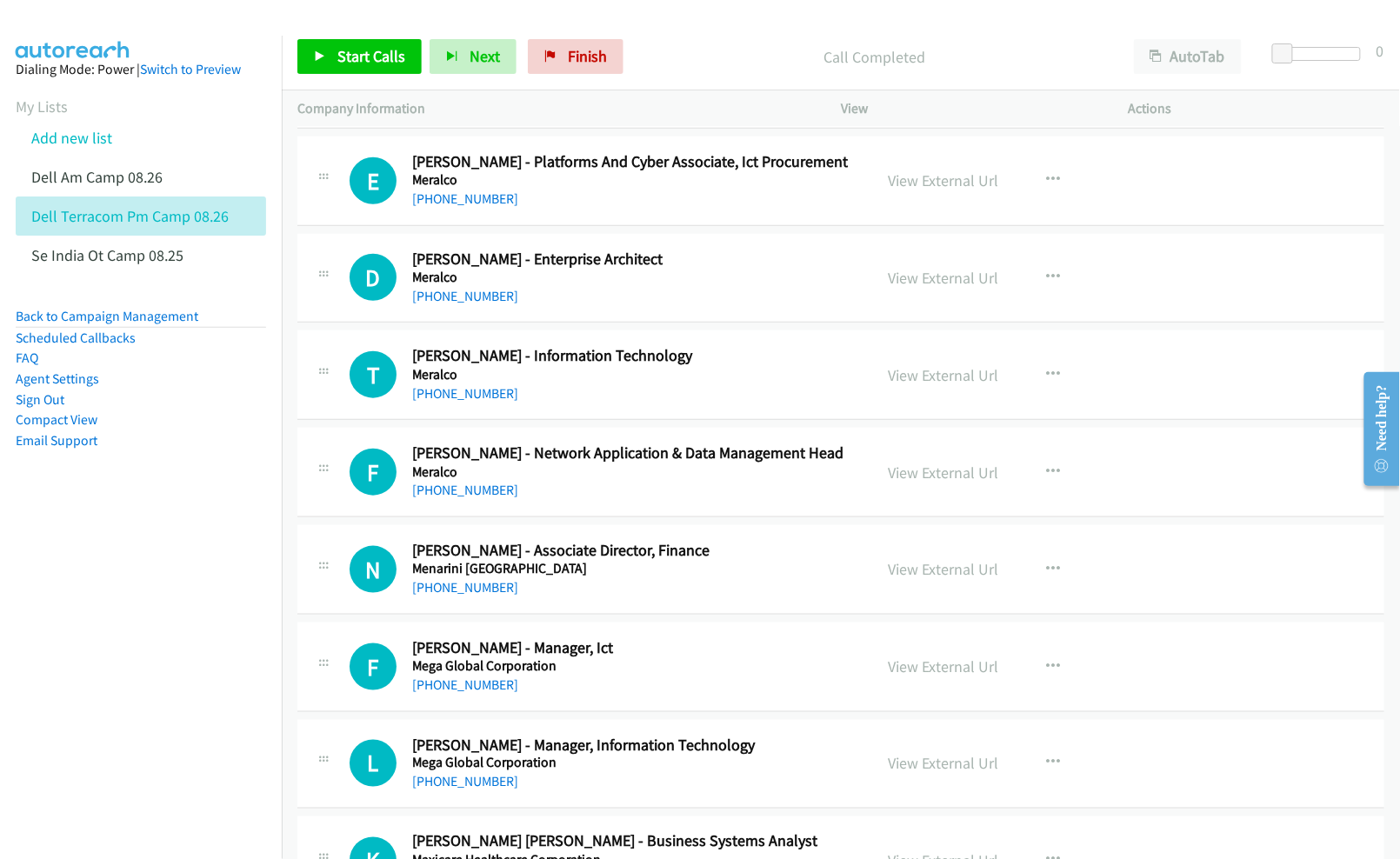
scroll to position [4636, 0]
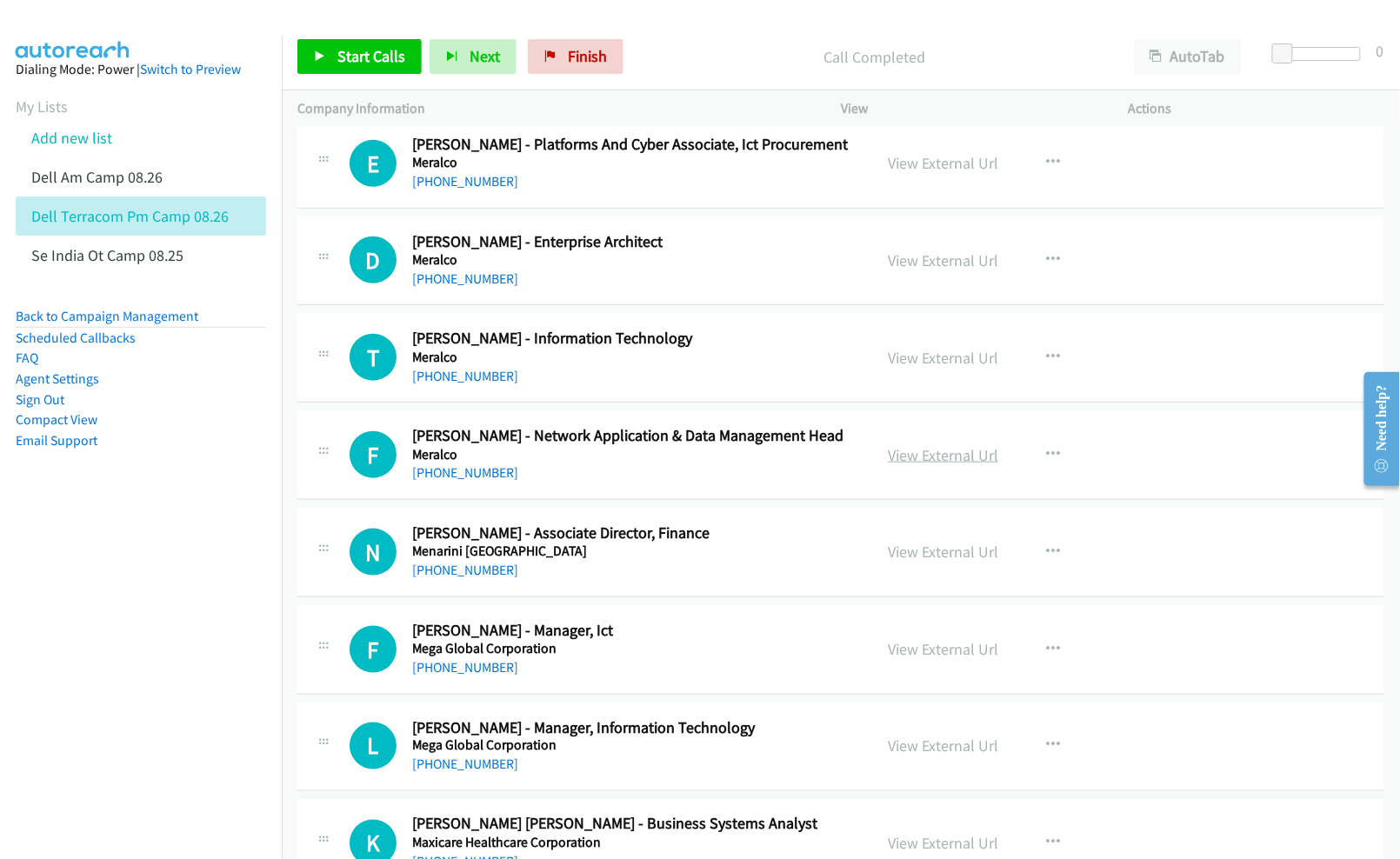
click at [915, 465] on link "View External Url" at bounding box center [942, 455] width 110 height 20
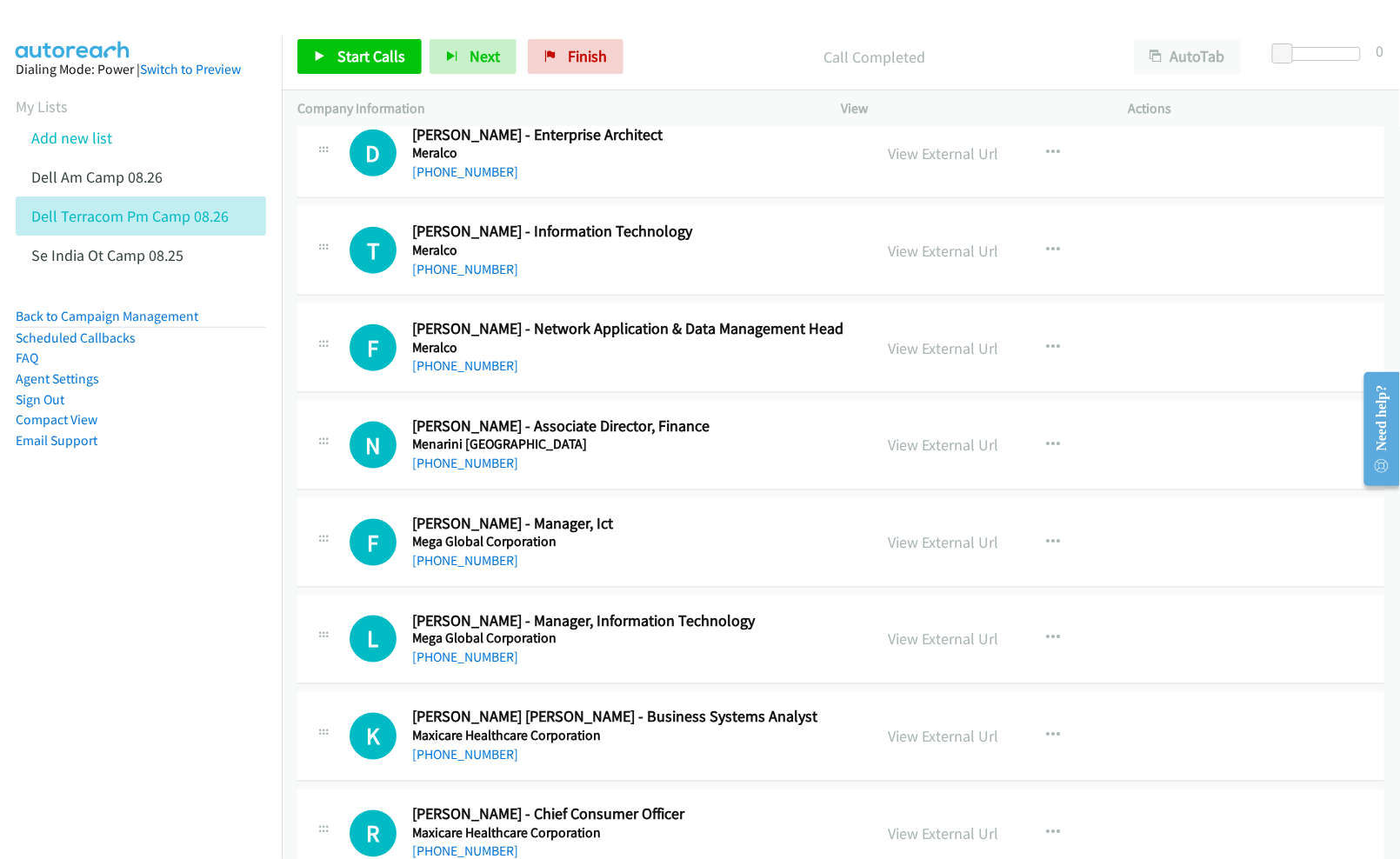
scroll to position [4751, 0]
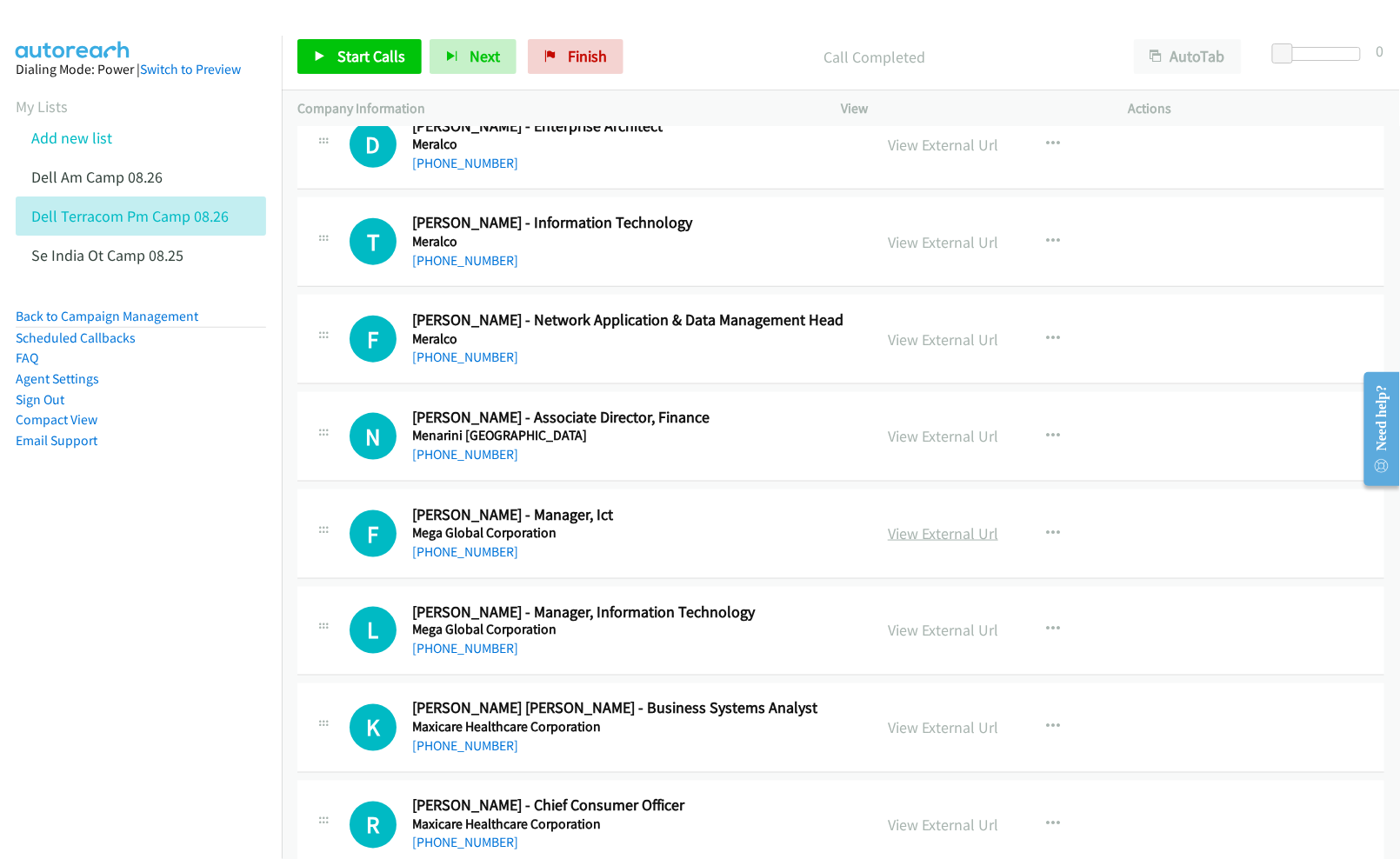
click at [957, 543] on link "View External Url" at bounding box center [942, 533] width 110 height 20
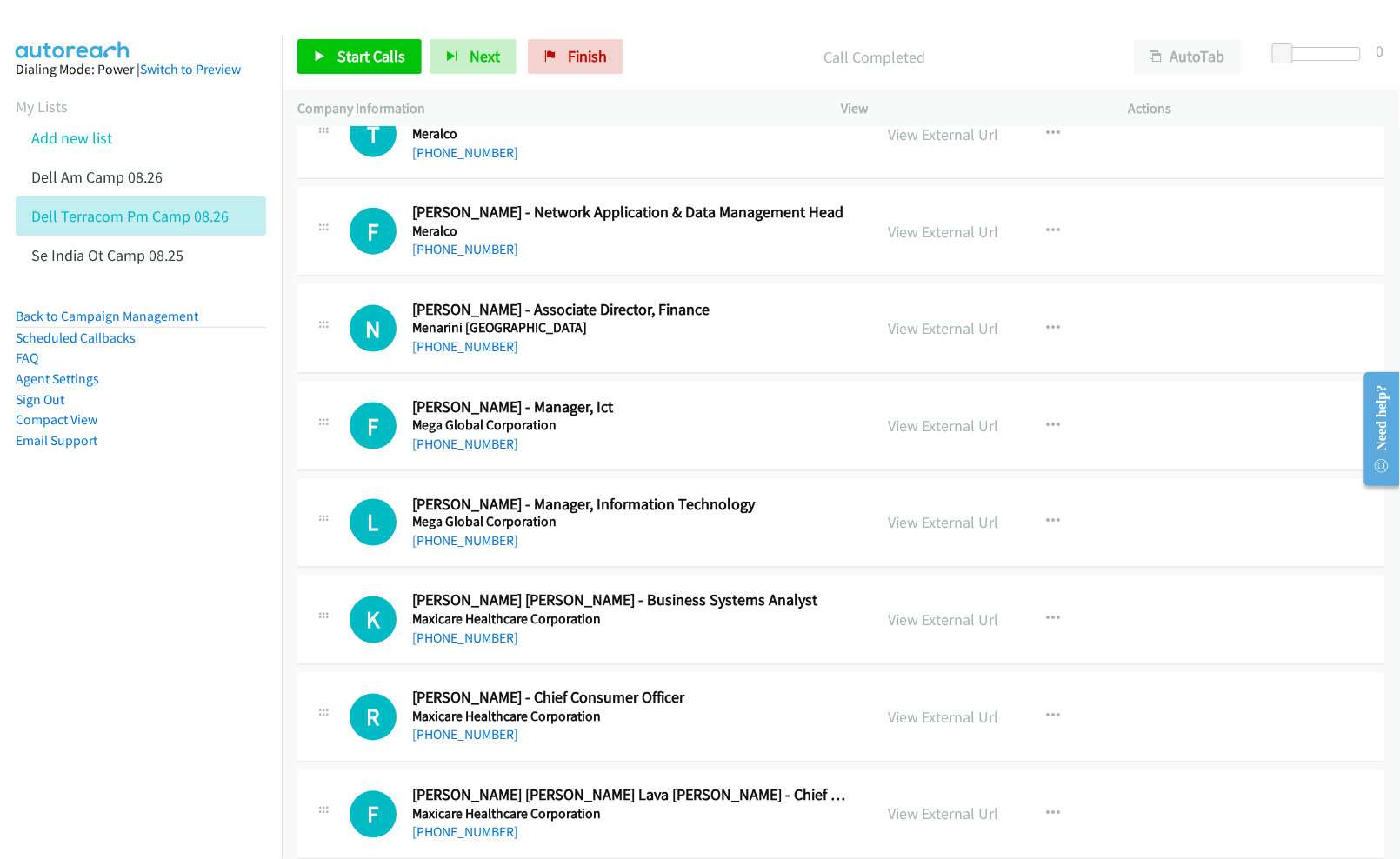
scroll to position [4867, 0]
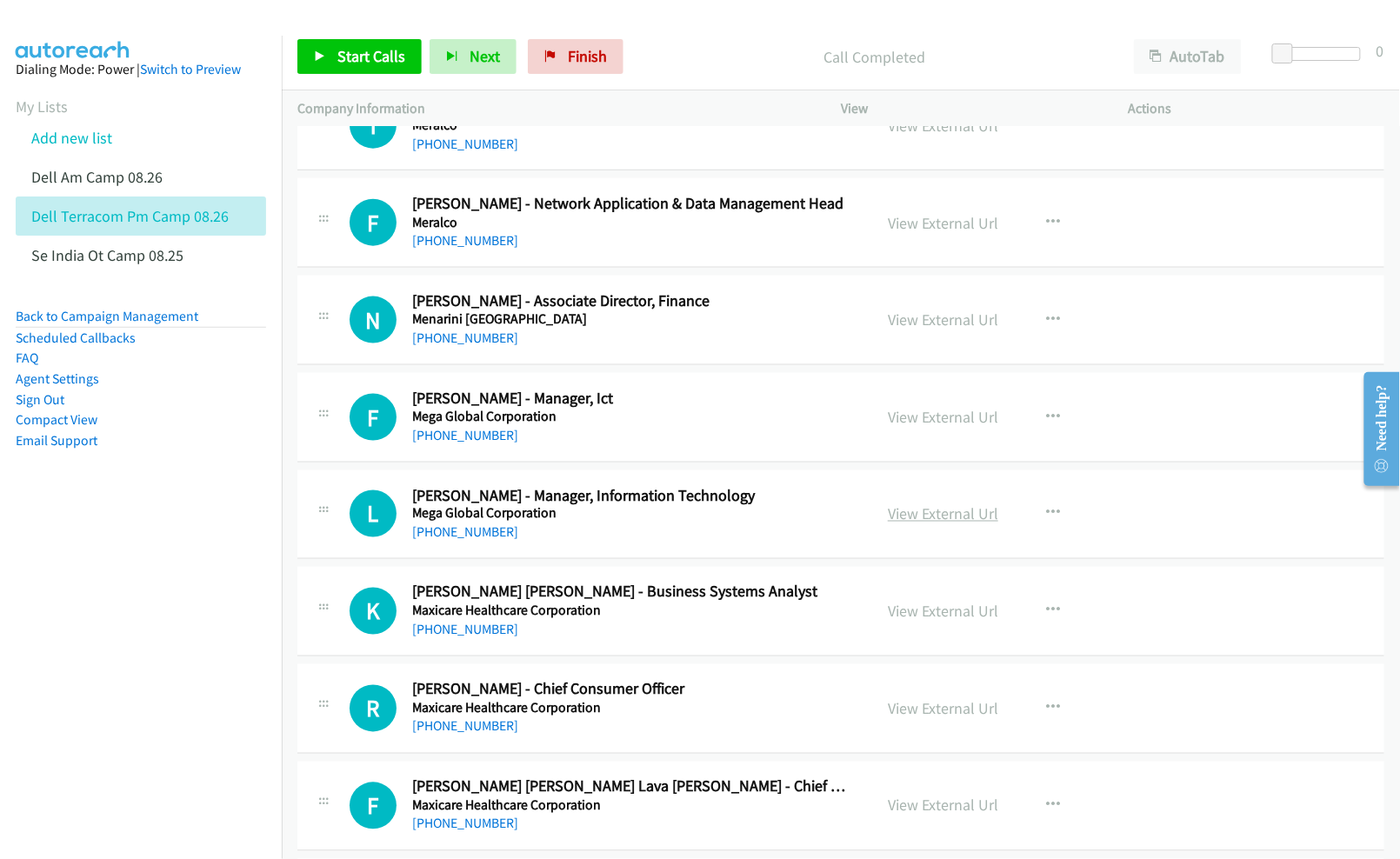
click at [935, 524] on link "View External Url" at bounding box center [942, 514] width 110 height 20
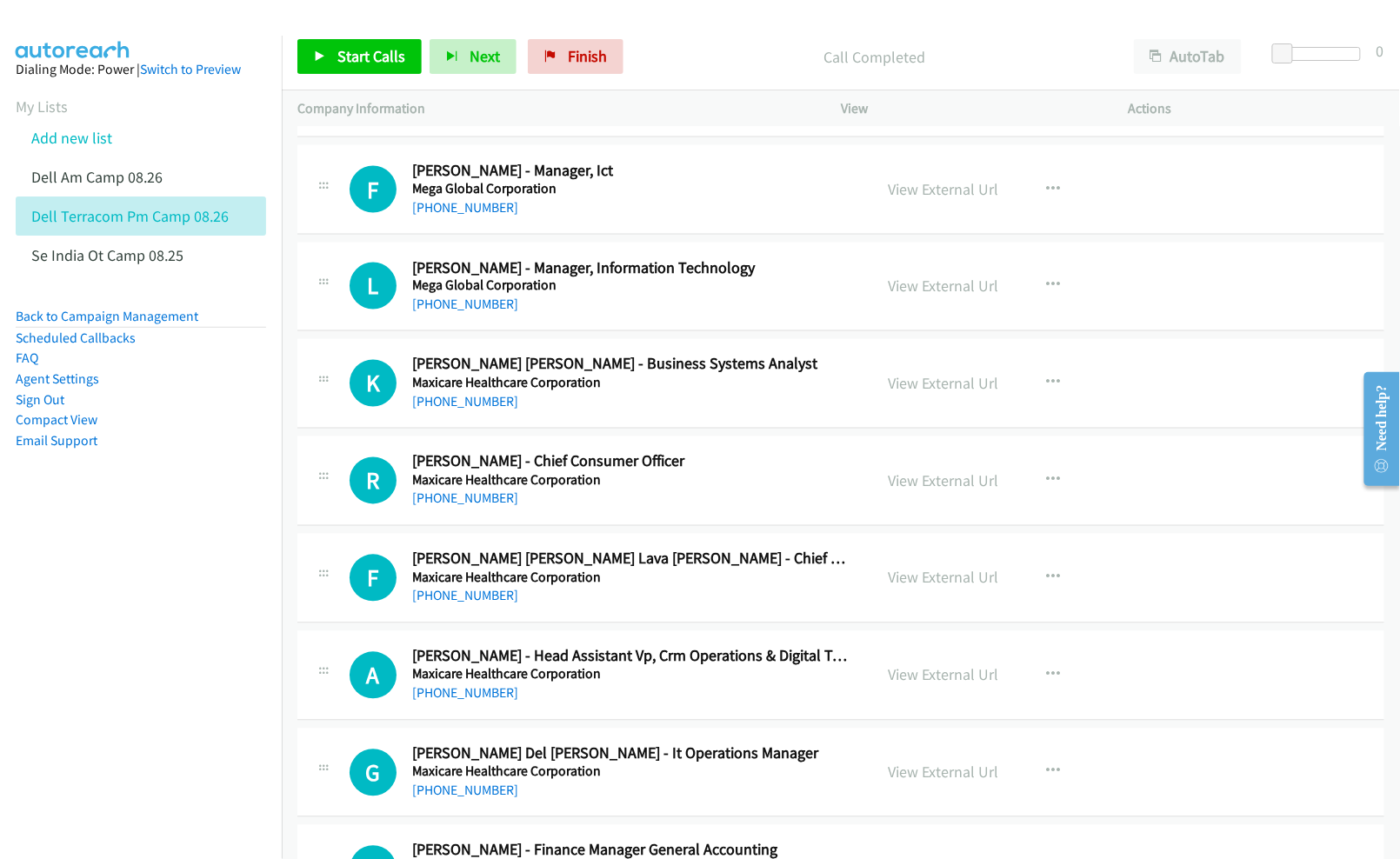
scroll to position [5098, 0]
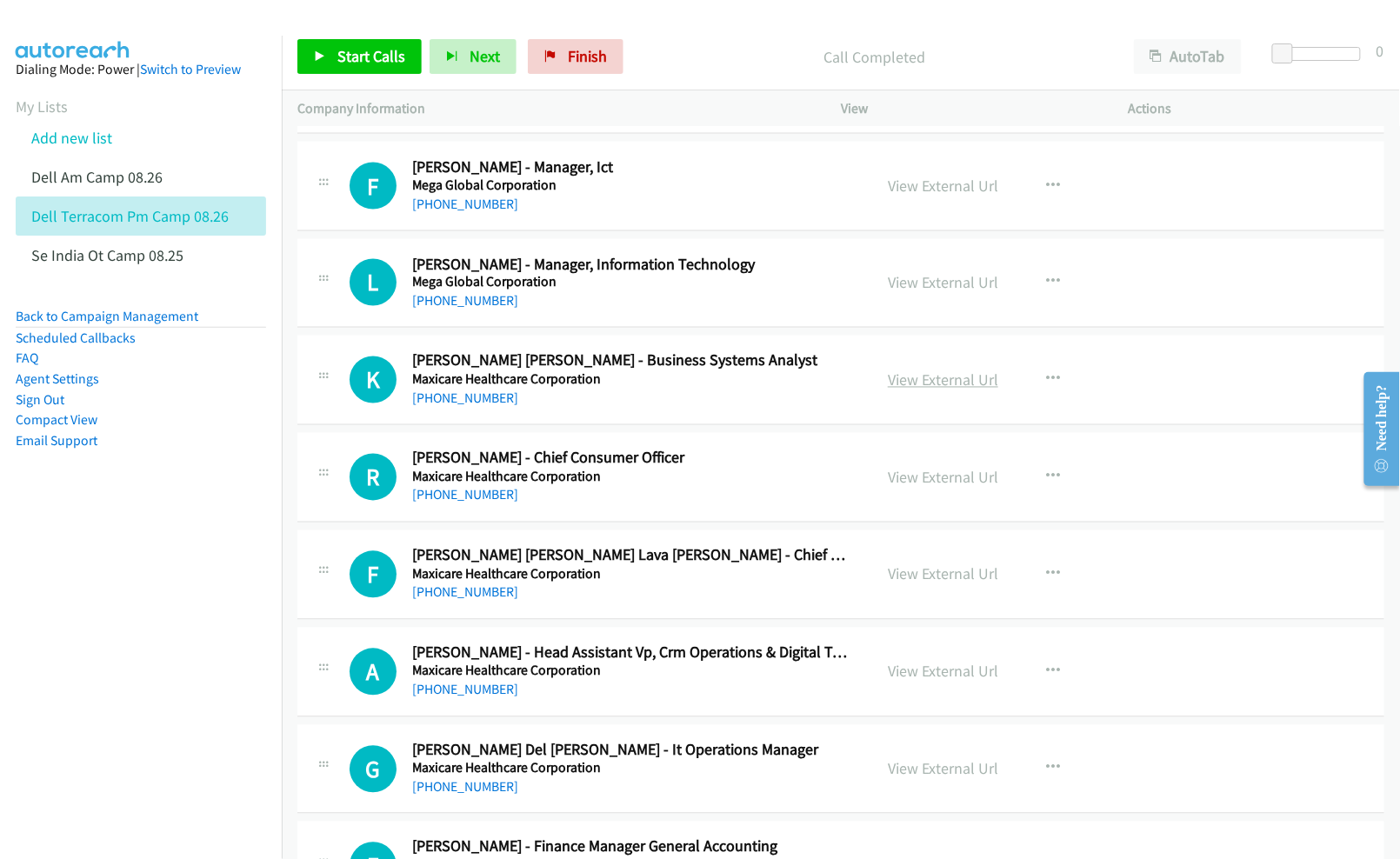
click at [937, 390] on link "View External Url" at bounding box center [942, 380] width 110 height 20
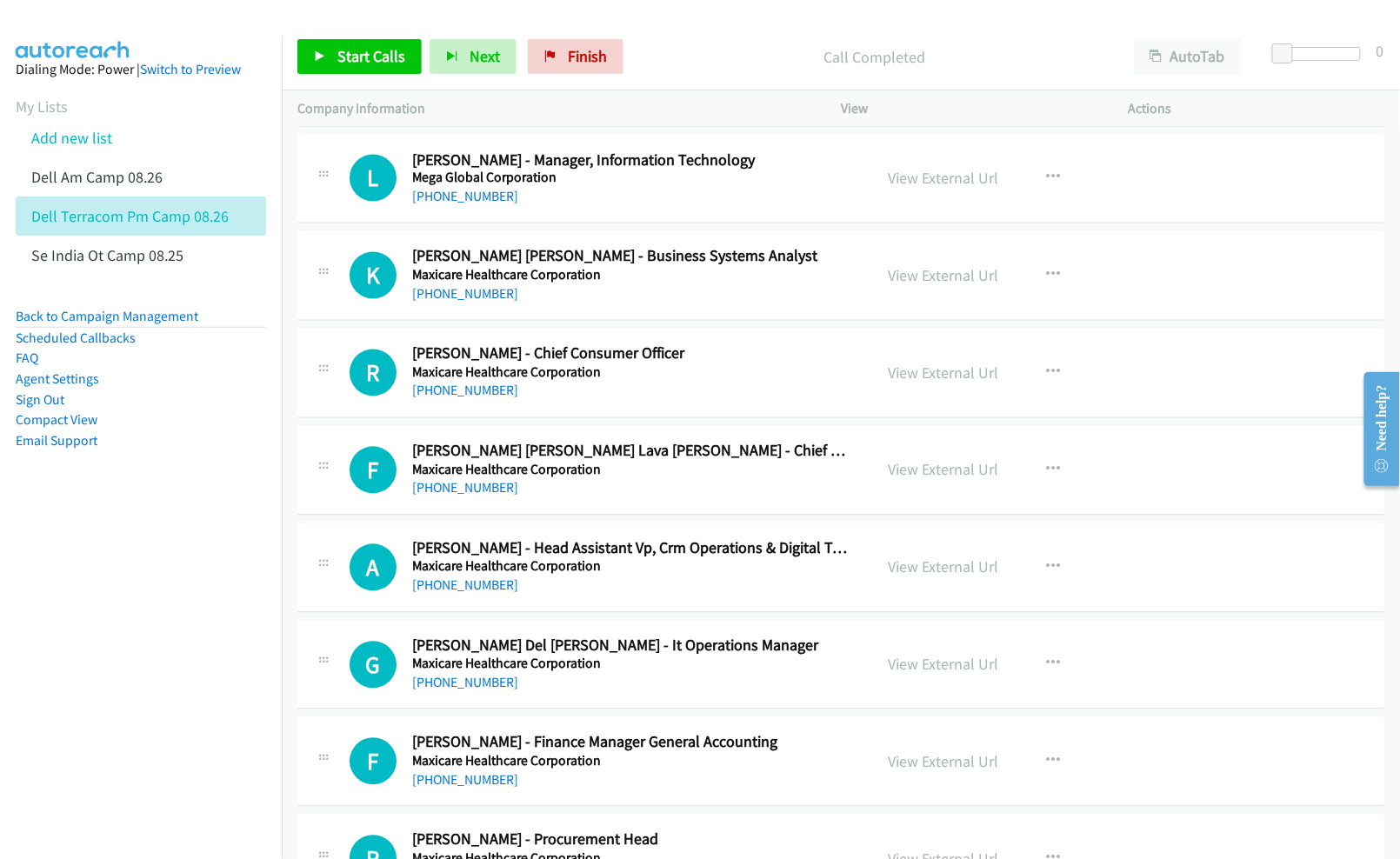
scroll to position [5215, 0]
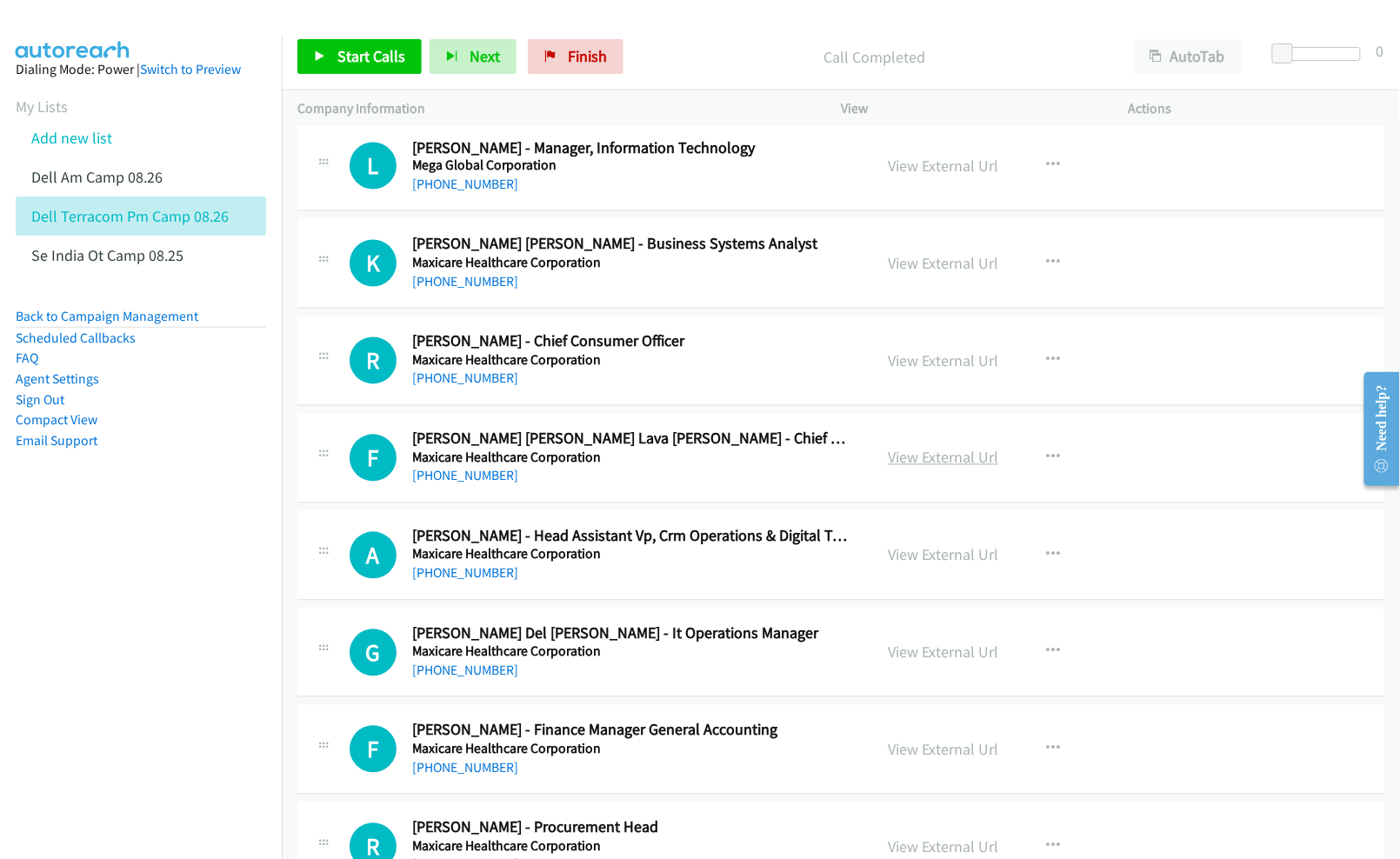
click at [934, 468] on link "View External Url" at bounding box center [942, 457] width 110 height 20
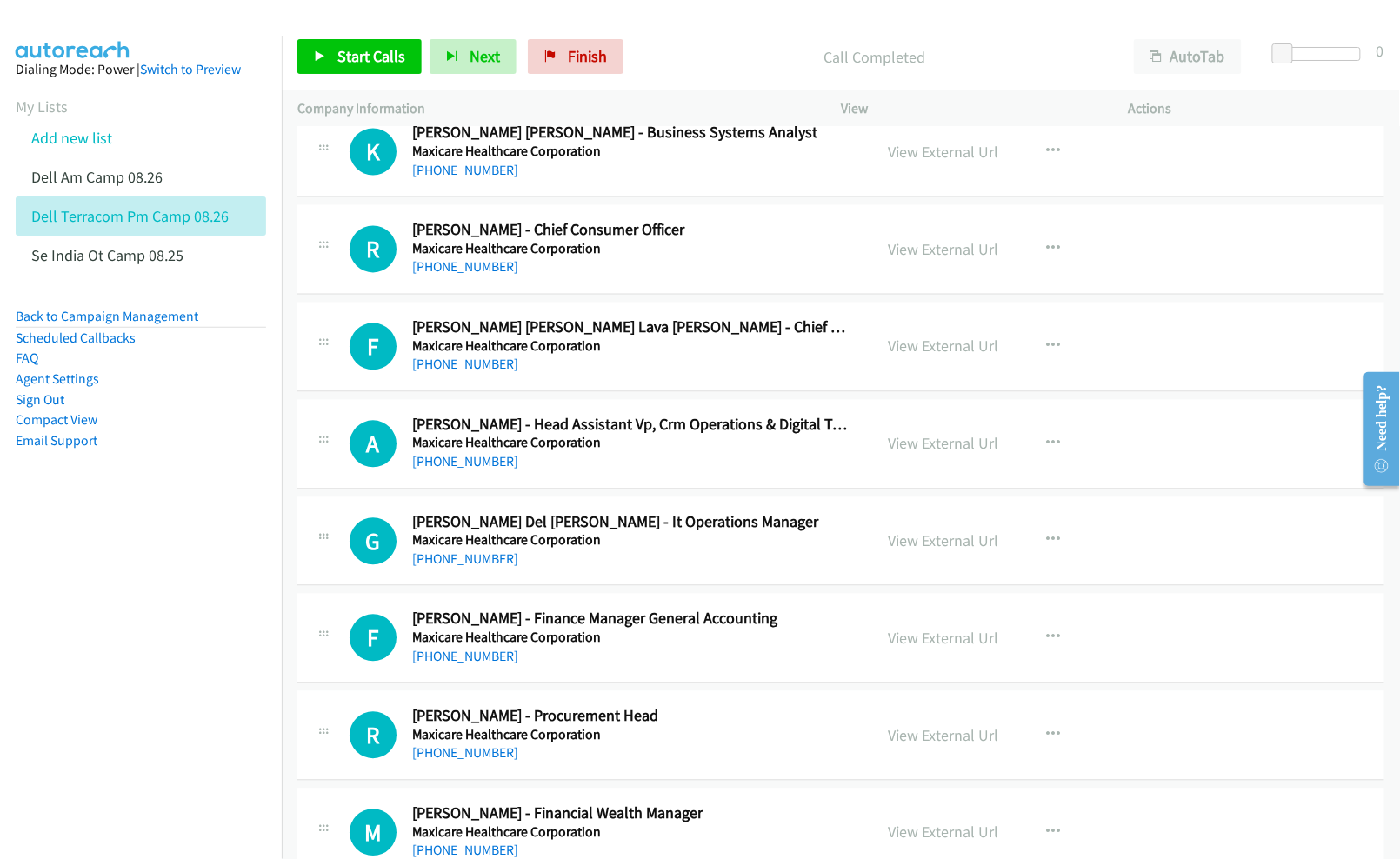
scroll to position [5331, 0]
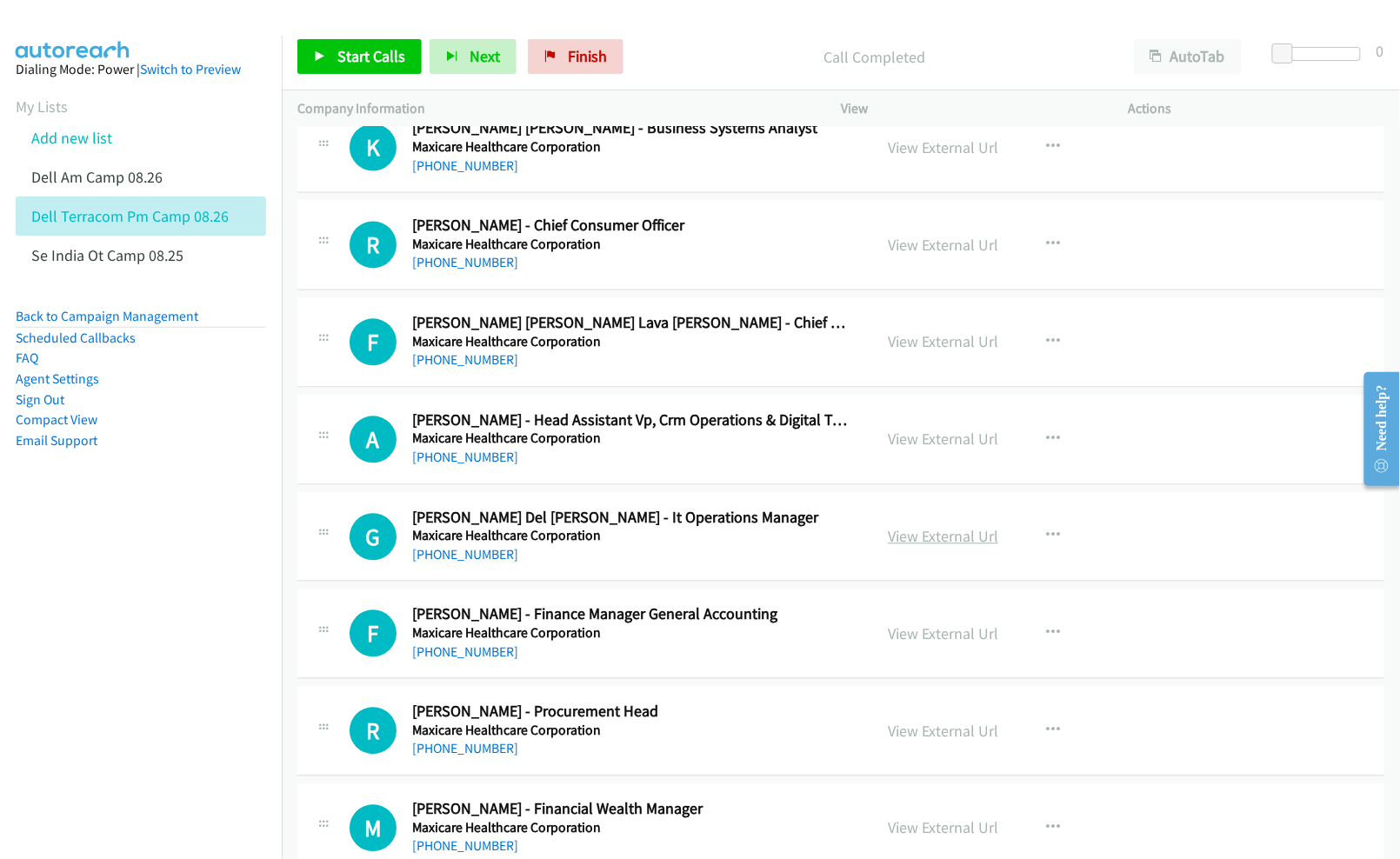
click at [919, 546] on link "View External Url" at bounding box center [942, 537] width 110 height 20
click at [201, 558] on nav "Dialing Mode: Power | Switch to Preview My Lists Add new list Dell Am Camp 08.2…" at bounding box center [141, 464] width 283 height 859
click at [906, 449] on link "View External Url" at bounding box center [942, 439] width 110 height 20
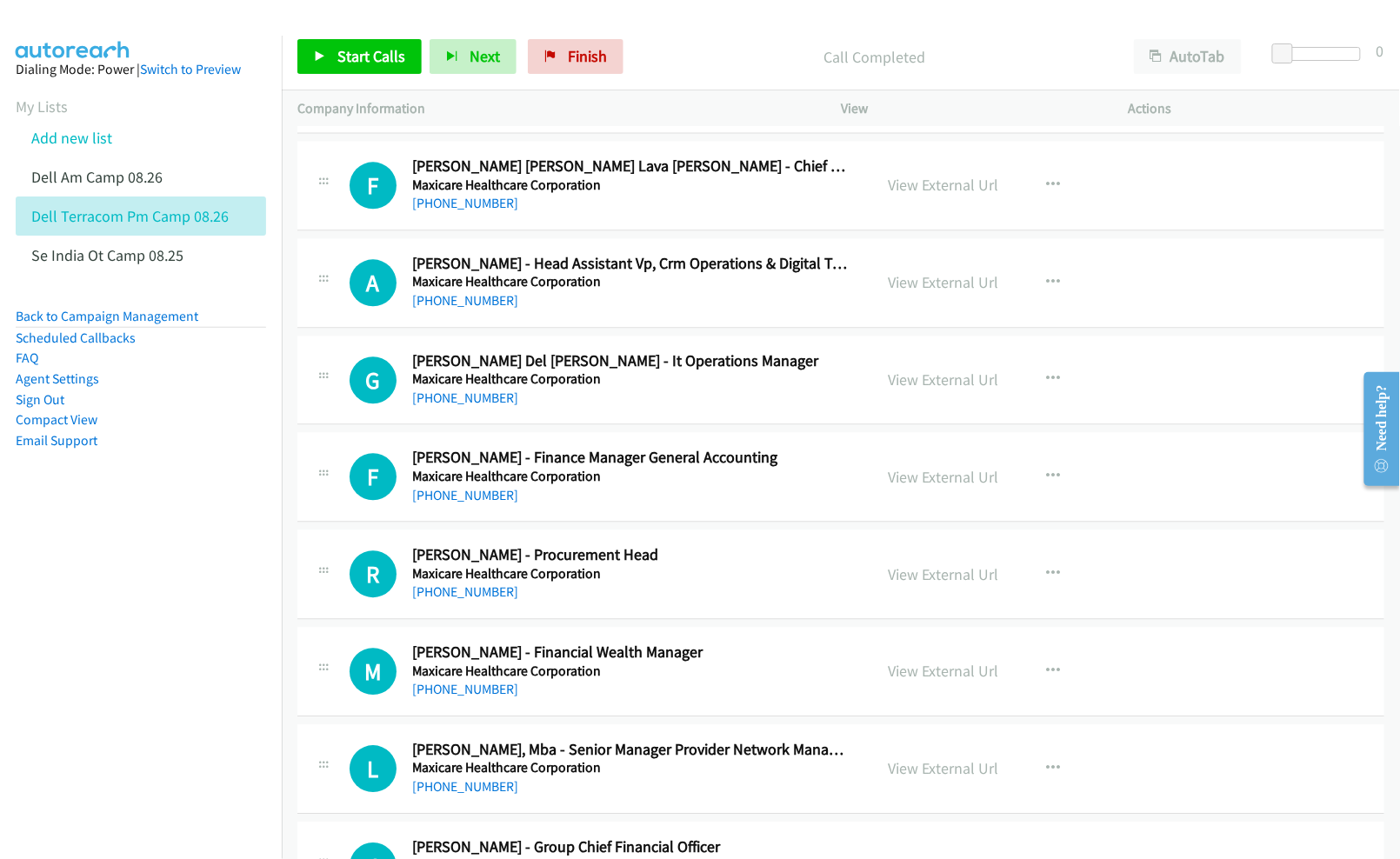
scroll to position [5563, 0]
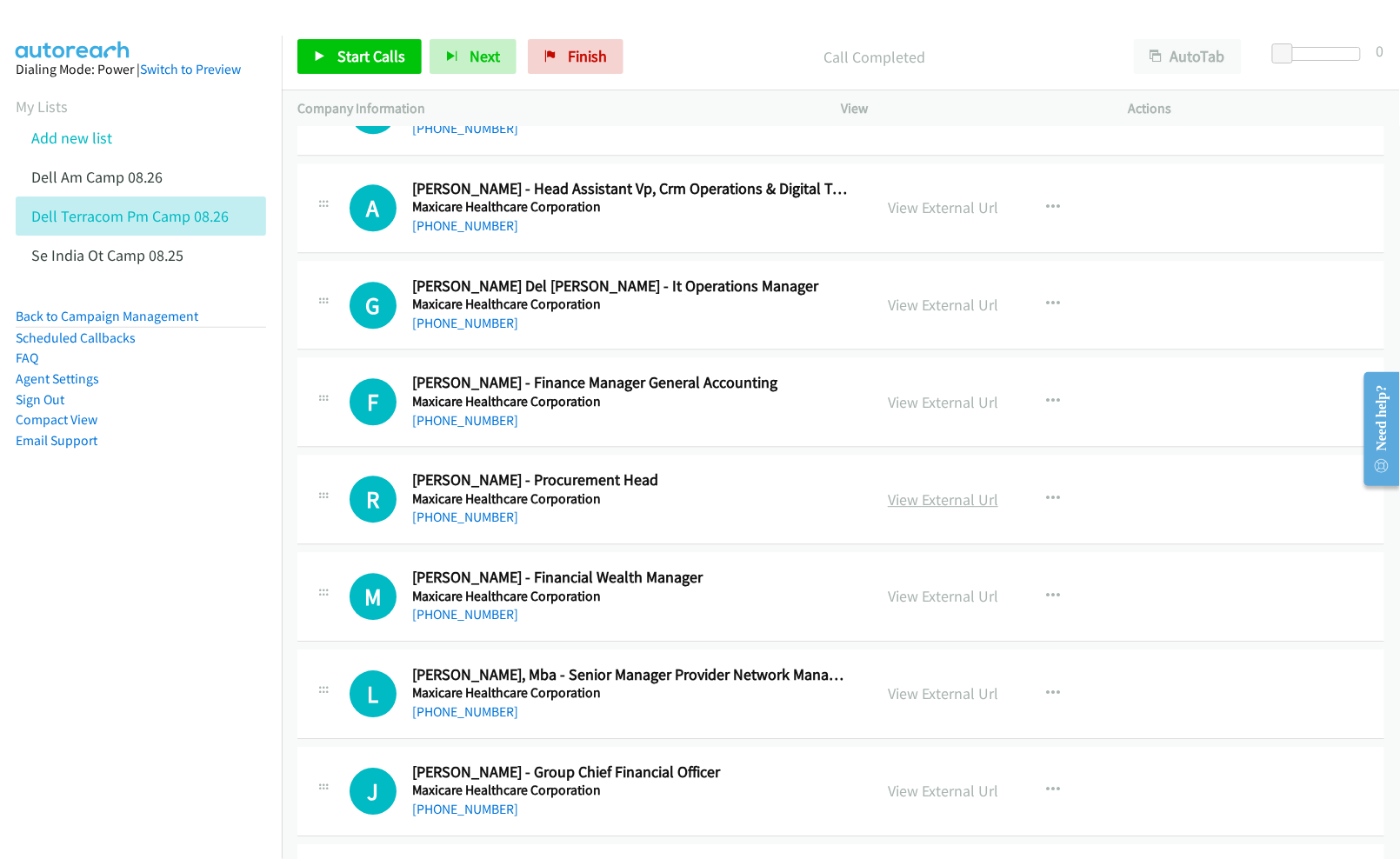
click at [910, 509] on link "View External Url" at bounding box center [942, 499] width 110 height 20
click at [928, 606] on link "View External Url" at bounding box center [942, 596] width 110 height 20
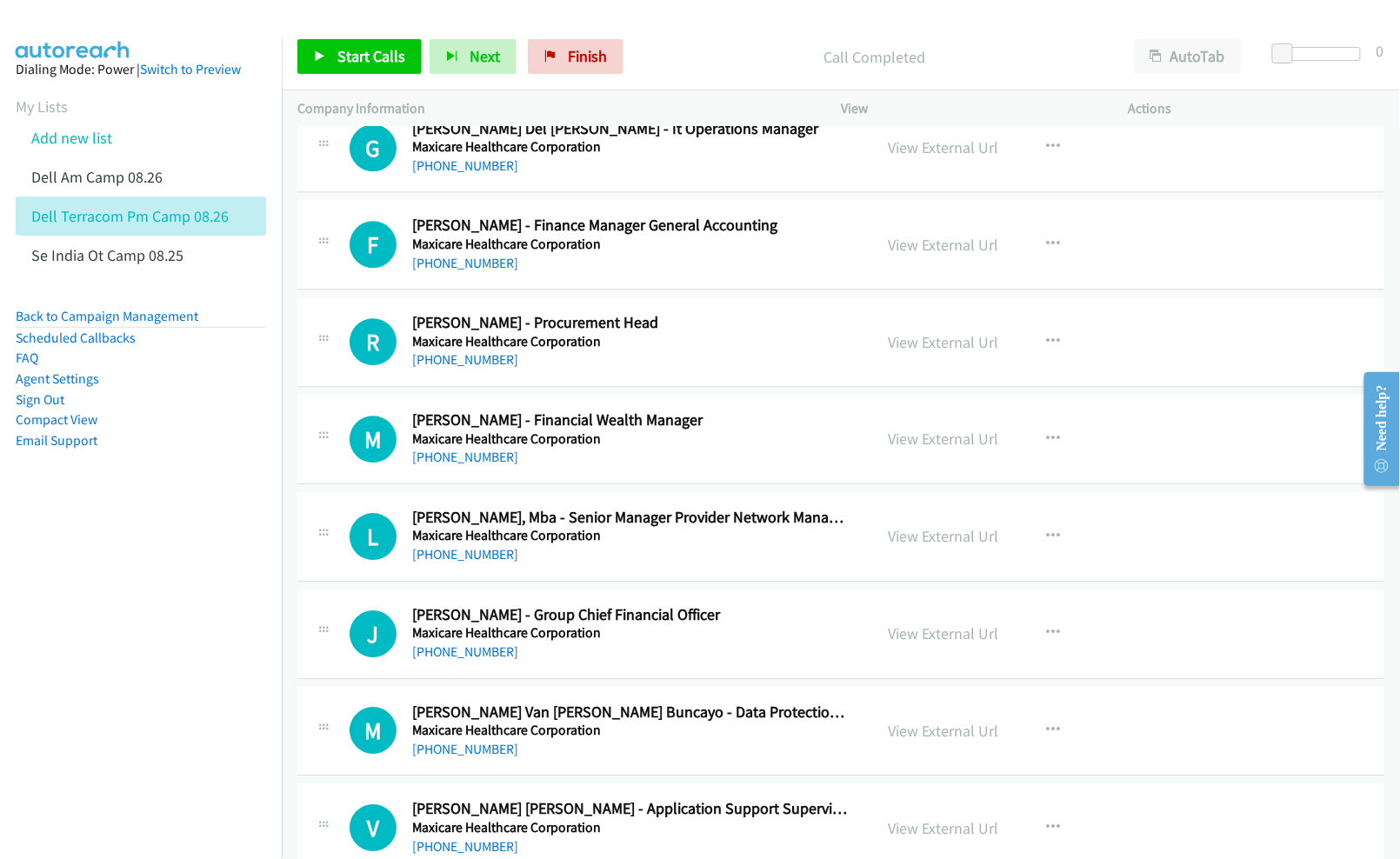
scroll to position [5794, 0]
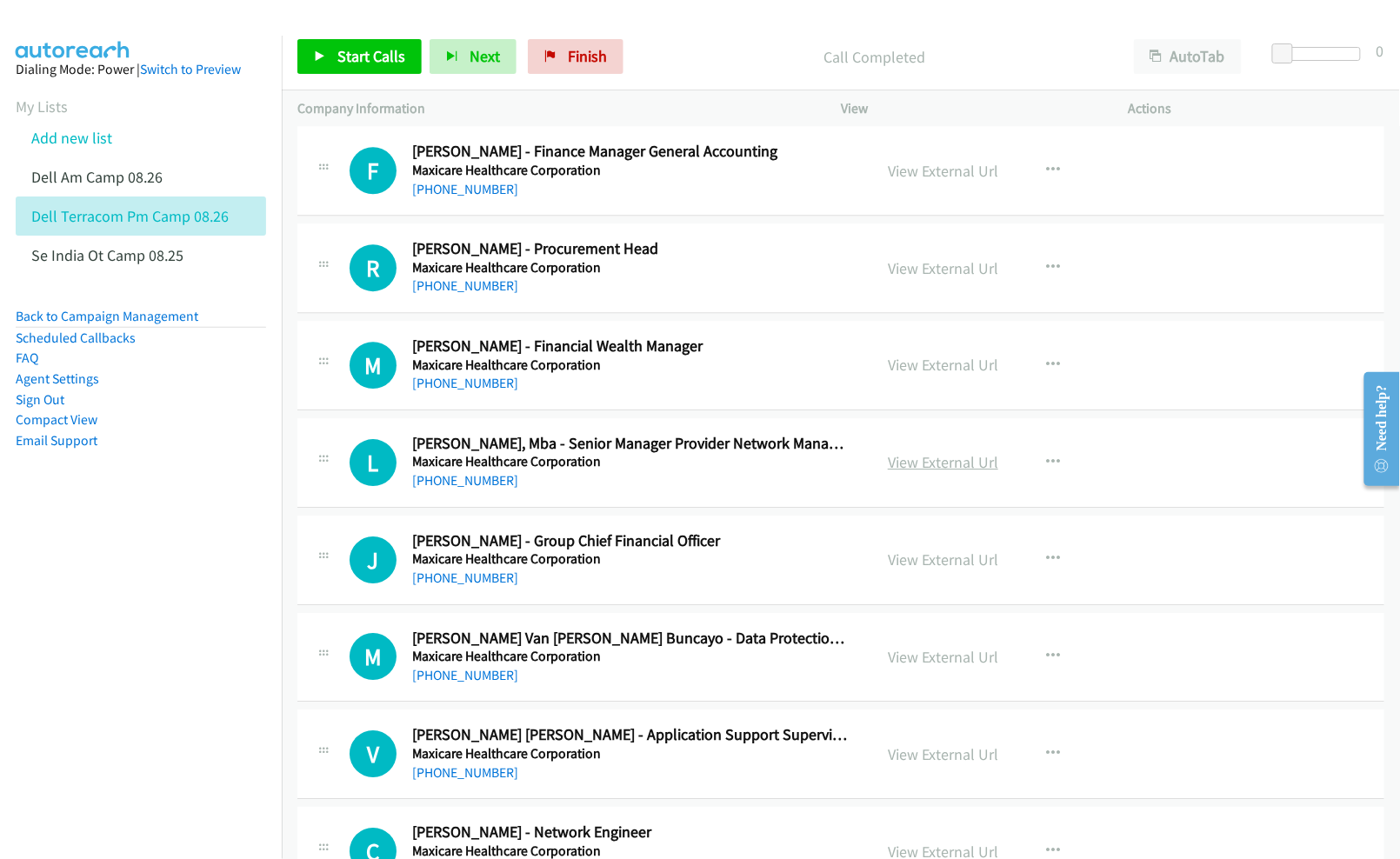
click at [937, 472] on link "View External Url" at bounding box center [942, 462] width 110 height 20
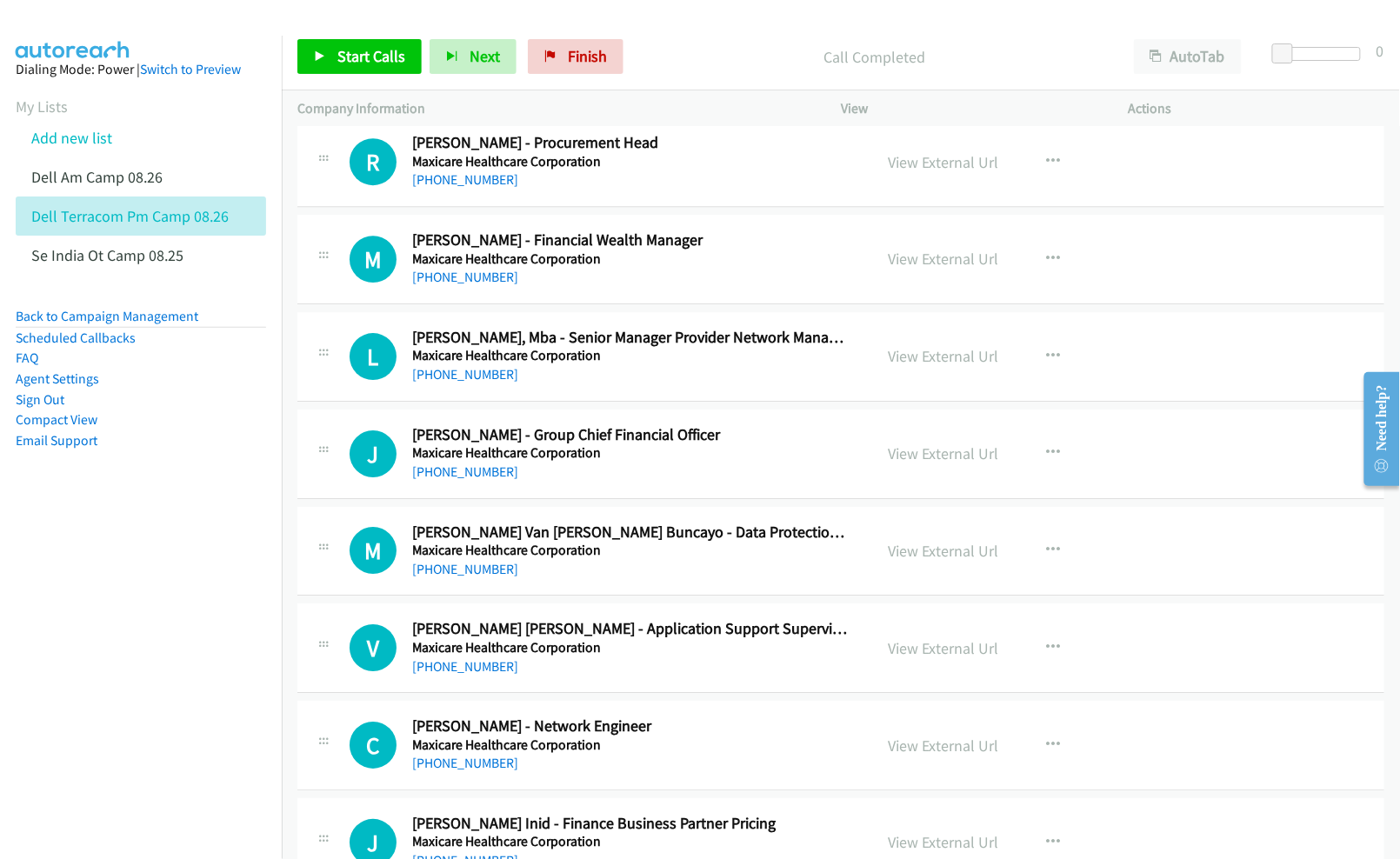
scroll to position [5911, 0]
